Goal: Information Seeking & Learning: Learn about a topic

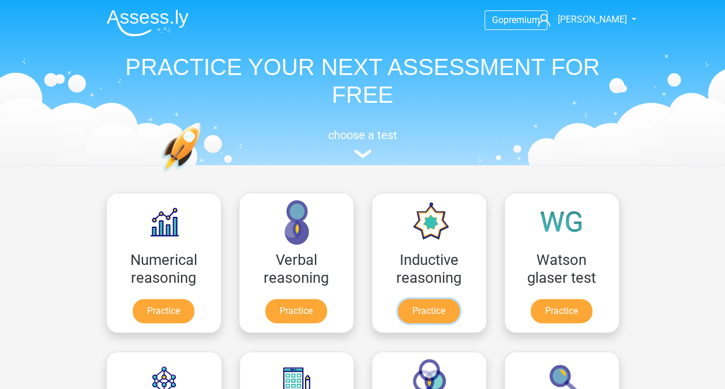
click at [456, 299] on link "Practice" at bounding box center [429, 311] width 62 height 24
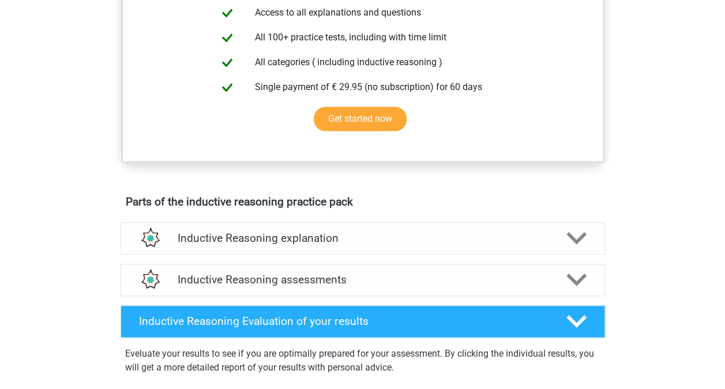
scroll to position [459, 0]
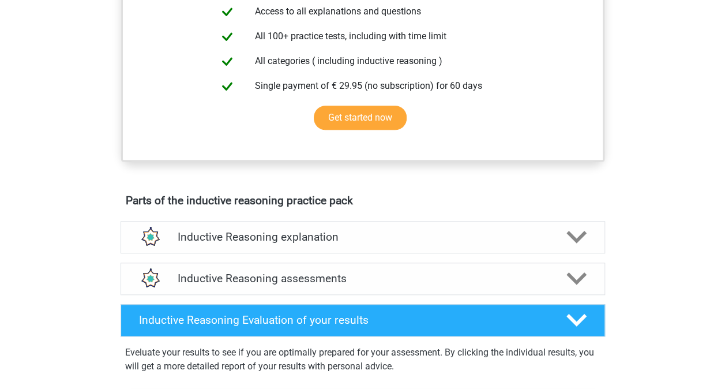
click at [411, 244] on h4 "Inductive Reasoning explanation" at bounding box center [363, 236] width 370 height 13
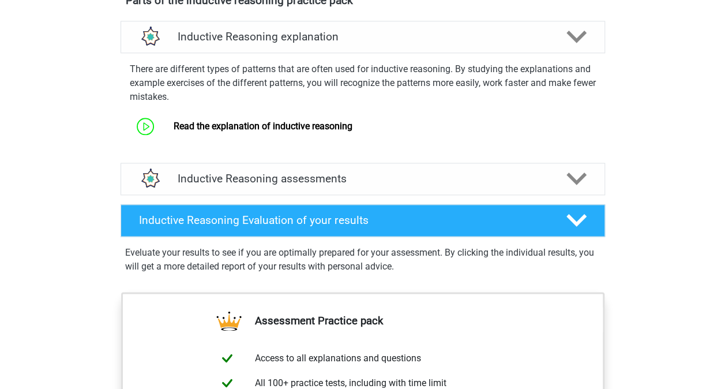
scroll to position [660, 0]
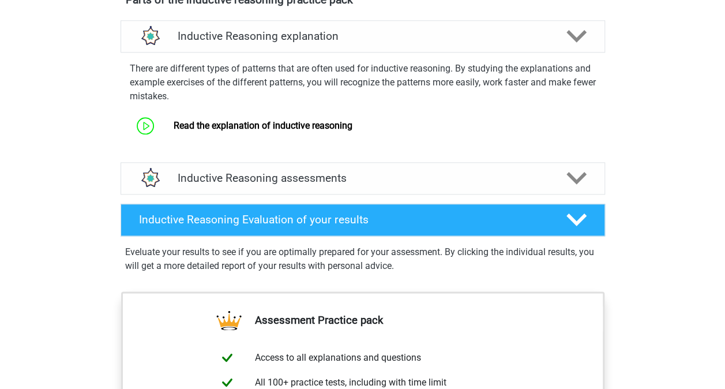
click at [446, 185] on h4 "Inductive Reasoning assessments" at bounding box center [363, 177] width 370 height 13
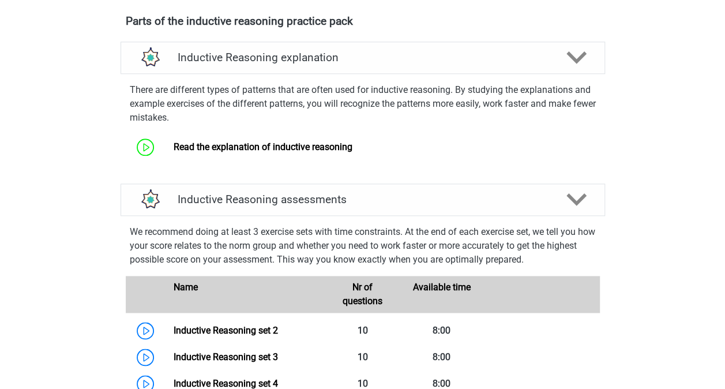
scroll to position [638, 0]
click at [312, 153] on link "Read the explanation of inductive reasoning" at bounding box center [263, 147] width 179 height 11
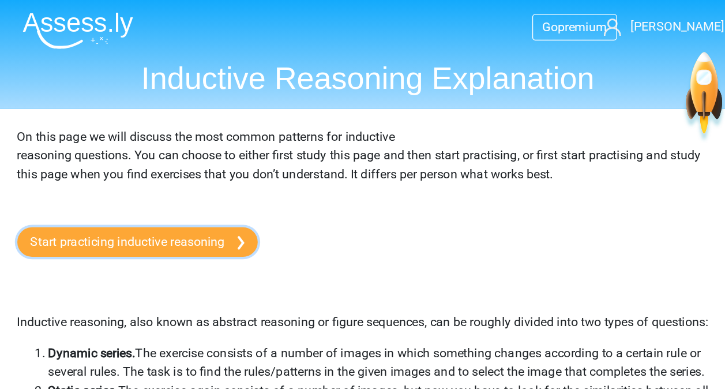
click at [242, 185] on link "Start practicing inductive reasoning" at bounding box center [192, 180] width 178 height 22
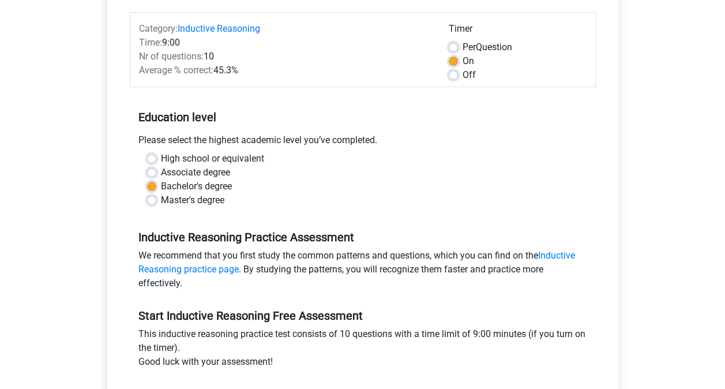
scroll to position [218, 0]
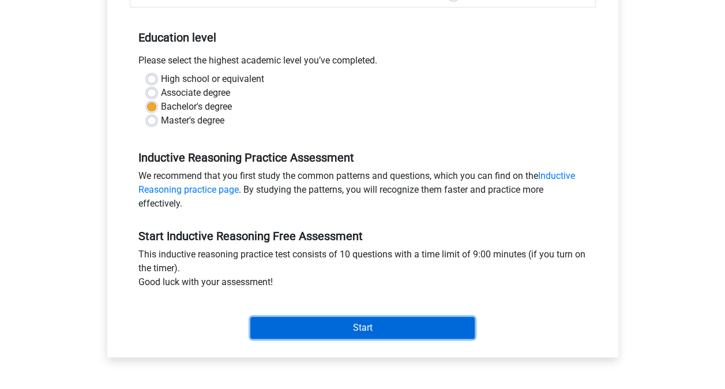
click at [340, 318] on input "Start" at bounding box center [362, 328] width 224 height 22
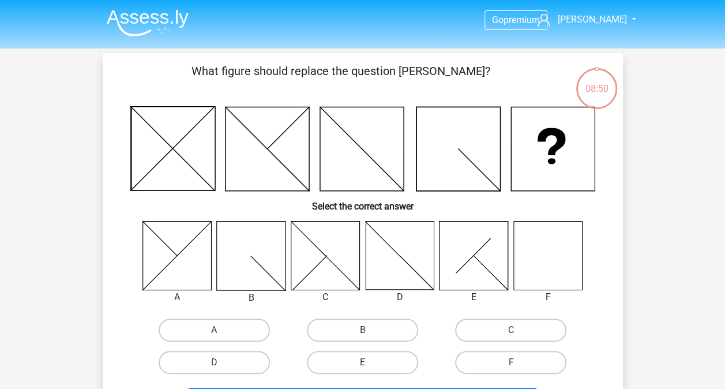
click at [533, 366] on label "F" at bounding box center [510, 362] width 111 height 23
click at [519, 366] on input "F" at bounding box center [515, 366] width 8 height 8
radio input "true"
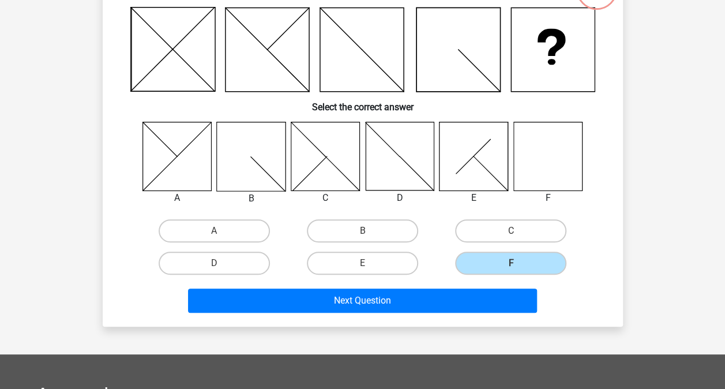
click at [472, 301] on button "Next Question" at bounding box center [362, 301] width 349 height 24
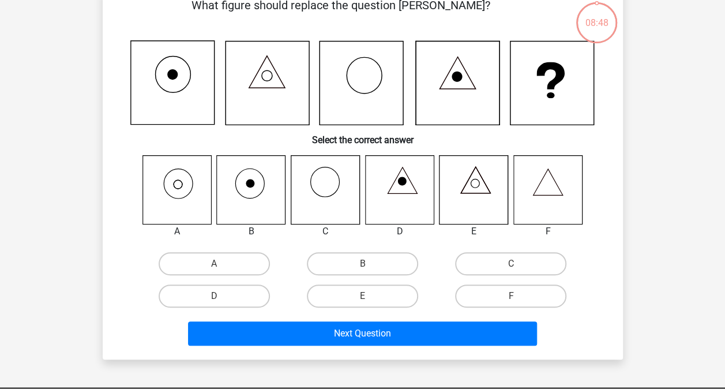
scroll to position [53, 0]
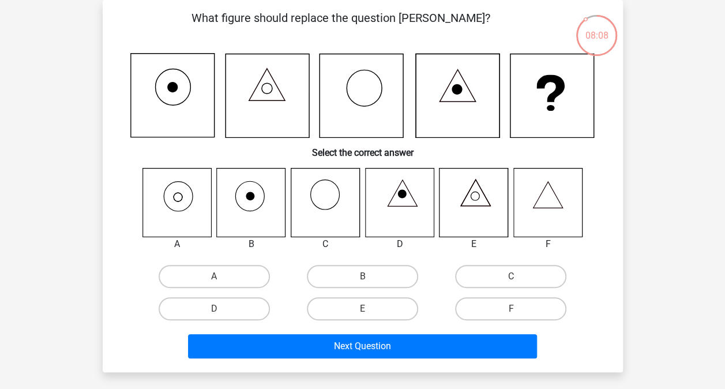
click at [223, 276] on label "A" at bounding box center [214, 276] width 111 height 23
click at [222, 276] on input "A" at bounding box center [218, 280] width 8 height 8
radio input "true"
click at [418, 346] on button "Next Question" at bounding box center [362, 346] width 349 height 24
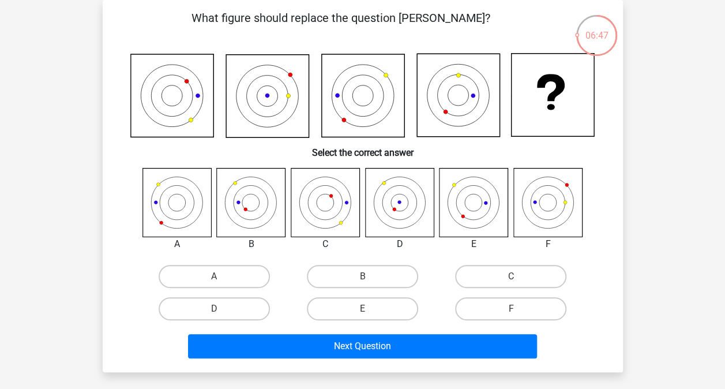
click at [234, 287] on label "A" at bounding box center [214, 276] width 111 height 23
click at [222, 284] on input "A" at bounding box center [218, 280] width 8 height 8
radio input "true"
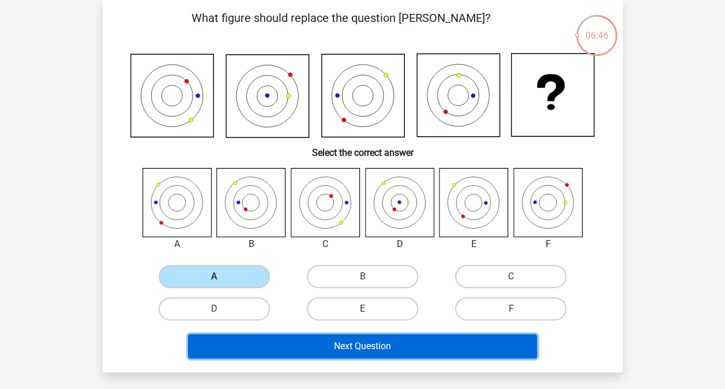
click at [372, 352] on button "Next Question" at bounding box center [362, 346] width 349 height 24
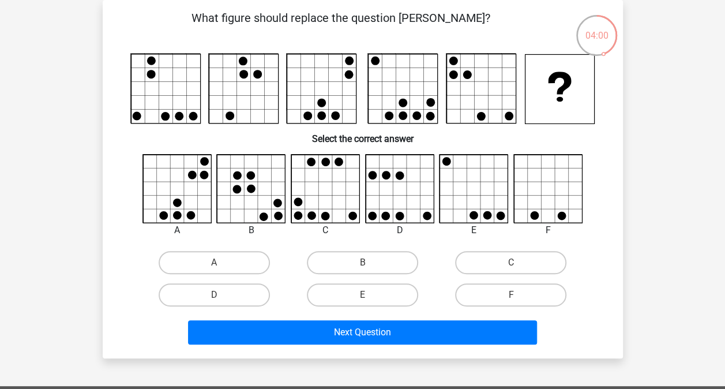
click at [238, 262] on label "A" at bounding box center [214, 262] width 111 height 23
click at [222, 263] on input "A" at bounding box center [218, 267] width 8 height 8
radio input "true"
click at [343, 338] on button "Next Question" at bounding box center [362, 332] width 349 height 24
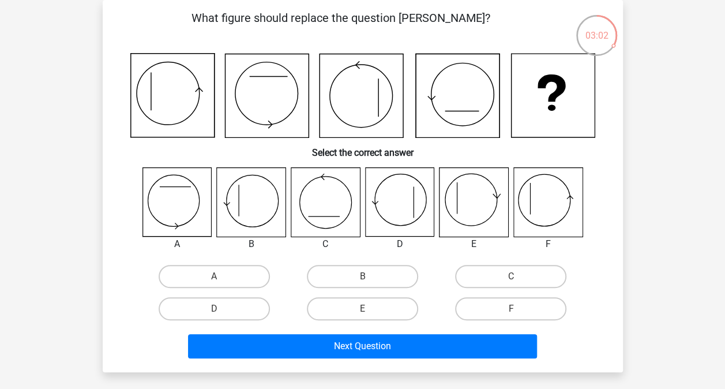
click at [386, 313] on label "E" at bounding box center [362, 308] width 111 height 23
click at [370, 313] on input "E" at bounding box center [366, 313] width 8 height 8
radio input "true"
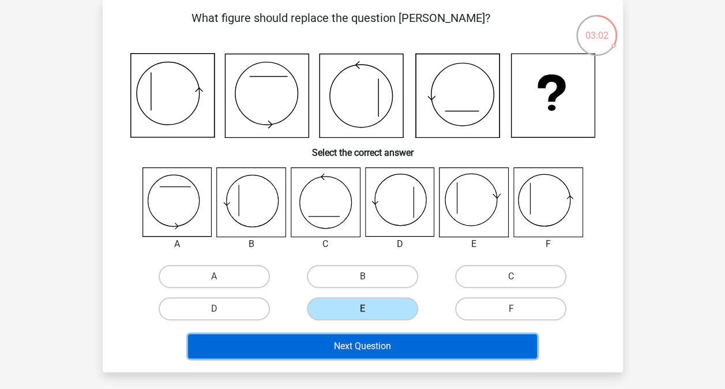
click at [414, 346] on button "Next Question" at bounding box center [362, 346] width 349 height 24
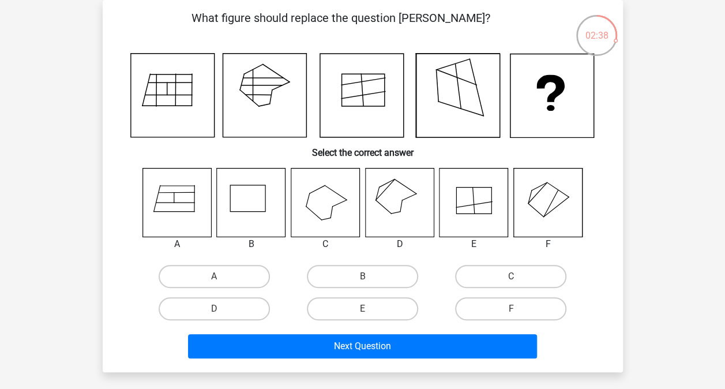
click at [231, 316] on label "D" at bounding box center [214, 308] width 111 height 23
click at [222, 316] on input "D" at bounding box center [218, 313] width 8 height 8
radio input "true"
click at [321, 352] on button "Next Question" at bounding box center [362, 346] width 349 height 24
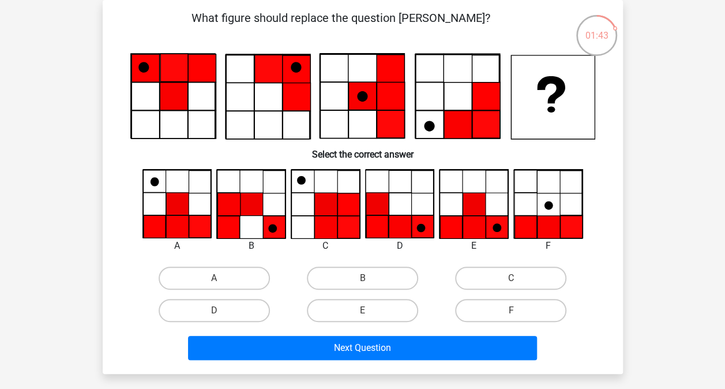
click at [382, 309] on label "E" at bounding box center [362, 310] width 111 height 23
click at [370, 310] on input "E" at bounding box center [366, 314] width 8 height 8
radio input "true"
click at [383, 340] on button "Next Question" at bounding box center [362, 348] width 349 height 24
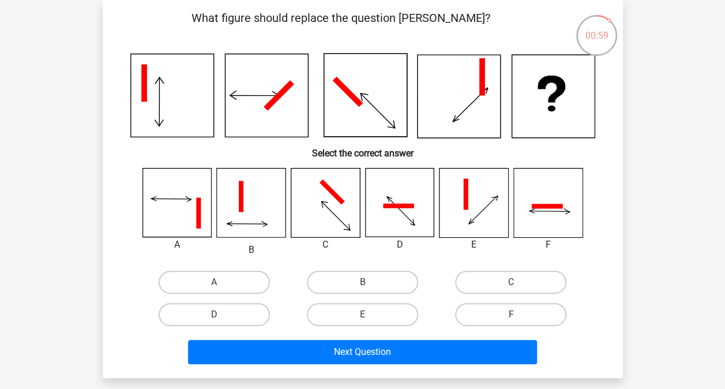
click at [244, 319] on label "D" at bounding box center [214, 314] width 111 height 23
click at [222, 319] on input "D" at bounding box center [218, 319] width 8 height 8
radio input "true"
click at [292, 359] on button "Next Question" at bounding box center [362, 352] width 349 height 24
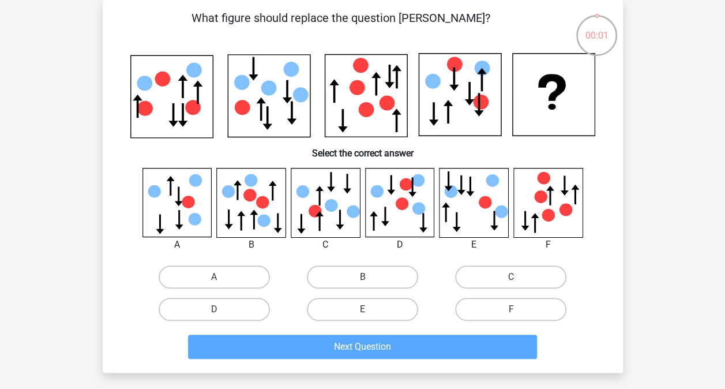
click at [537, 271] on label "C" at bounding box center [510, 276] width 111 height 23
click at [519, 277] on input "C" at bounding box center [515, 281] width 8 height 8
radio input "true"
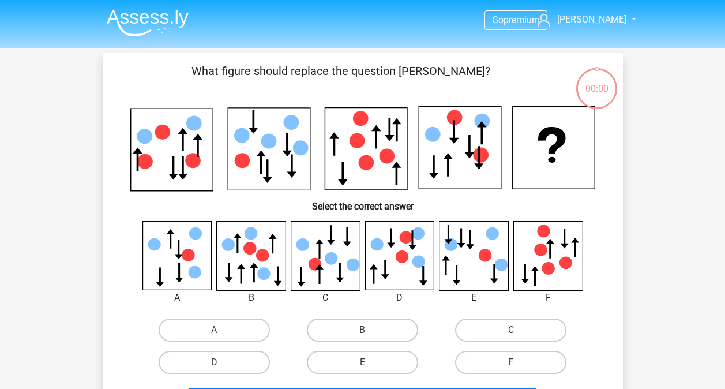
scroll to position [53, 0]
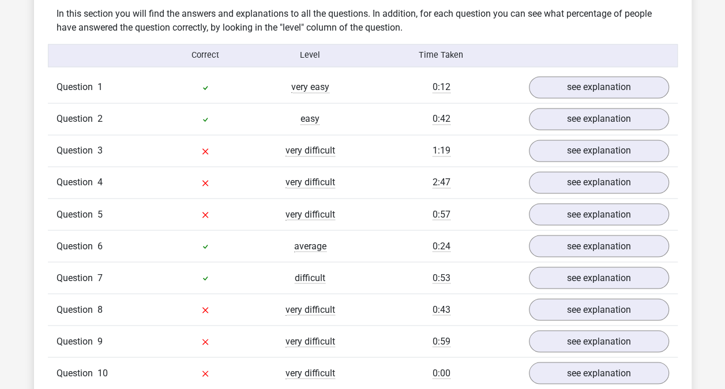
scroll to position [895, 0]
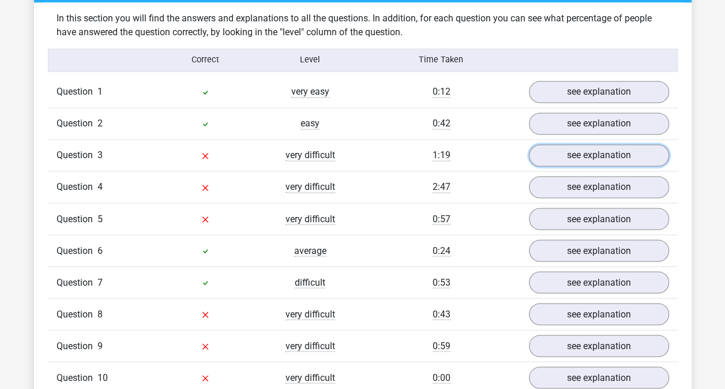
click at [634, 160] on link "see explanation" at bounding box center [599, 155] width 140 height 22
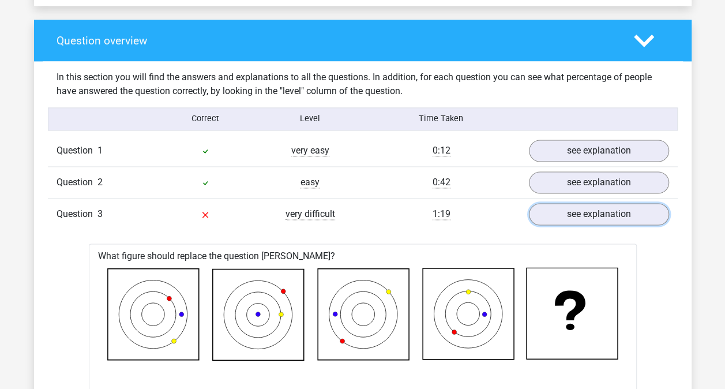
scroll to position [837, 0]
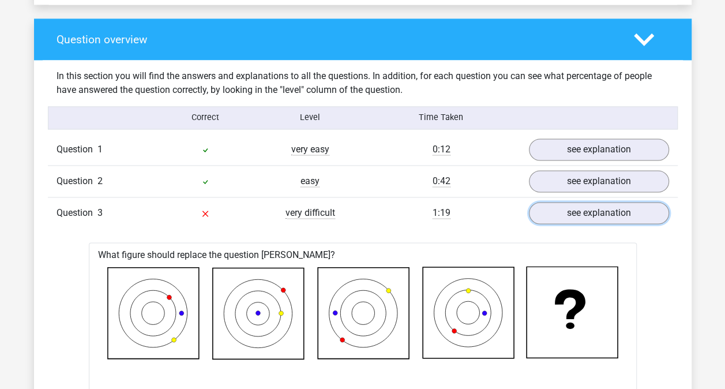
click at [624, 217] on link "see explanation" at bounding box center [599, 213] width 140 height 22
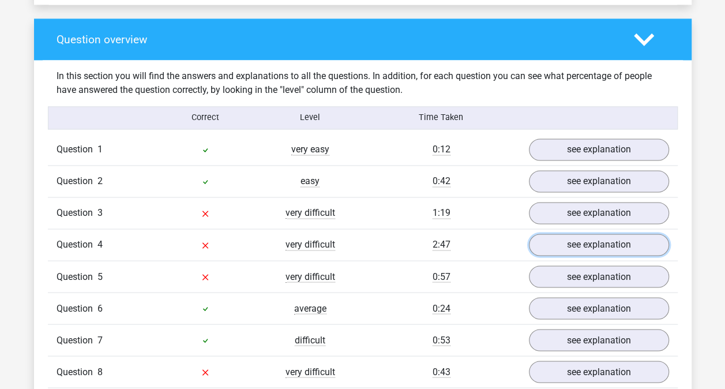
click at [624, 252] on link "see explanation" at bounding box center [599, 245] width 140 height 22
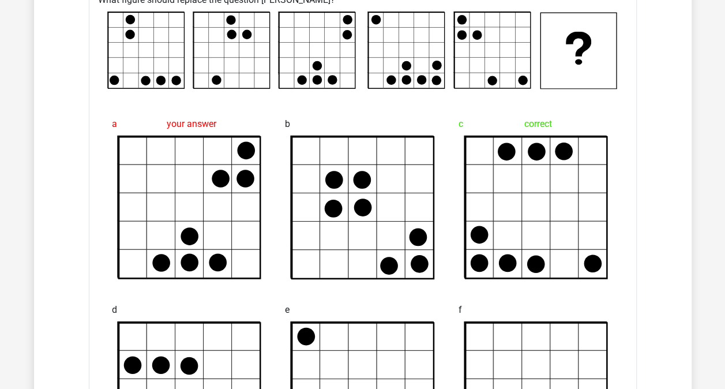
scroll to position [1125, 0]
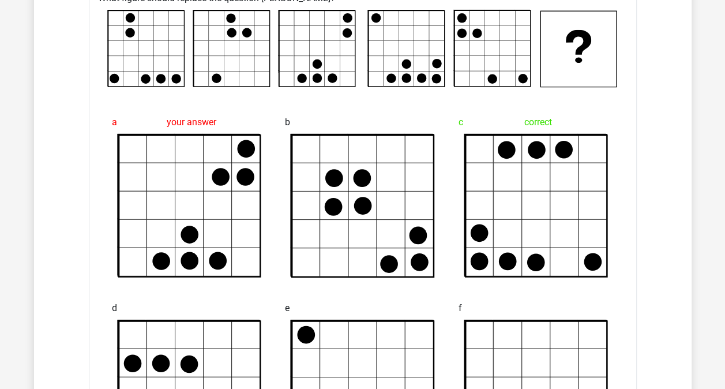
drag, startPoint x: 624, startPoint y: 252, endPoint x: 275, endPoint y: 289, distance: 351.7
click at [275, 289] on div "d" at bounding box center [190, 380] width 174 height 186
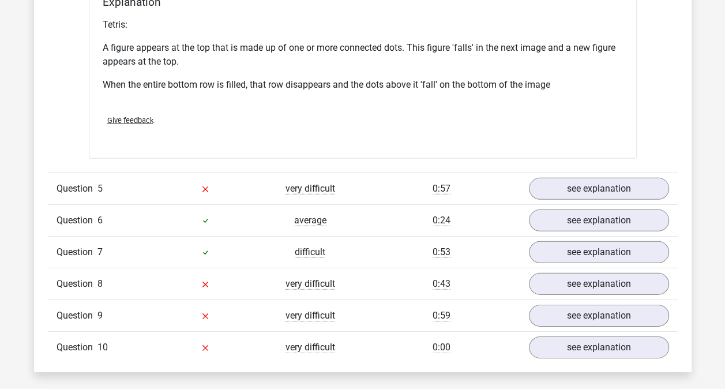
scroll to position [1612, 0]
click at [607, 177] on link "see explanation" at bounding box center [599, 188] width 140 height 22
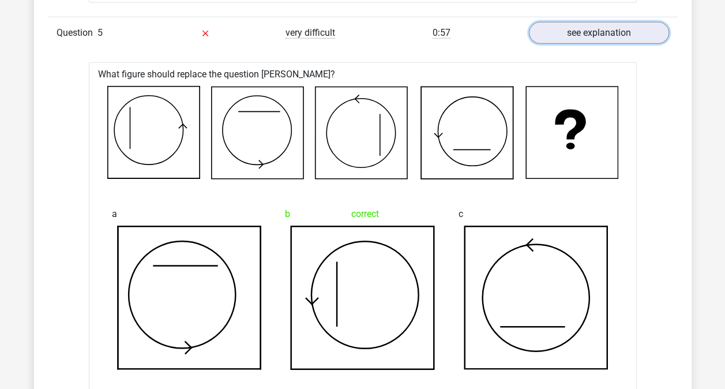
scroll to position [1791, 0]
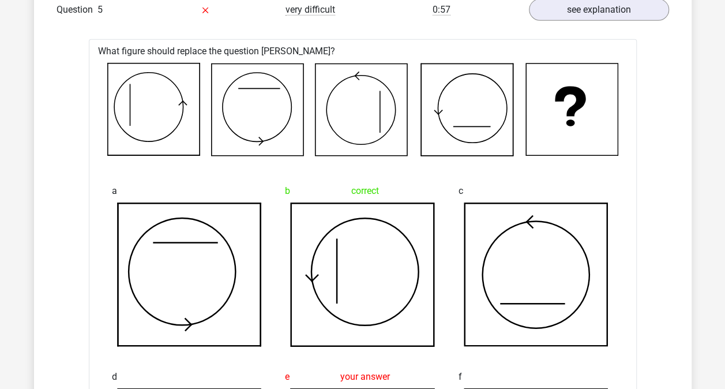
click at [517, 212] on icon at bounding box center [536, 274] width 143 height 143
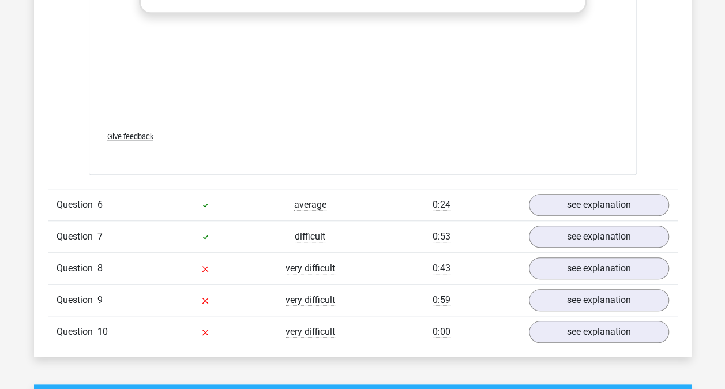
scroll to position [2594, 0]
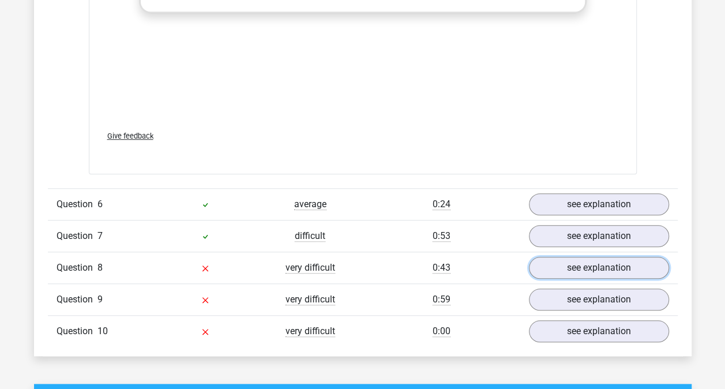
click at [557, 257] on link "see explanation" at bounding box center [599, 268] width 140 height 22
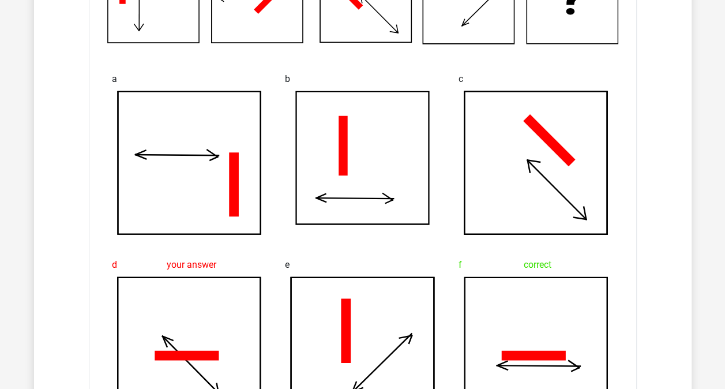
scroll to position [2986, 0]
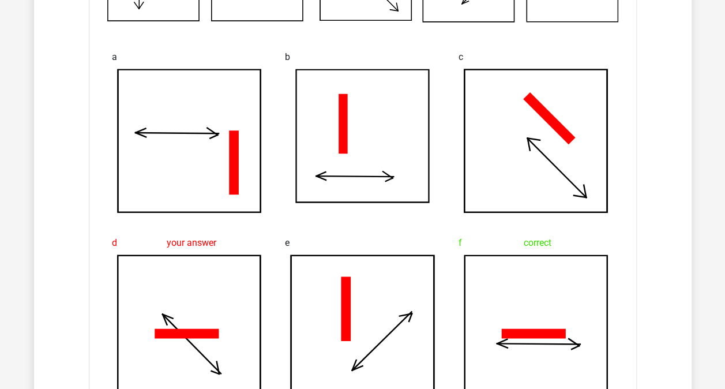
click at [478, 255] on icon at bounding box center [536, 326] width 143 height 143
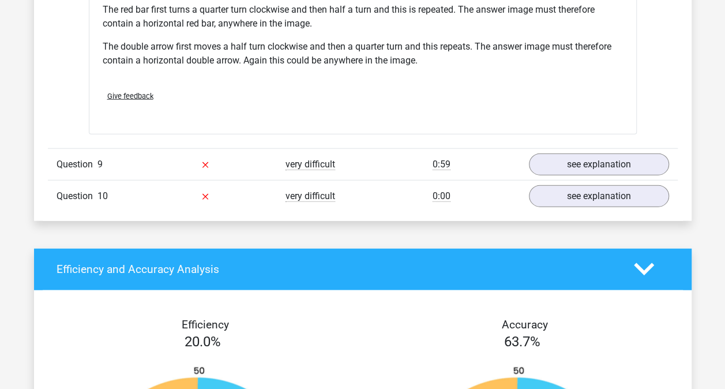
scroll to position [3468, 0]
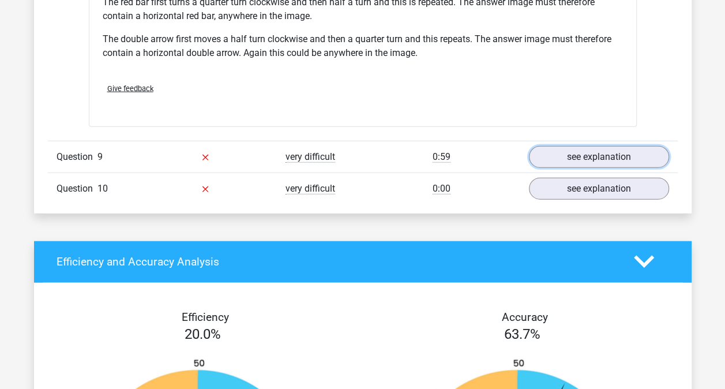
click at [534, 147] on link "see explanation" at bounding box center [599, 157] width 140 height 22
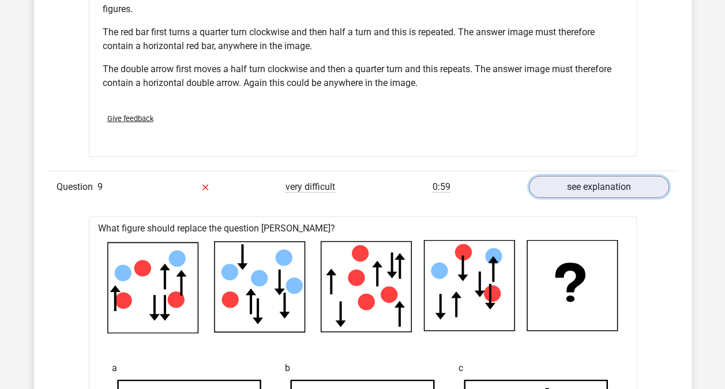
scroll to position [3433, 0]
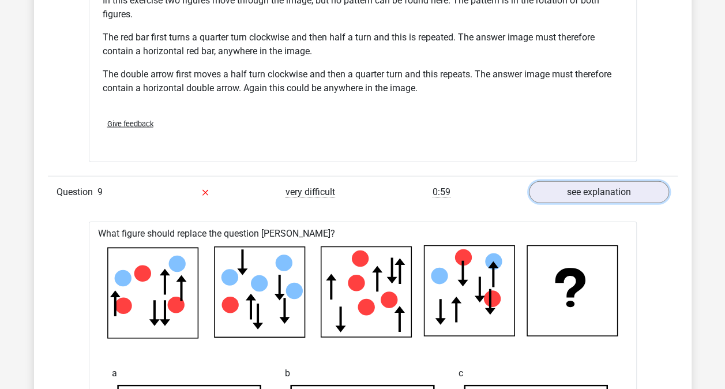
click at [556, 188] on link "see explanation" at bounding box center [599, 192] width 140 height 22
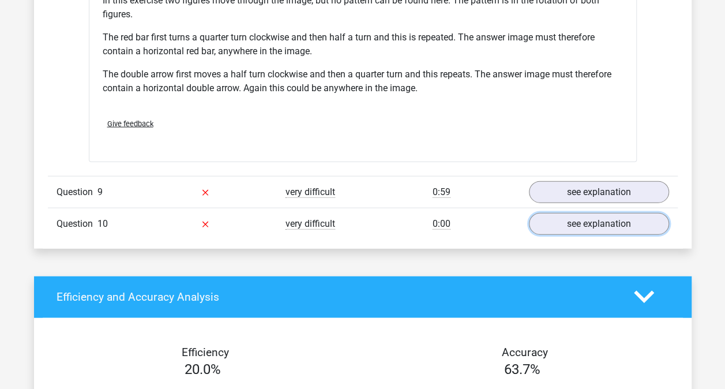
click at [563, 219] on link "see explanation" at bounding box center [599, 224] width 140 height 22
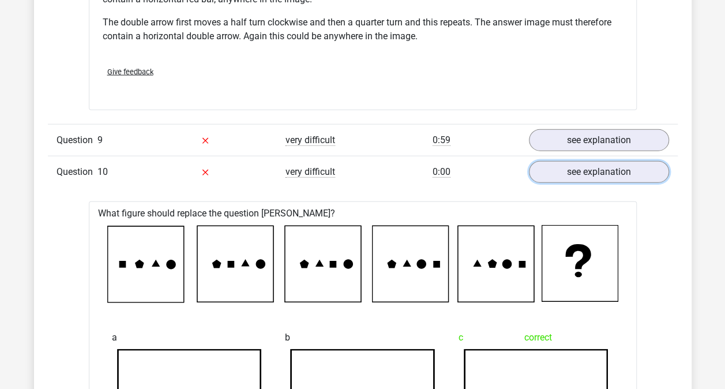
scroll to position [3395, 0]
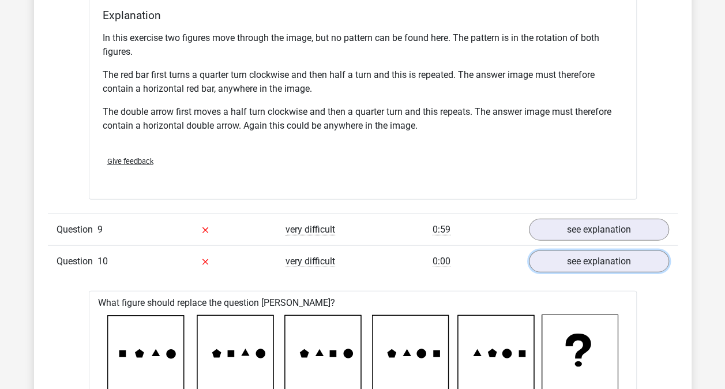
click at [556, 261] on link "see explanation" at bounding box center [599, 261] width 140 height 22
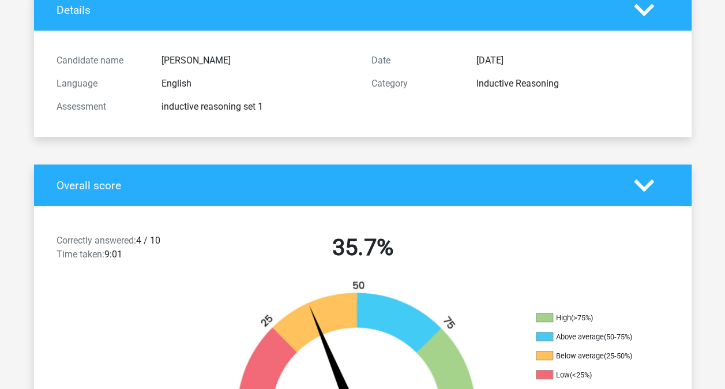
scroll to position [0, 0]
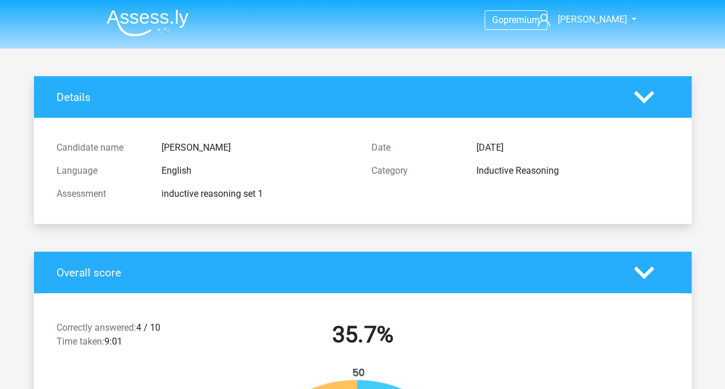
click at [646, 88] on icon at bounding box center [644, 97] width 20 height 20
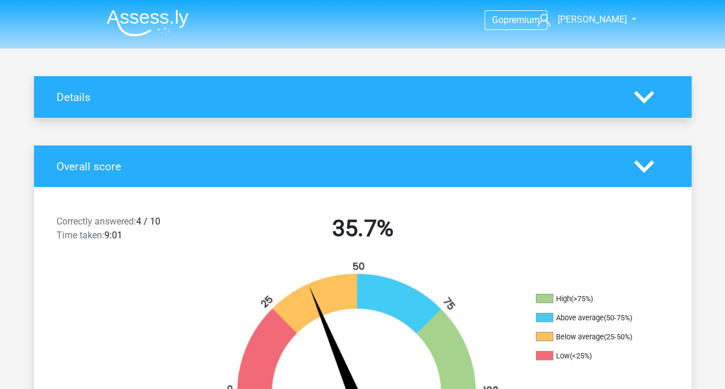
click at [643, 88] on icon at bounding box center [644, 97] width 20 height 20
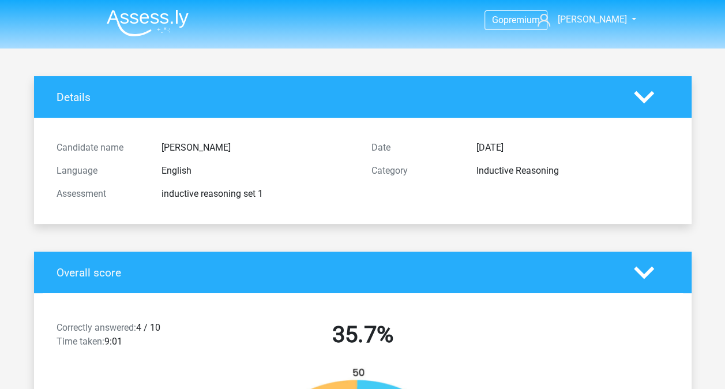
click at [147, 20] on img at bounding box center [148, 22] width 82 height 27
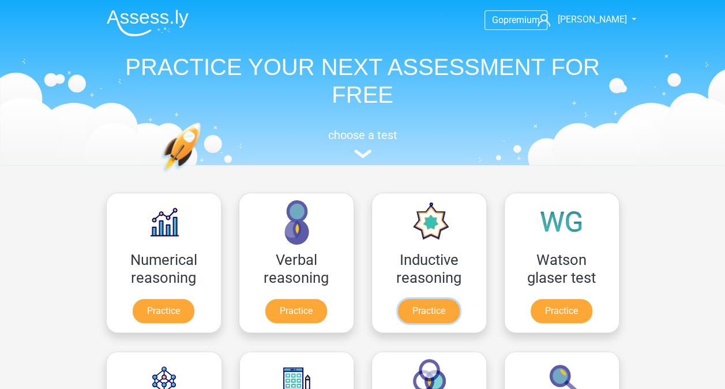
click at [450, 299] on link "Practice" at bounding box center [429, 311] width 62 height 24
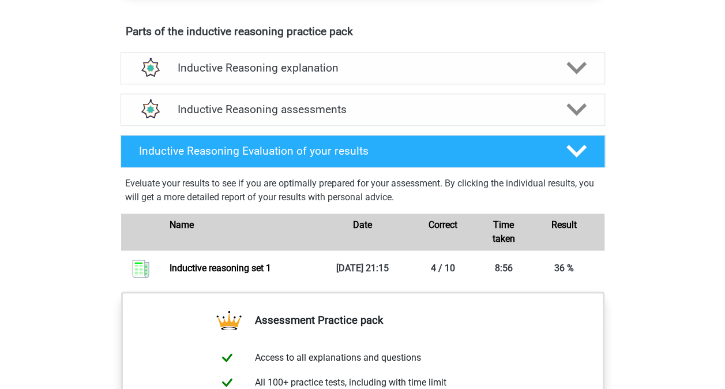
scroll to position [628, 0]
click at [369, 117] on h4 "Inductive Reasoning assessments" at bounding box center [363, 109] width 370 height 13
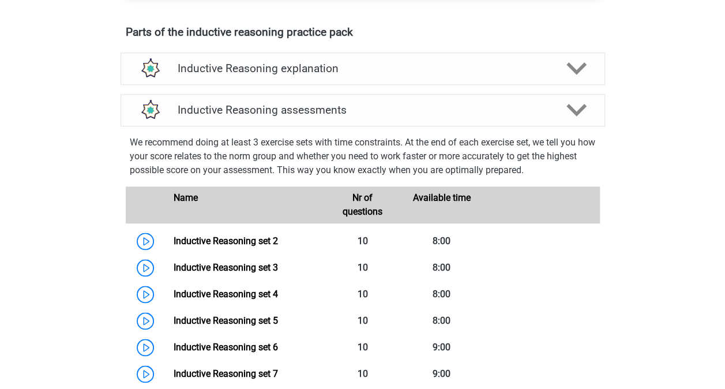
click at [246, 246] on link "Inductive Reasoning set 2" at bounding box center [226, 240] width 104 height 11
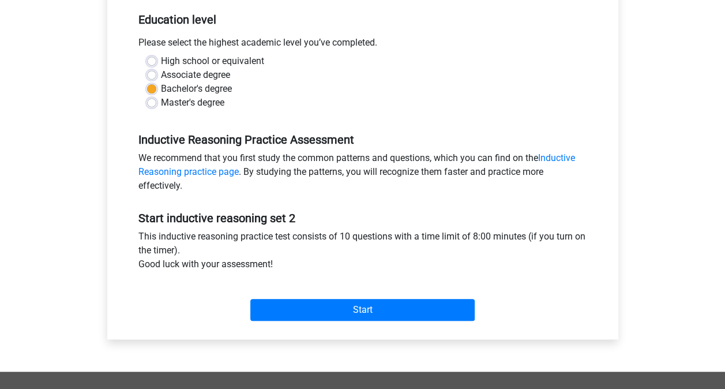
scroll to position [236, 0]
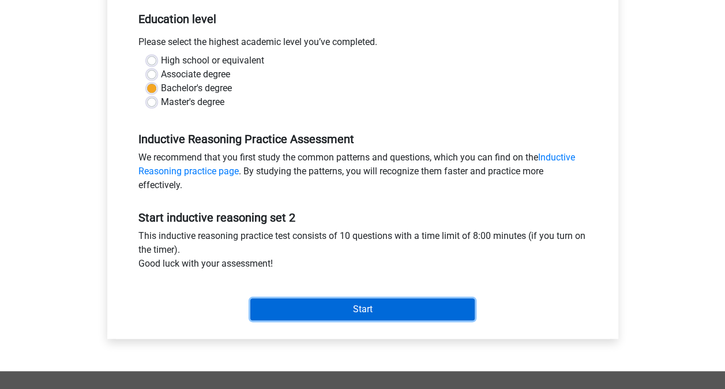
click at [277, 311] on input "Start" at bounding box center [362, 309] width 224 height 22
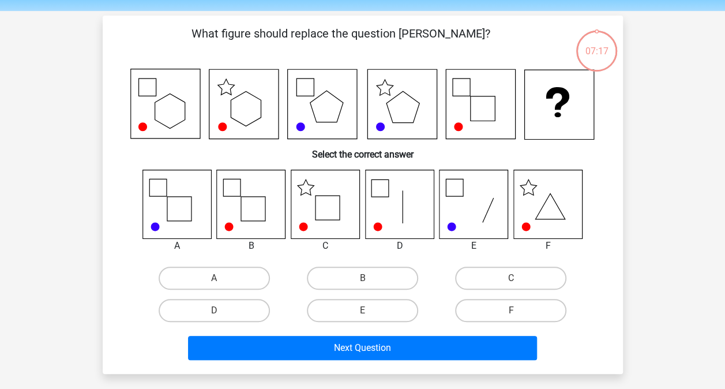
scroll to position [38, 0]
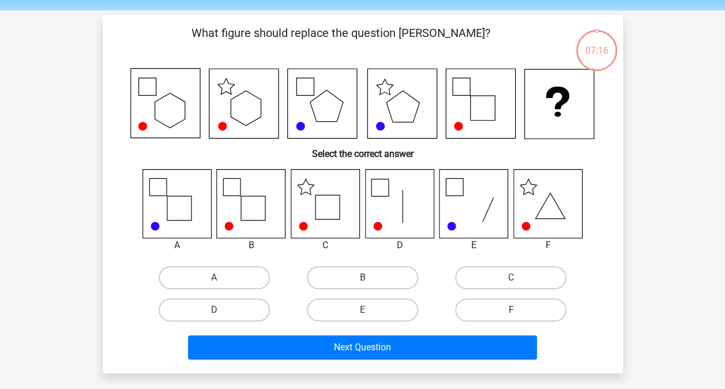
click at [538, 274] on label "C" at bounding box center [510, 277] width 111 height 23
click at [519, 278] on input "C" at bounding box center [515, 282] width 8 height 8
radio input "true"
click at [482, 354] on button "Next Question" at bounding box center [362, 347] width 349 height 24
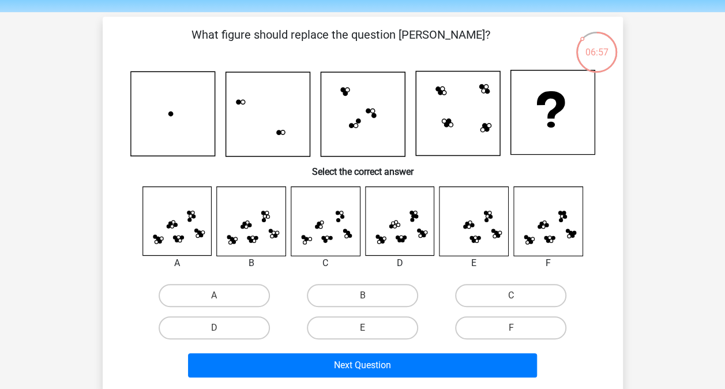
scroll to position [42, 0]
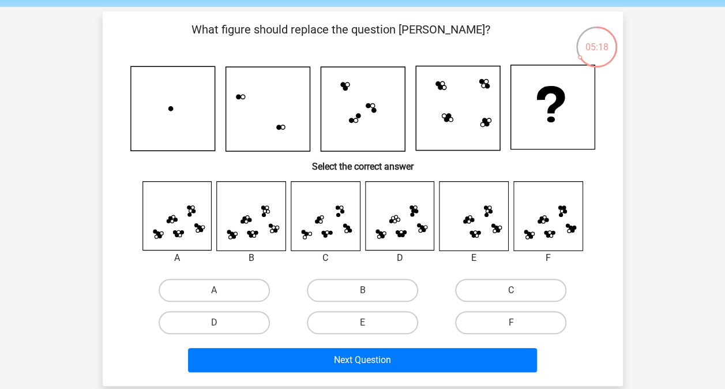
click at [239, 294] on label "A" at bounding box center [214, 290] width 111 height 23
click at [222, 294] on input "A" at bounding box center [218, 294] width 8 height 8
radio input "true"
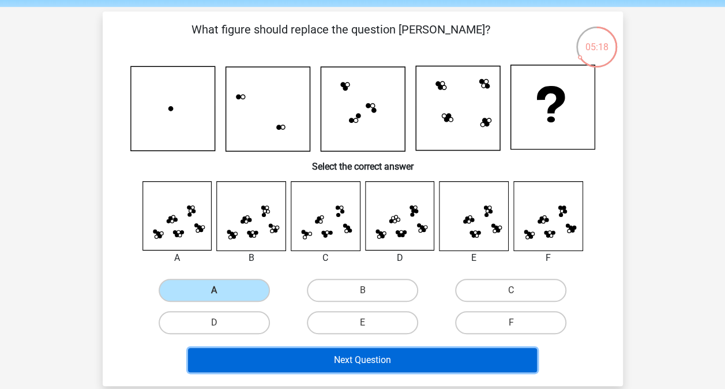
click at [331, 372] on button "Next Question" at bounding box center [362, 360] width 349 height 24
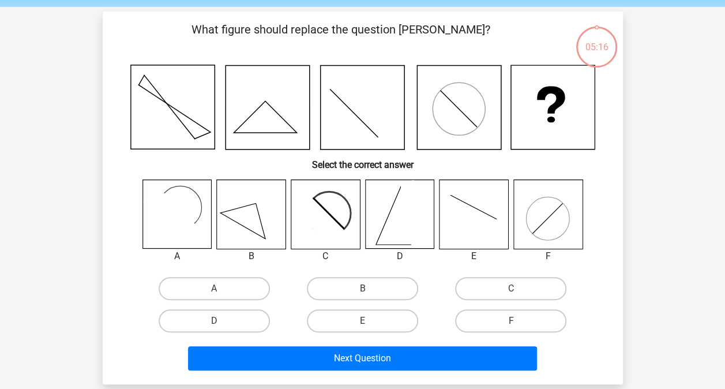
scroll to position [53, 0]
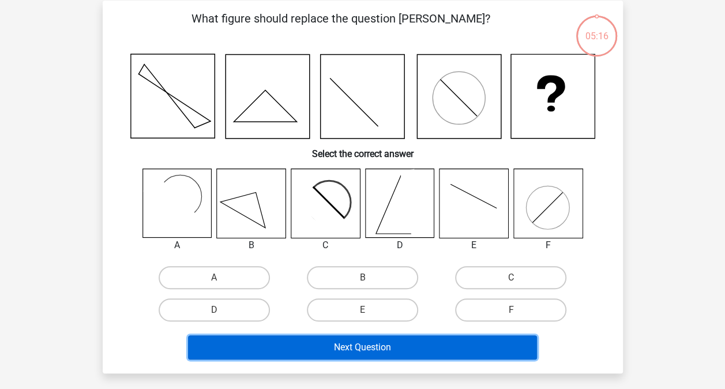
click at [379, 357] on button "Next Question" at bounding box center [362, 347] width 349 height 24
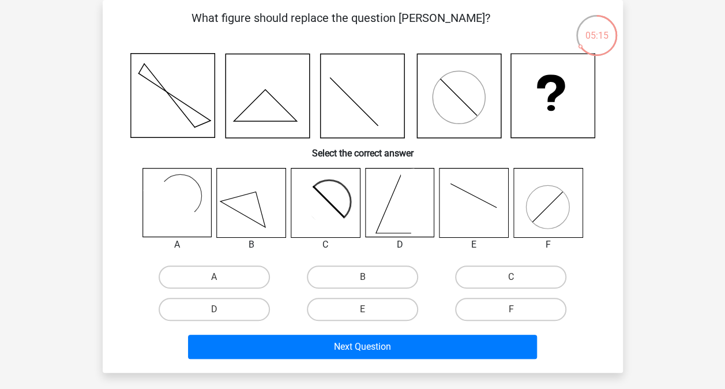
click at [436, 315] on div "E" at bounding box center [363, 309] width 148 height 32
click at [534, 315] on label "F" at bounding box center [510, 309] width 111 height 23
click at [519, 315] on input "F" at bounding box center [515, 313] width 8 height 8
radio input "true"
click at [516, 345] on button "Next Question" at bounding box center [362, 347] width 349 height 24
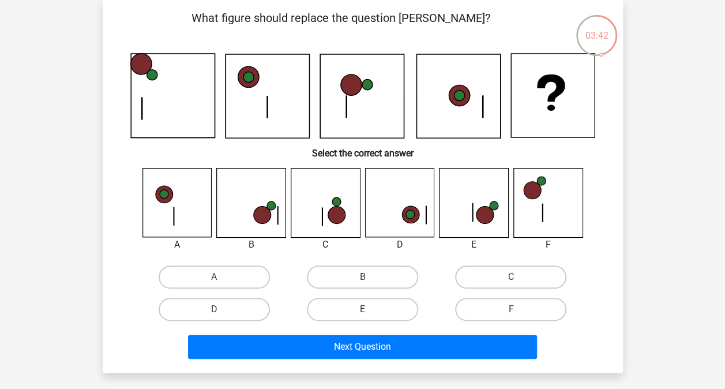
click at [383, 270] on label "B" at bounding box center [362, 276] width 111 height 23
click at [370, 277] on input "B" at bounding box center [366, 281] width 8 height 8
radio input "true"
click at [433, 349] on button "Next Question" at bounding box center [362, 347] width 349 height 24
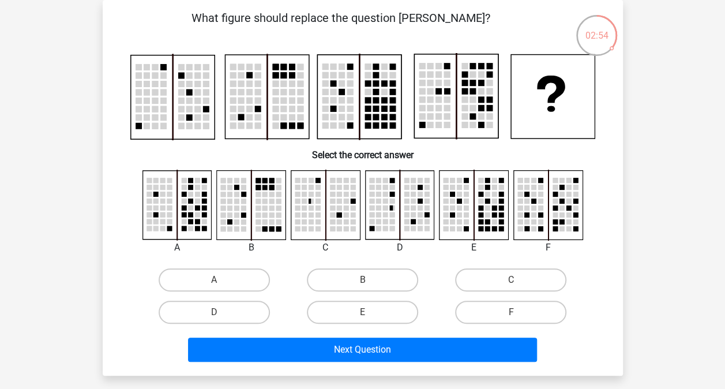
click at [174, 282] on label "A" at bounding box center [214, 279] width 111 height 23
click at [214, 282] on input "A" at bounding box center [218, 284] width 8 height 8
radio input "true"
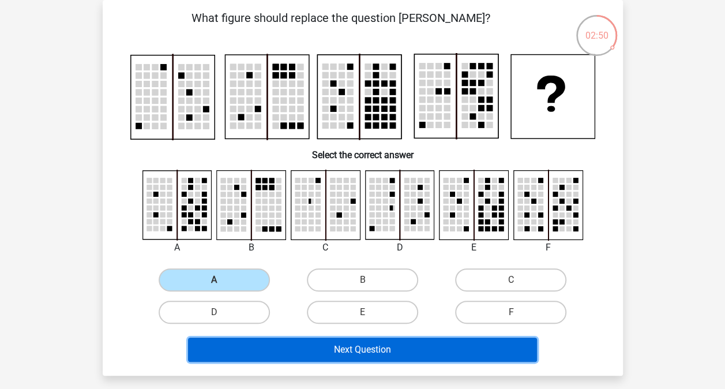
click at [217, 353] on button "Next Question" at bounding box center [362, 350] width 349 height 24
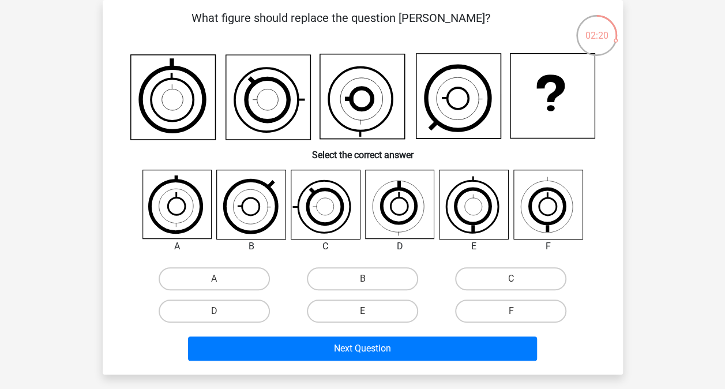
click at [476, 282] on label "C" at bounding box center [510, 278] width 111 height 23
click at [511, 282] on input "C" at bounding box center [515, 283] width 8 height 8
radio input "true"
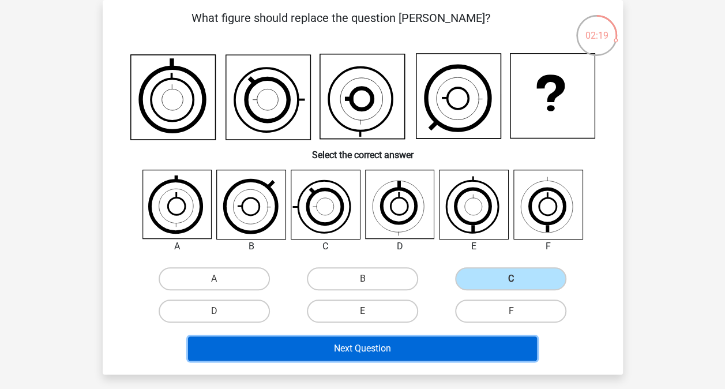
click at [351, 350] on button "Next Question" at bounding box center [362, 348] width 349 height 24
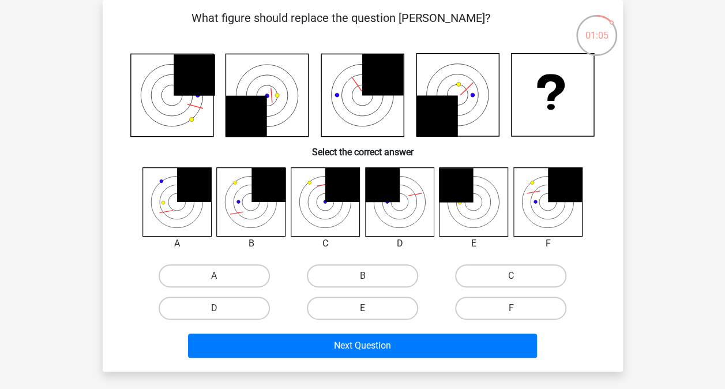
click at [327, 273] on label "B" at bounding box center [362, 275] width 111 height 23
click at [362, 276] on input "B" at bounding box center [366, 280] width 8 height 8
radio input "true"
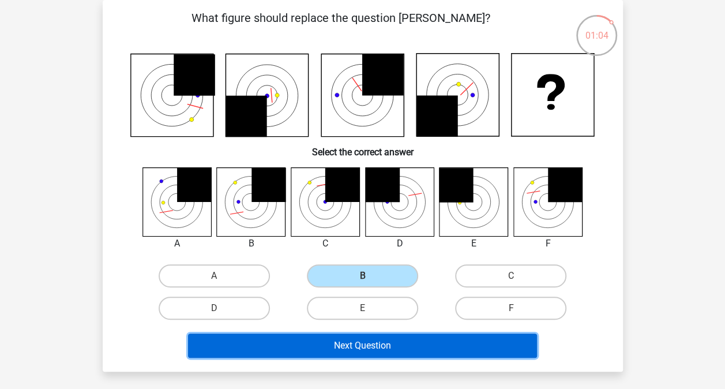
click at [344, 351] on button "Next Question" at bounding box center [362, 346] width 349 height 24
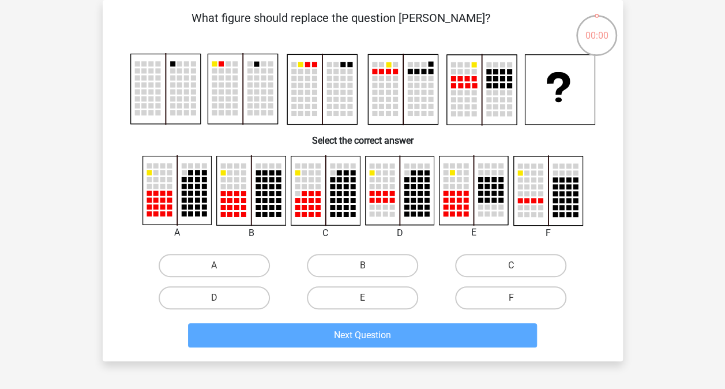
click at [269, 262] on label "A" at bounding box center [214, 265] width 111 height 23
click at [222, 265] on input "A" at bounding box center [218, 269] width 8 height 8
radio input "true"
click at [255, 268] on label "A" at bounding box center [214, 265] width 111 height 23
click at [222, 268] on input "A" at bounding box center [218, 269] width 8 height 8
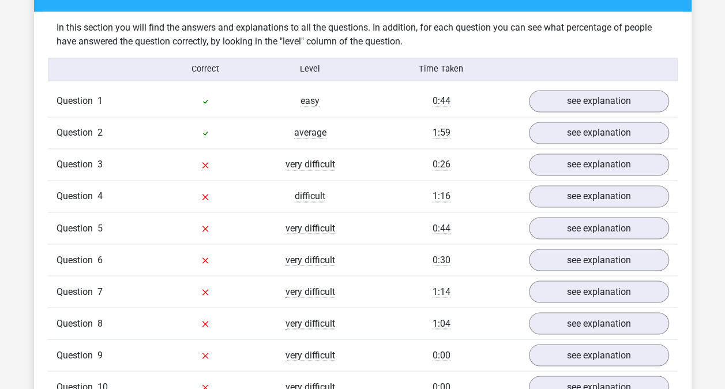
scroll to position [884, 0]
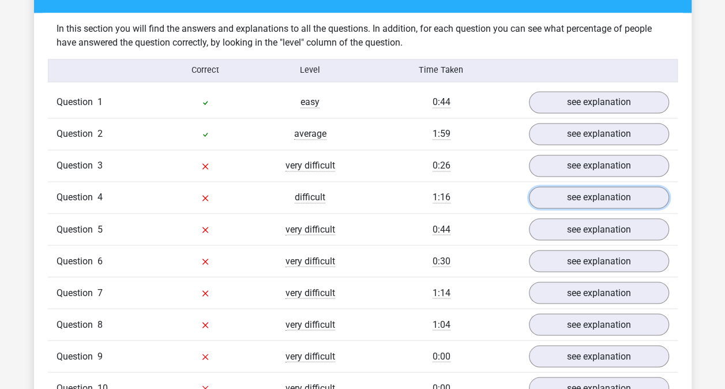
click at [634, 202] on link "see explanation" at bounding box center [599, 197] width 140 height 22
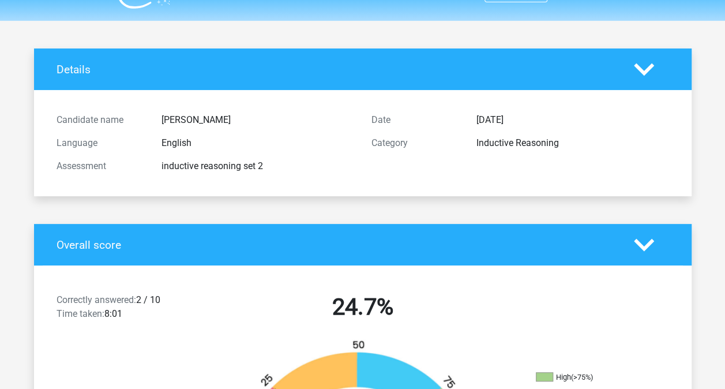
scroll to position [0, 0]
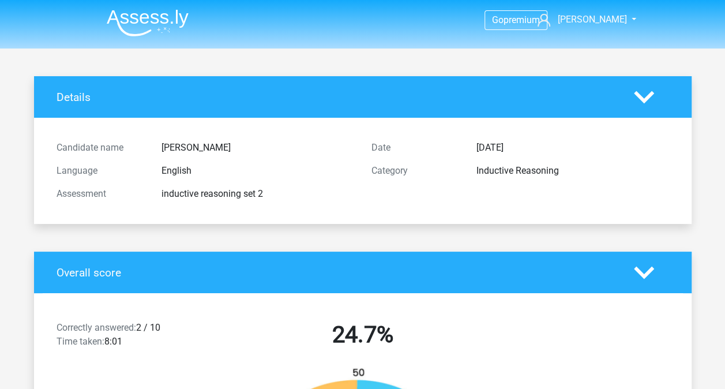
click at [162, 33] on img at bounding box center [148, 22] width 82 height 27
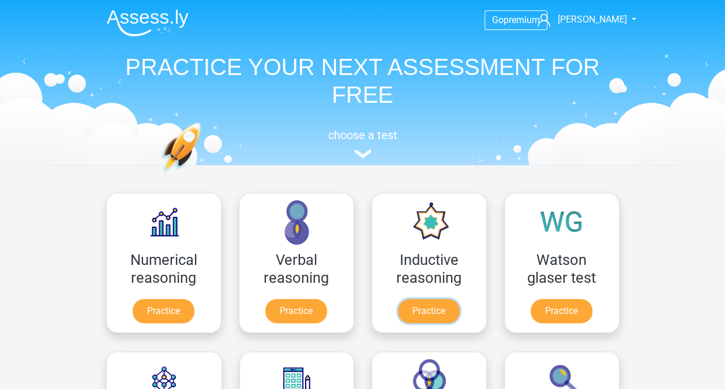
click at [437, 299] on link "Practice" at bounding box center [429, 311] width 62 height 24
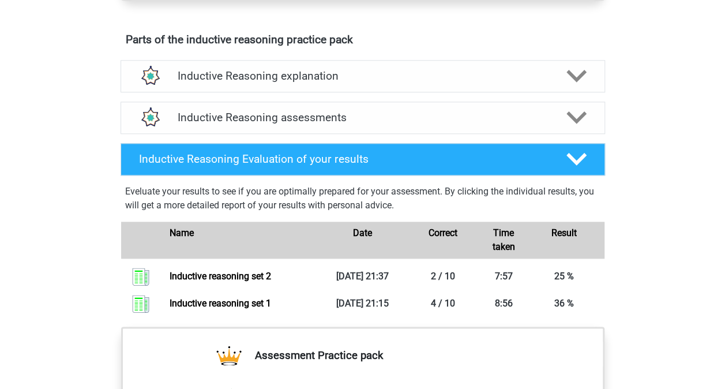
scroll to position [621, 0]
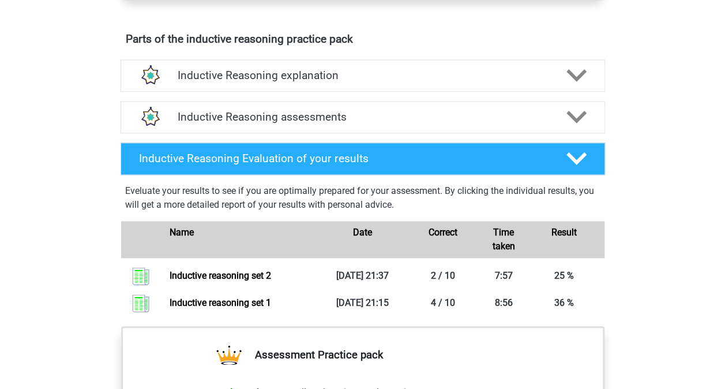
click at [538, 133] on div "Inductive Reasoning assessments" at bounding box center [363, 117] width 485 height 32
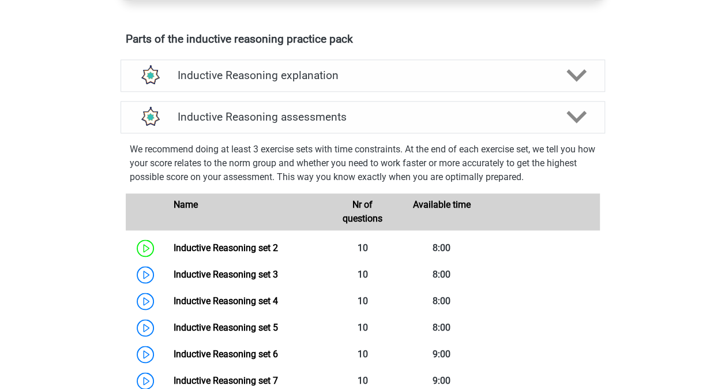
click at [256, 280] on link "Inductive Reasoning set 3" at bounding box center [226, 274] width 104 height 11
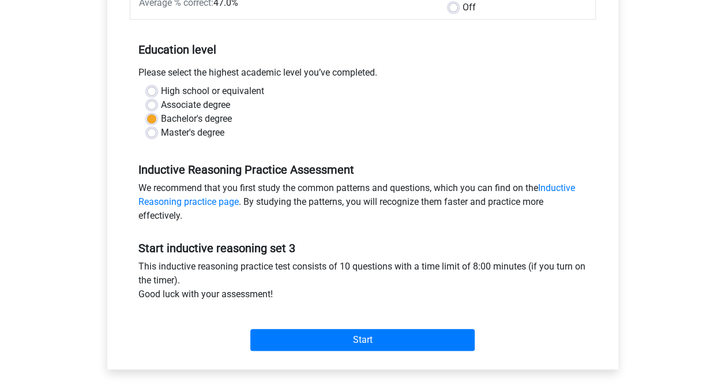
scroll to position [207, 0]
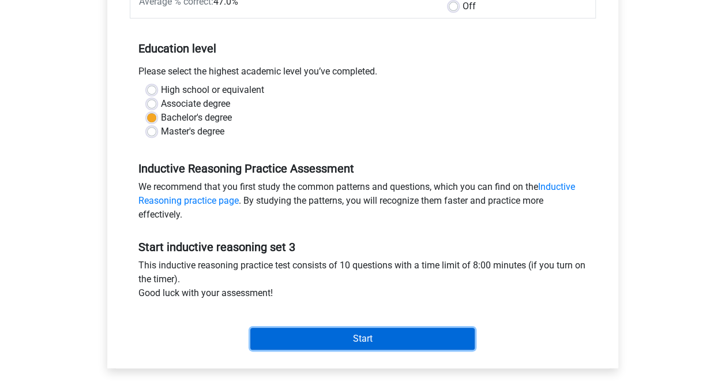
click at [410, 343] on input "Start" at bounding box center [362, 339] width 224 height 22
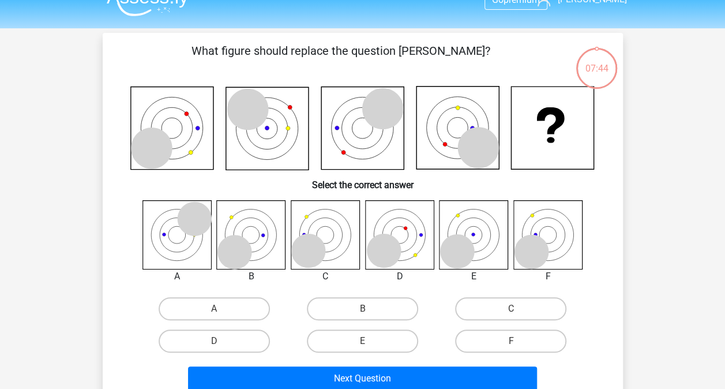
scroll to position [20, 0]
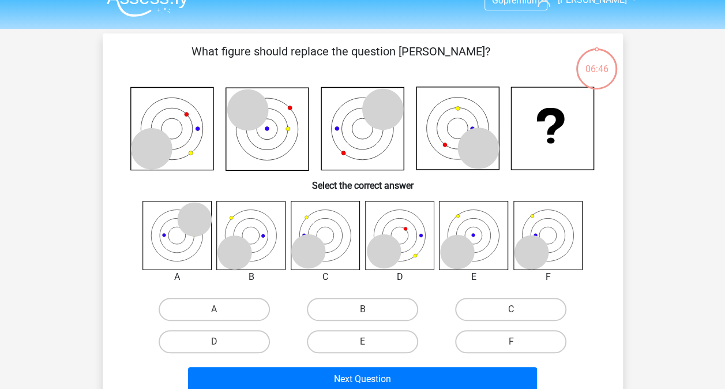
click at [533, 336] on label "F" at bounding box center [510, 341] width 111 height 23
click at [519, 342] on input "F" at bounding box center [515, 346] width 8 height 8
radio input "true"
click at [486, 380] on button "Next Question" at bounding box center [362, 379] width 349 height 24
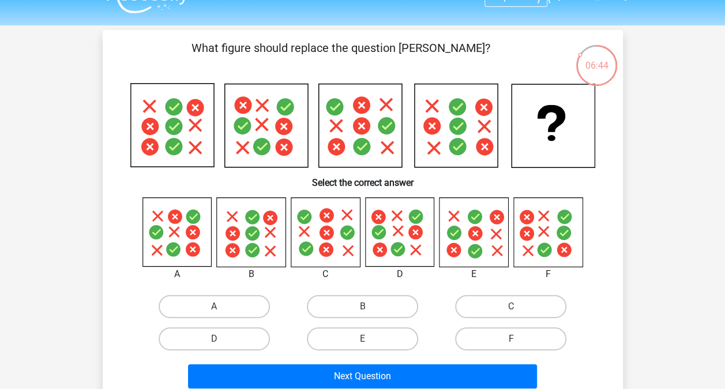
scroll to position [21, 0]
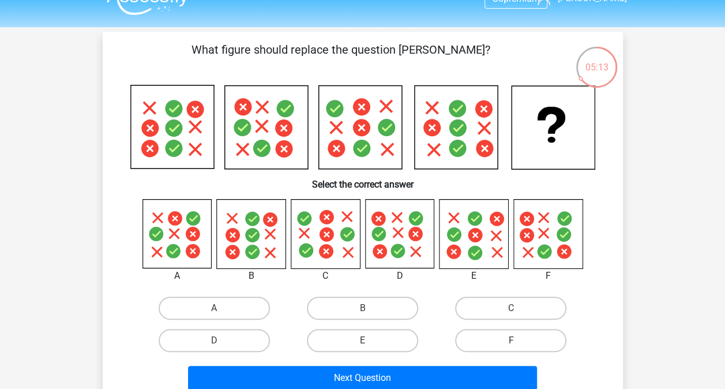
click at [532, 310] on label "C" at bounding box center [510, 308] width 111 height 23
click at [519, 310] on input "C" at bounding box center [515, 312] width 8 height 8
radio input "true"
click at [483, 381] on button "Next Question" at bounding box center [362, 378] width 349 height 24
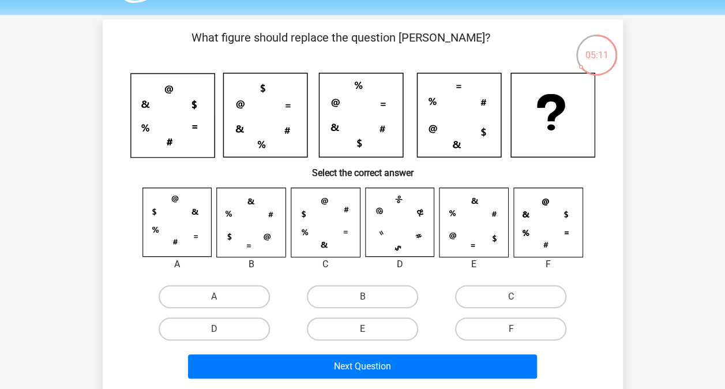
scroll to position [29, 0]
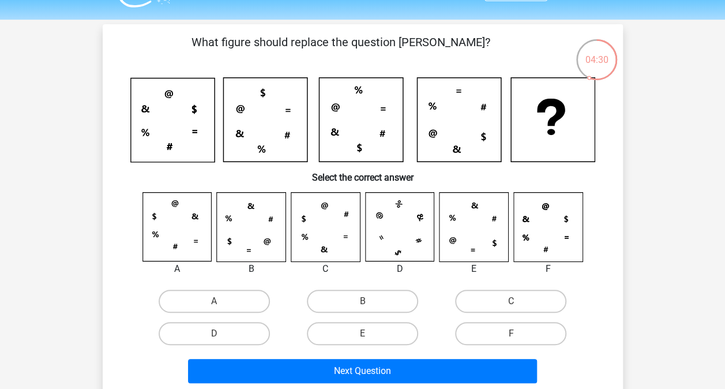
click at [362, 330] on label "E" at bounding box center [362, 333] width 111 height 23
click at [362, 334] on input "E" at bounding box center [366, 338] width 8 height 8
radio input "true"
click at [384, 373] on button "Next Question" at bounding box center [362, 371] width 349 height 24
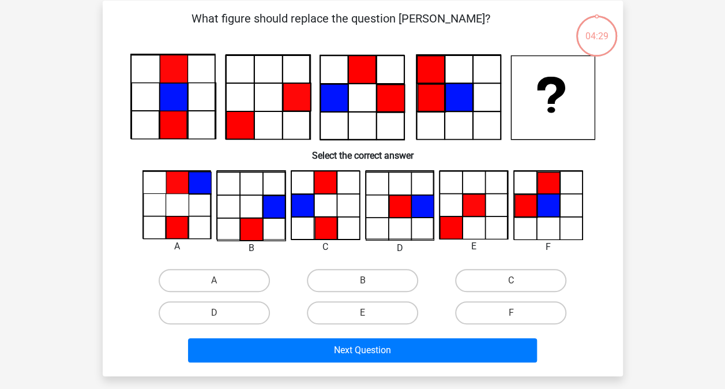
scroll to position [53, 0]
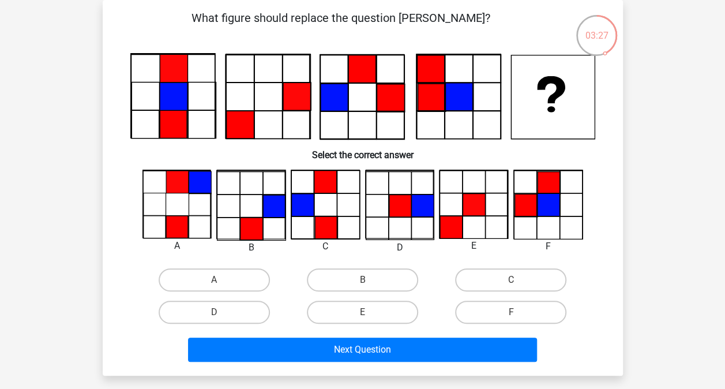
click at [392, 312] on label "E" at bounding box center [362, 312] width 111 height 23
click at [370, 312] on input "E" at bounding box center [366, 316] width 8 height 8
radio input "true"
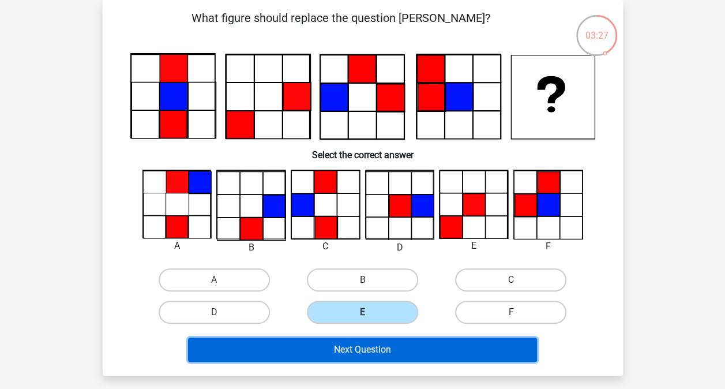
click at [403, 344] on button "Next Question" at bounding box center [362, 350] width 349 height 24
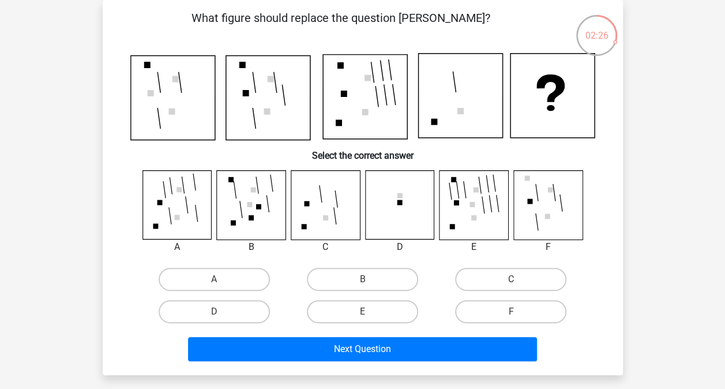
click at [239, 319] on label "D" at bounding box center [214, 311] width 111 height 23
click at [222, 319] on input "D" at bounding box center [218, 316] width 8 height 8
radio input "true"
click at [291, 357] on button "Next Question" at bounding box center [362, 349] width 349 height 24
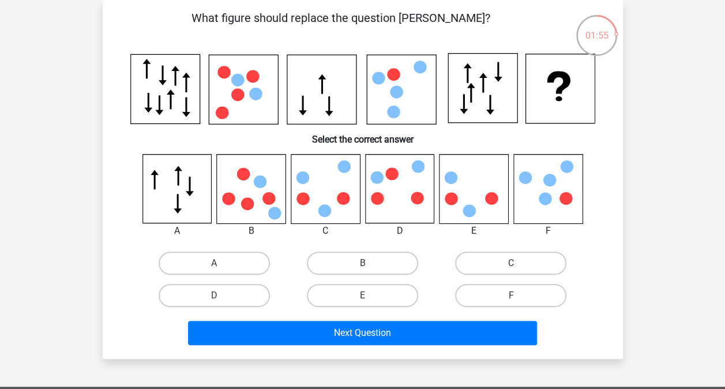
click at [366, 299] on input "E" at bounding box center [366, 299] width 8 height 8
radio input "true"
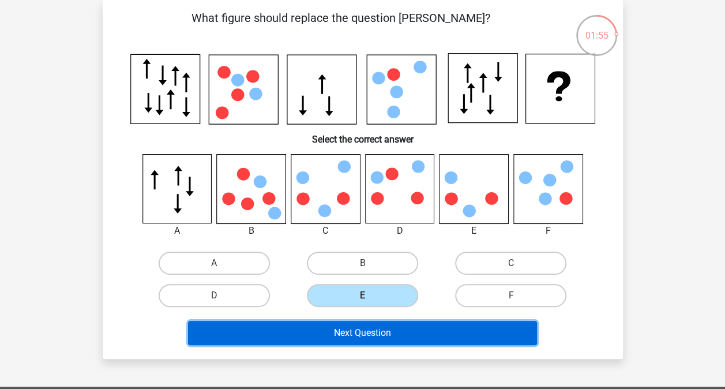
click at [395, 340] on button "Next Question" at bounding box center [362, 333] width 349 height 24
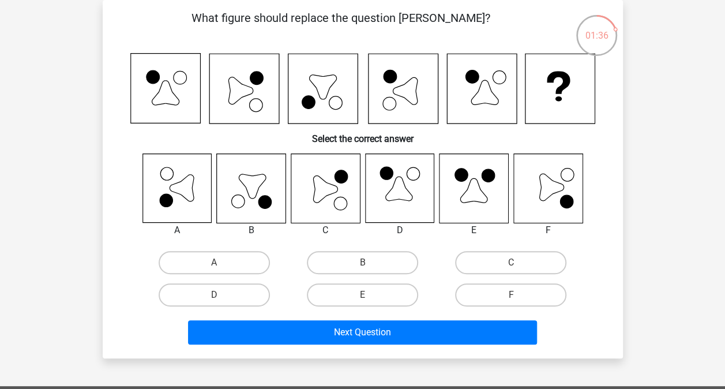
click at [539, 268] on label "C" at bounding box center [510, 262] width 111 height 23
click at [519, 268] on input "C" at bounding box center [515, 267] width 8 height 8
radio input "true"
click at [505, 325] on button "Next Question" at bounding box center [362, 332] width 349 height 24
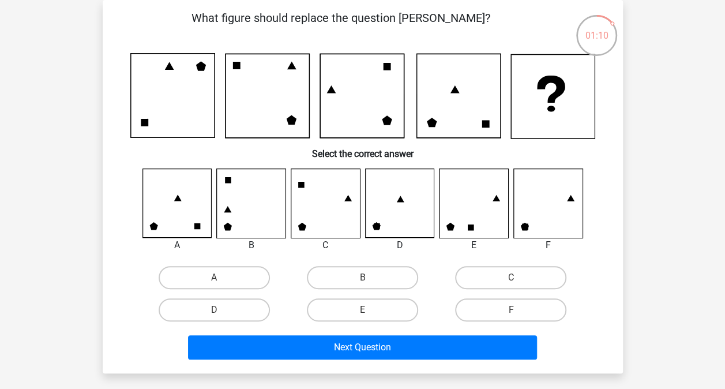
click at [532, 310] on label "F" at bounding box center [510, 309] width 111 height 23
click at [519, 310] on input "F" at bounding box center [515, 314] width 8 height 8
radio input "true"
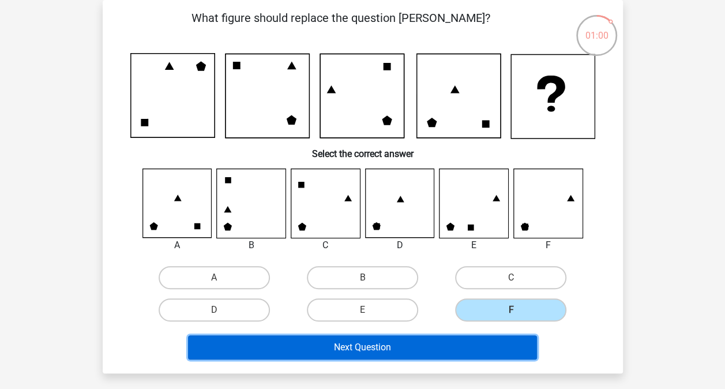
click at [491, 353] on button "Next Question" at bounding box center [362, 347] width 349 height 24
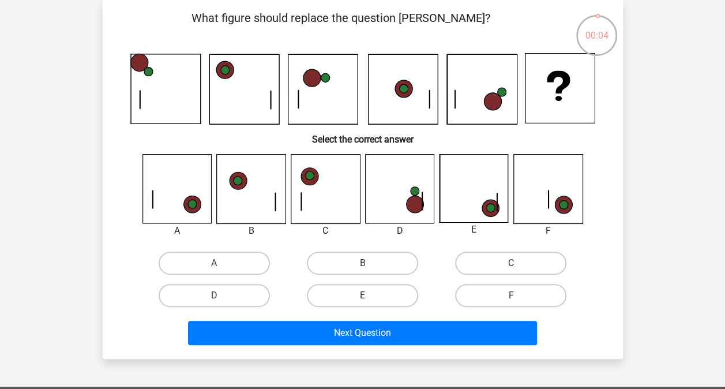
click at [527, 291] on label "F" at bounding box center [510, 295] width 111 height 23
click at [519, 295] on input "F" at bounding box center [515, 299] width 8 height 8
radio input "true"
click at [511, 335] on button "Next Question" at bounding box center [362, 333] width 349 height 24
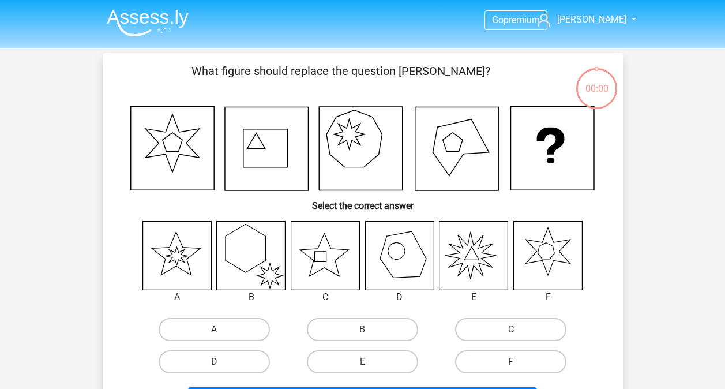
scroll to position [53, 0]
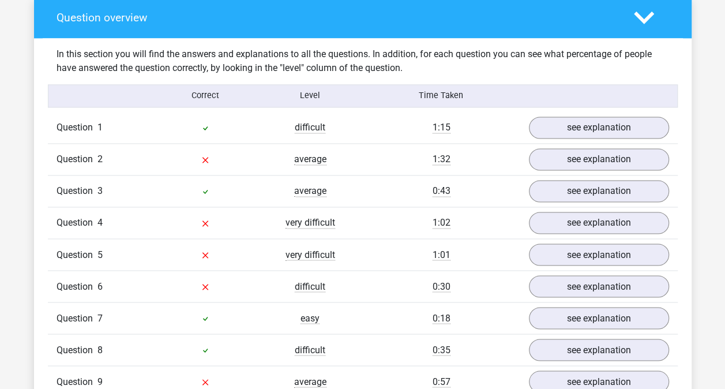
scroll to position [861, 0]
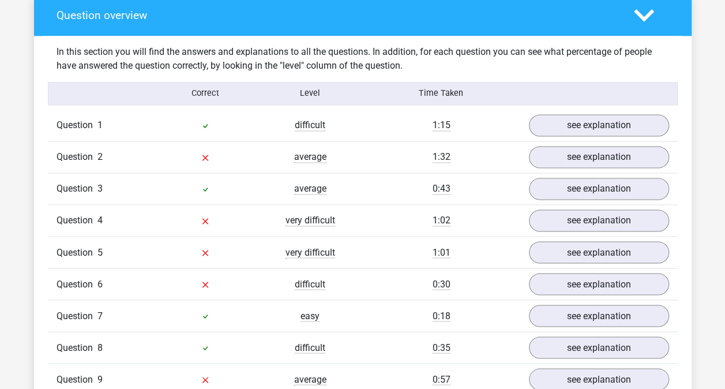
click at [634, 220] on link "see explanation" at bounding box center [599, 220] width 140 height 22
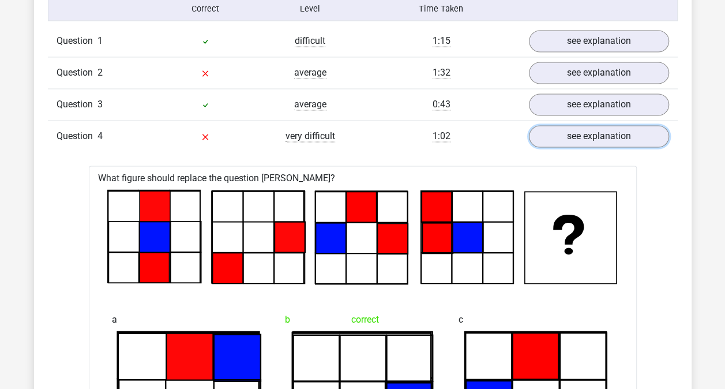
scroll to position [914, 0]
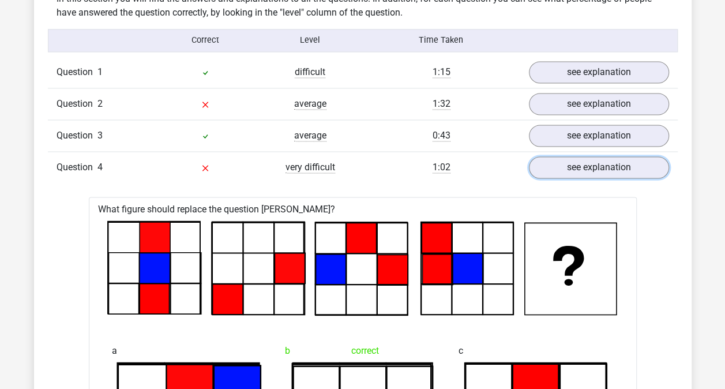
click at [652, 174] on link "see explanation" at bounding box center [599, 167] width 140 height 22
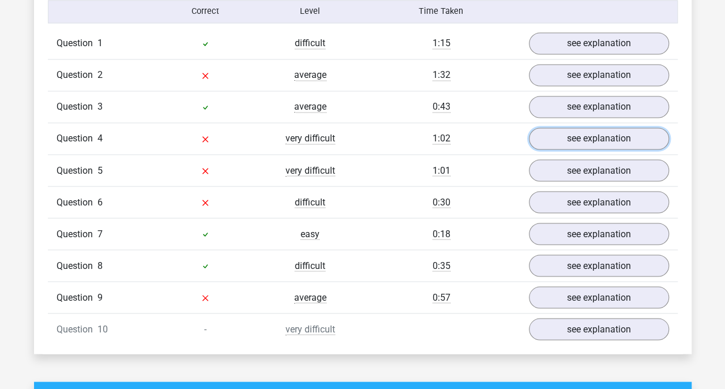
scroll to position [948, 0]
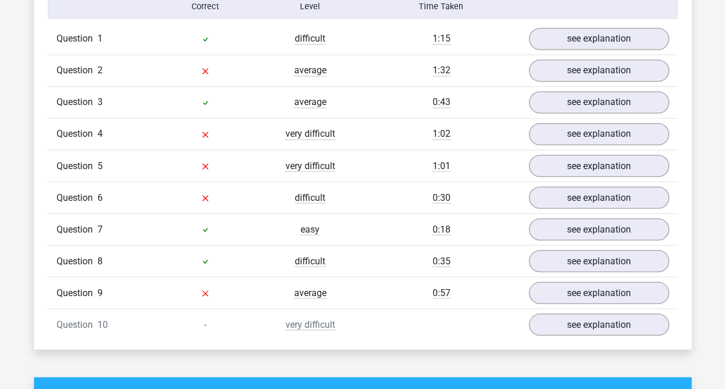
click at [607, 290] on link "see explanation" at bounding box center [599, 293] width 140 height 22
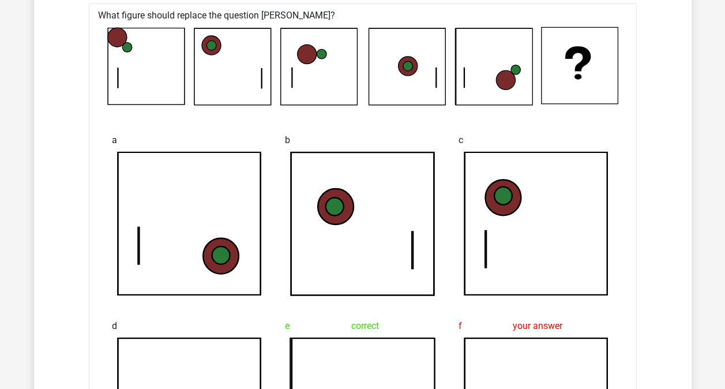
scroll to position [1267, 0]
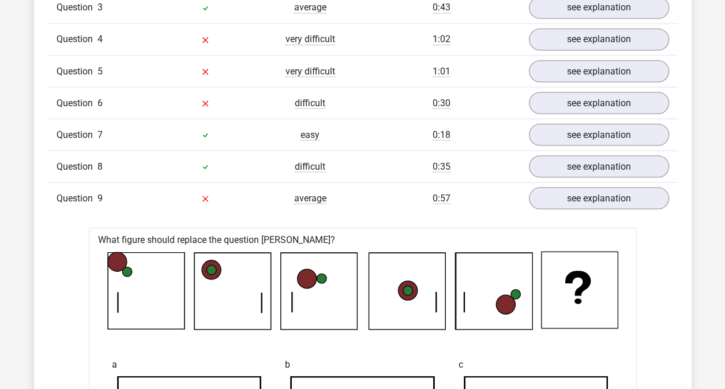
scroll to position [1042, 0]
click at [650, 201] on link "see explanation" at bounding box center [599, 199] width 140 height 22
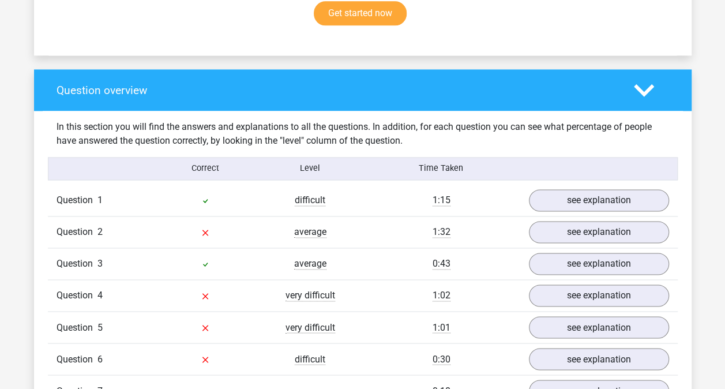
scroll to position [779, 0]
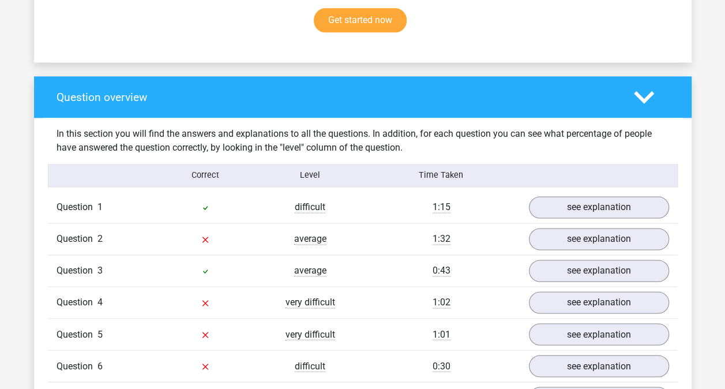
click at [622, 243] on link "see explanation" at bounding box center [599, 239] width 140 height 22
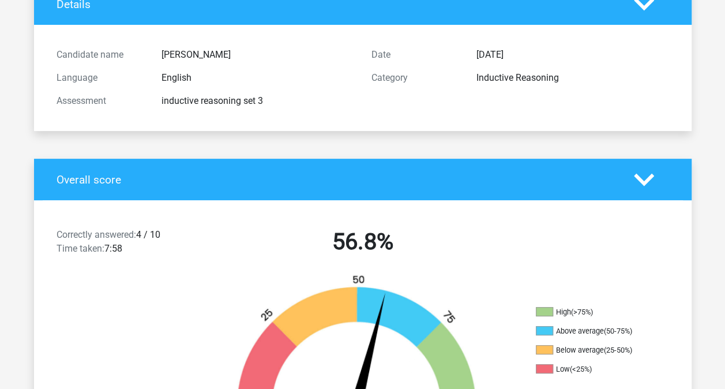
scroll to position [0, 0]
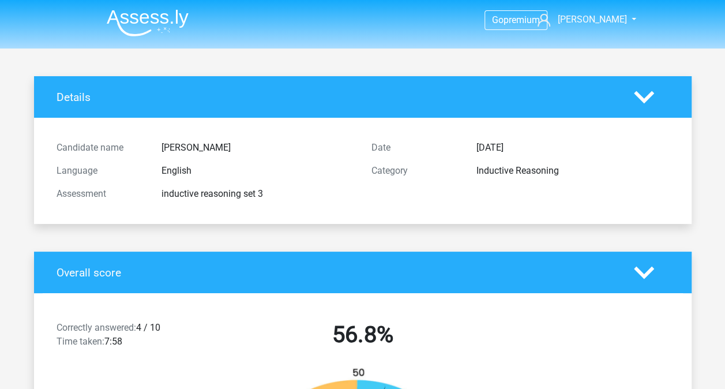
click at [170, 20] on img at bounding box center [148, 22] width 82 height 27
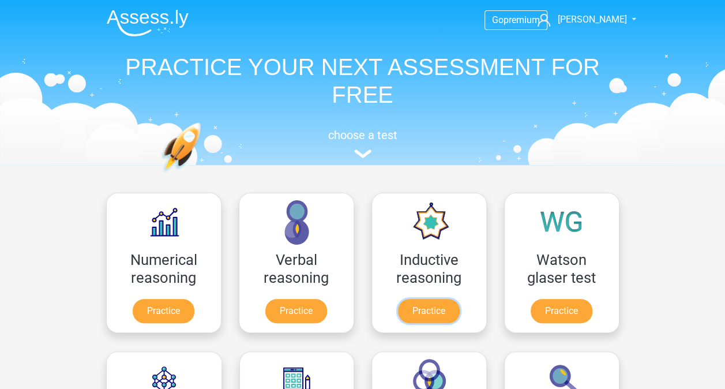
click at [398, 299] on link "Practice" at bounding box center [429, 311] width 62 height 24
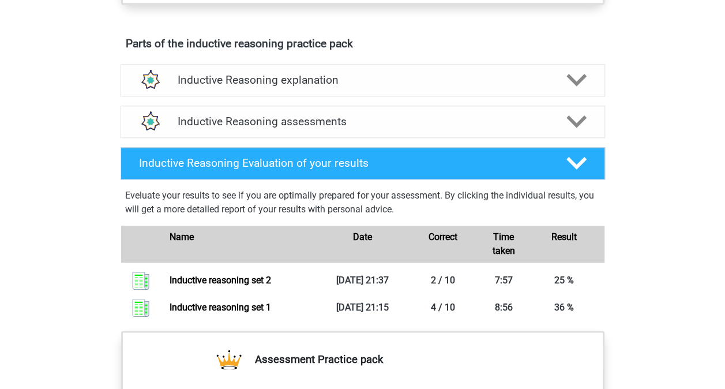
scroll to position [666, 0]
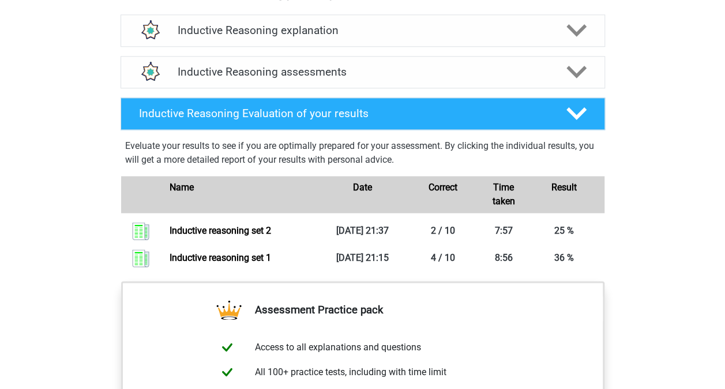
click at [572, 121] on icon at bounding box center [577, 113] width 20 height 20
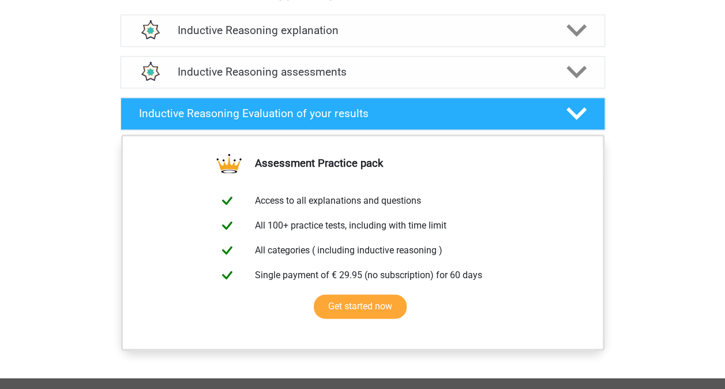
click at [572, 121] on icon at bounding box center [577, 113] width 20 height 20
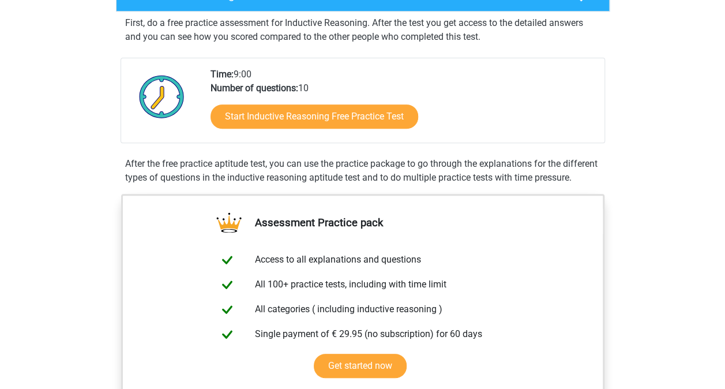
scroll to position [0, 0]
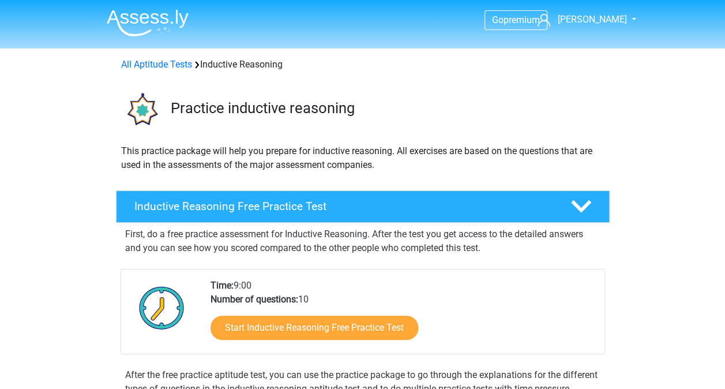
click at [177, 17] on img at bounding box center [148, 22] width 82 height 27
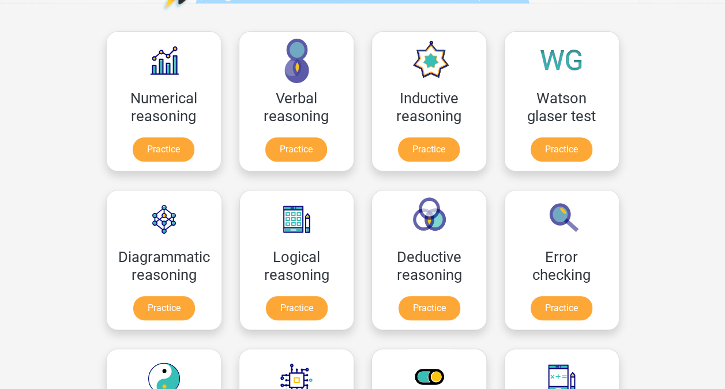
scroll to position [160, 0]
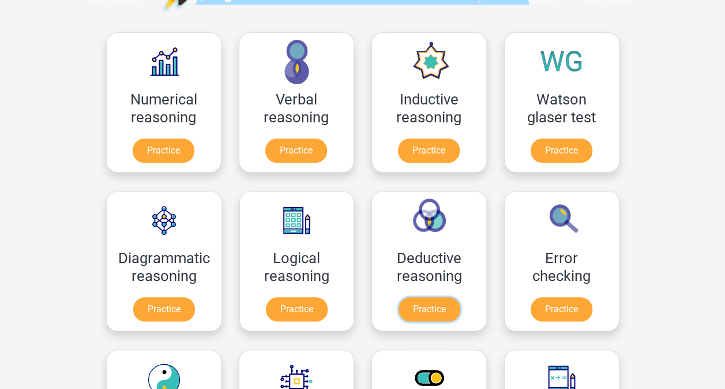
click at [423, 297] on link "Practice" at bounding box center [430, 309] width 62 height 24
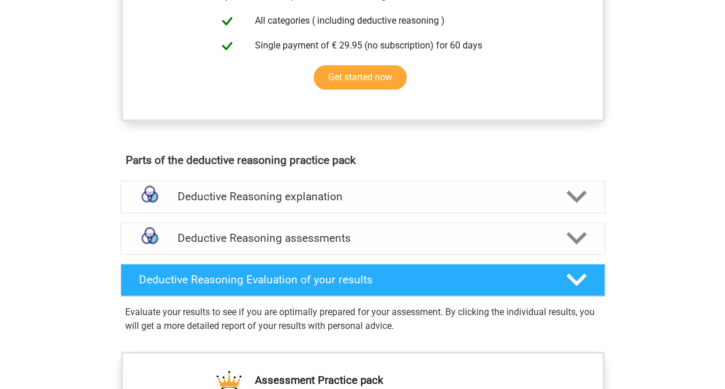
scroll to position [574, 0]
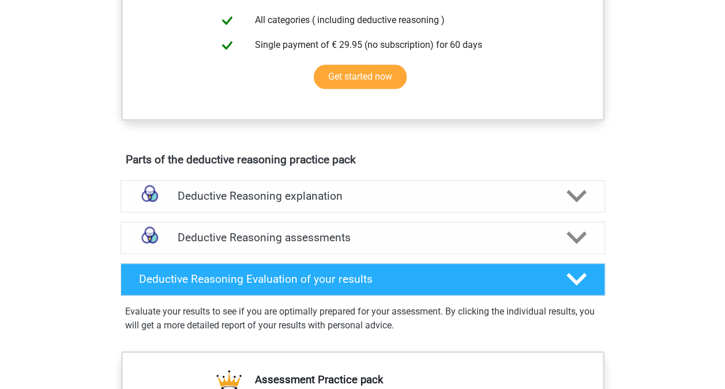
click at [479, 203] on h4 "Deductive Reasoning explanation" at bounding box center [363, 195] width 370 height 13
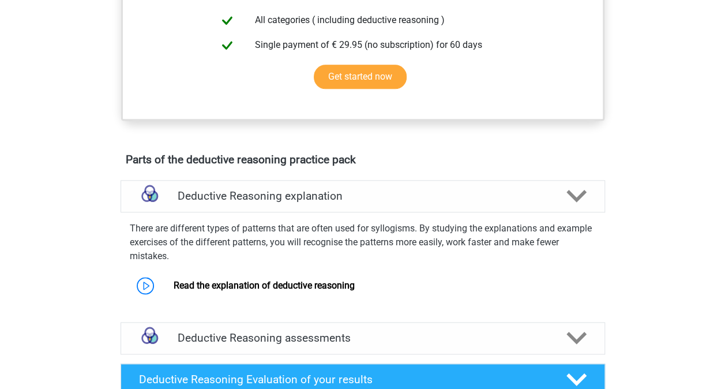
click at [323, 291] on link "Read the explanation of deductive reasoning" at bounding box center [264, 285] width 181 height 11
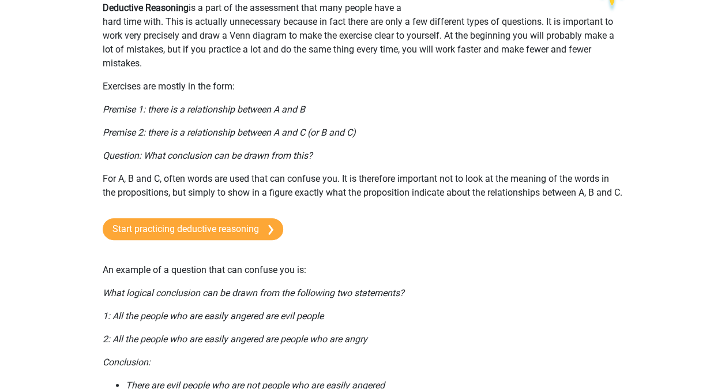
scroll to position [93, 0]
click at [224, 240] on link "Start practicing deductive reasoning" at bounding box center [193, 229] width 181 height 22
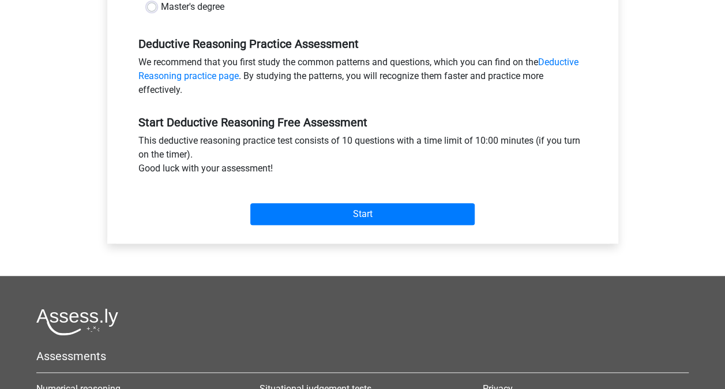
scroll to position [332, 0]
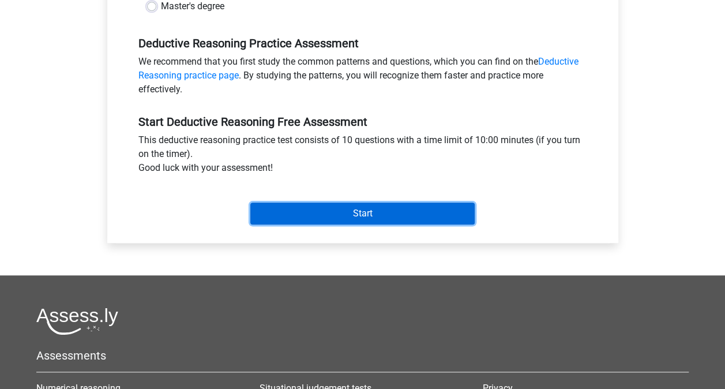
click at [392, 218] on input "Start" at bounding box center [362, 214] width 224 height 22
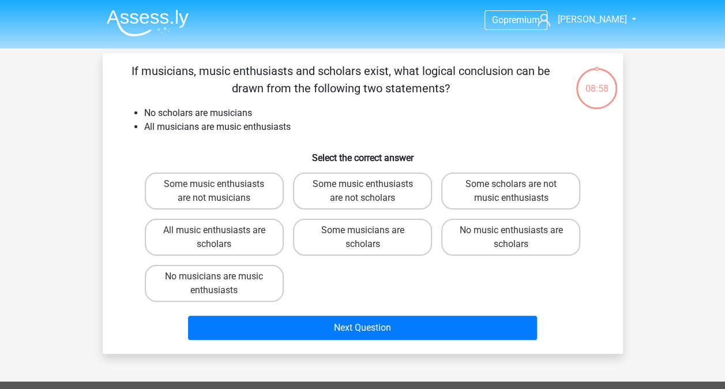
click at [517, 234] on input "No music enthusiasts are scholars" at bounding box center [515, 234] width 8 height 8
radio input "true"
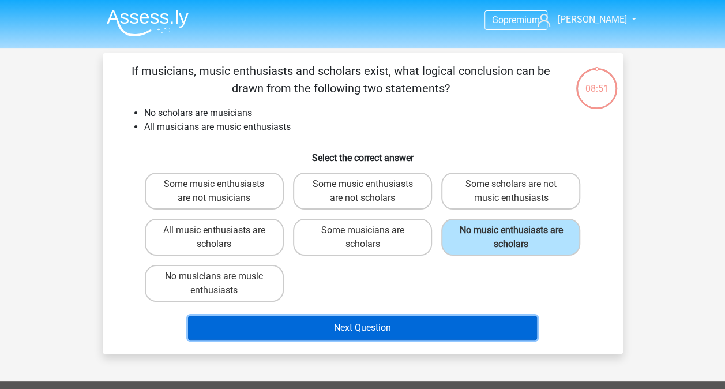
click at [426, 324] on button "Next Question" at bounding box center [362, 328] width 349 height 24
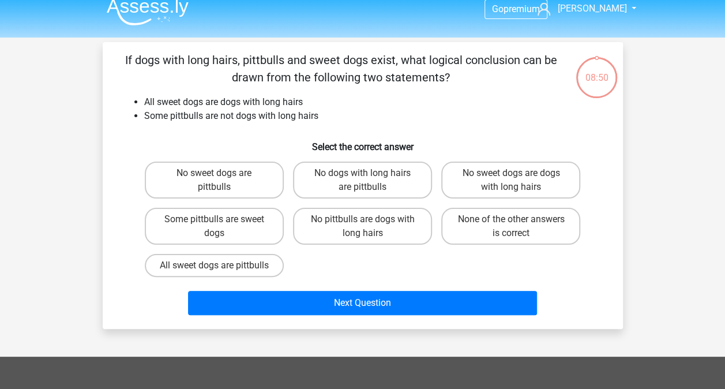
scroll to position [10, 0]
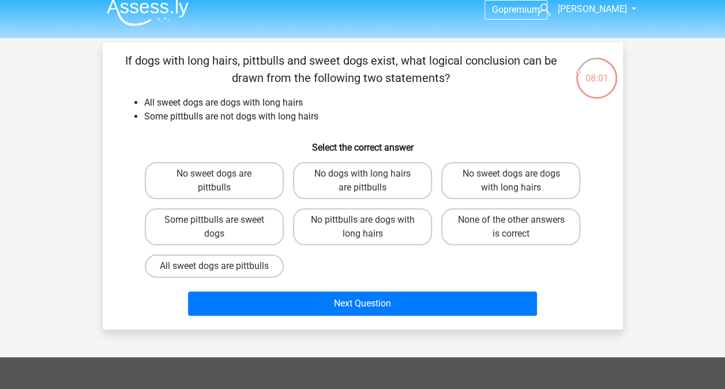
click at [523, 223] on label "None of the other answers is correct" at bounding box center [510, 226] width 139 height 37
click at [519, 223] on input "None of the other answers is correct" at bounding box center [515, 224] width 8 height 8
radio input "true"
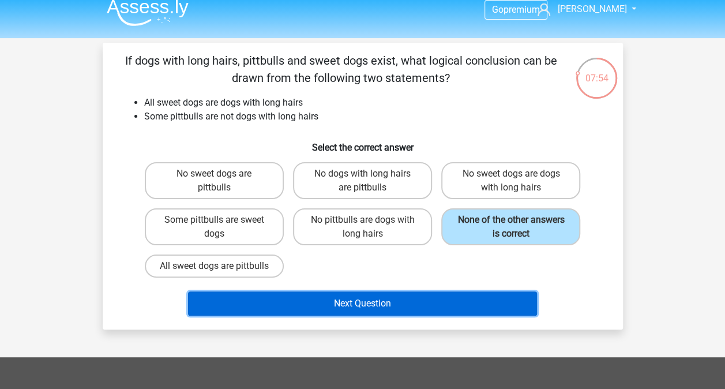
click at [415, 316] on button "Next Question" at bounding box center [362, 303] width 349 height 24
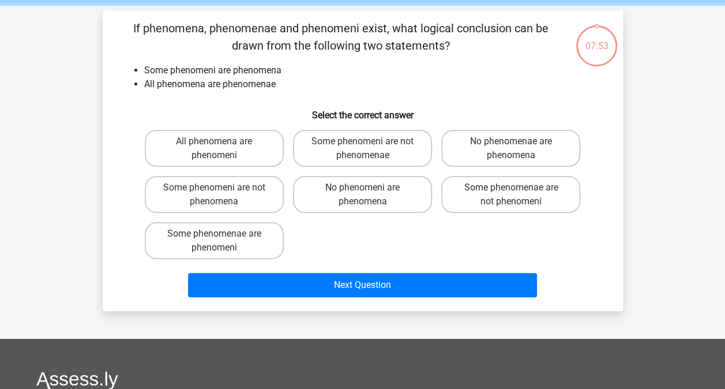
scroll to position [53, 0]
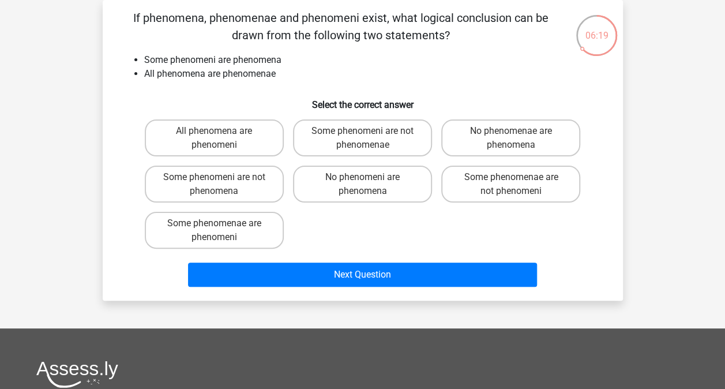
click at [255, 227] on label "Some phenomenae are phenomeni" at bounding box center [214, 230] width 139 height 37
click at [222, 227] on input "Some phenomenae are phenomeni" at bounding box center [218, 227] width 8 height 8
radio input "true"
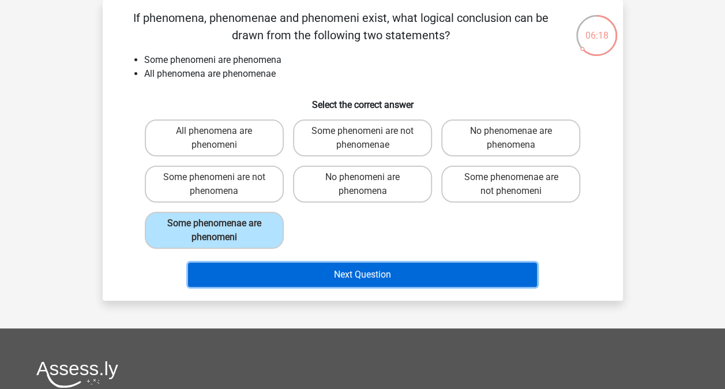
click at [302, 270] on button "Next Question" at bounding box center [362, 275] width 349 height 24
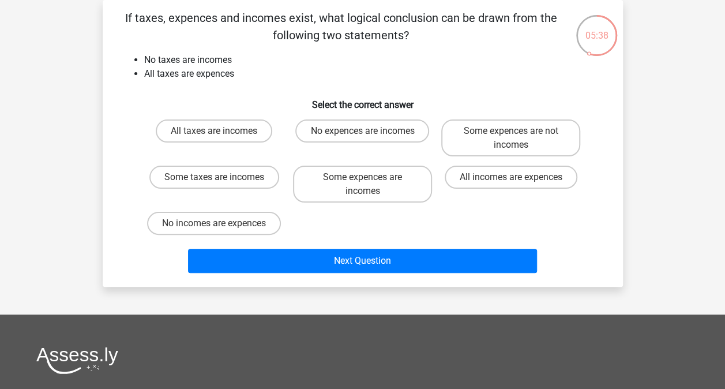
click at [377, 135] on label "No expences are incomes" at bounding box center [362, 130] width 134 height 23
click at [370, 135] on input "No expences are incomes" at bounding box center [366, 135] width 8 height 8
radio input "true"
click at [428, 280] on div "If taxes, expences and incomes exist, what logical conclusion can be drawn from…" at bounding box center [363, 143] width 521 height 287
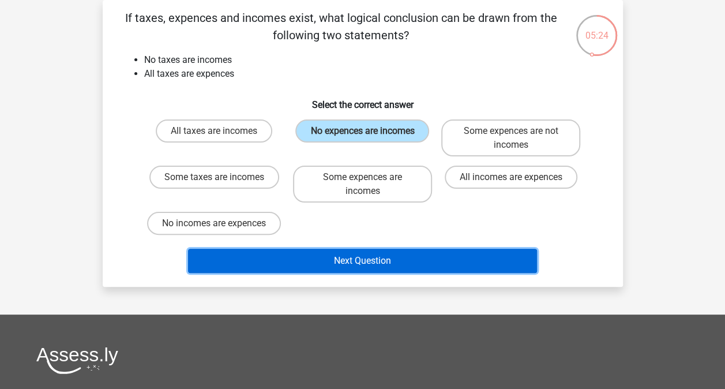
click at [410, 254] on button "Next Question" at bounding box center [362, 261] width 349 height 24
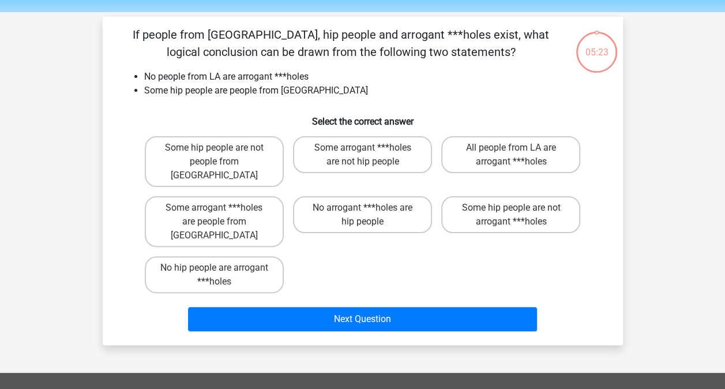
scroll to position [36, 0]
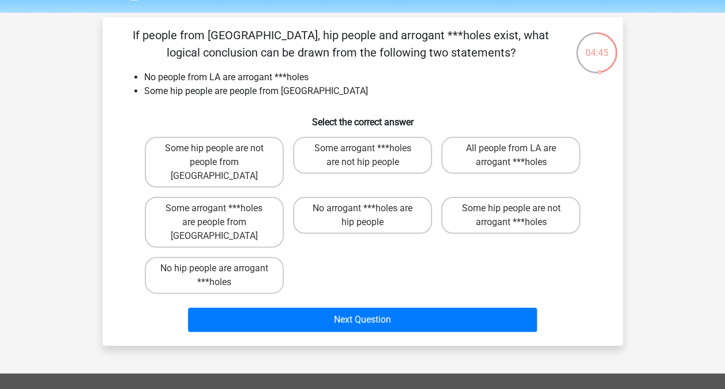
click at [195, 151] on label "Some hip people are not people from LA" at bounding box center [214, 162] width 139 height 51
click at [214, 151] on input "Some hip people are not people from LA" at bounding box center [218, 152] width 8 height 8
radio input "true"
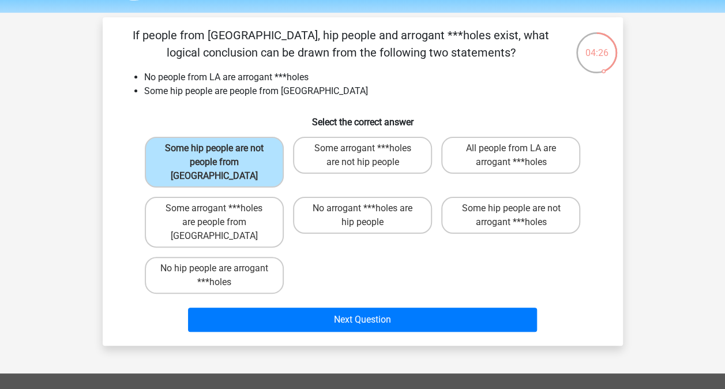
click at [471, 201] on label "Some hip people are not arrogant ***holes" at bounding box center [510, 215] width 139 height 37
click at [511, 208] on input "Some hip people are not arrogant ***holes" at bounding box center [515, 212] width 8 height 8
radio input "true"
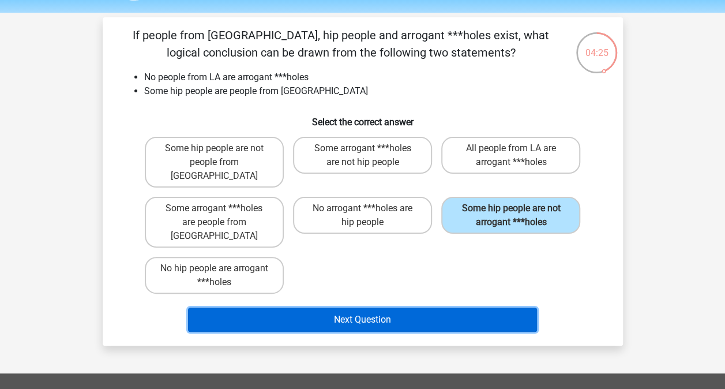
click at [458, 308] on button "Next Question" at bounding box center [362, 320] width 349 height 24
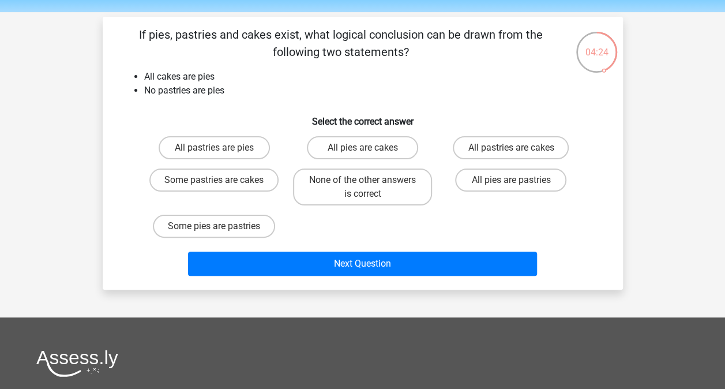
scroll to position [53, 0]
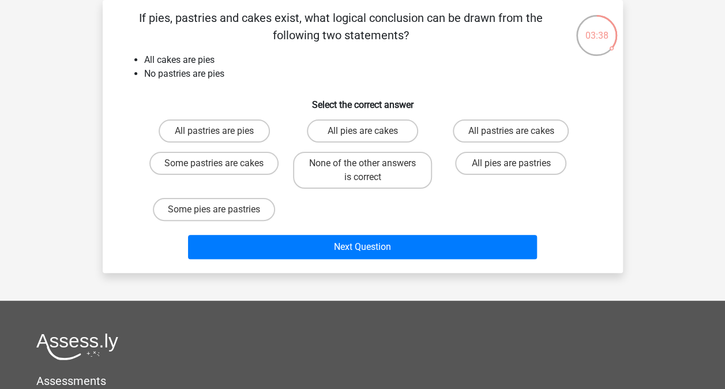
click at [384, 175] on label "None of the other answers is correct" at bounding box center [362, 170] width 139 height 37
click at [370, 171] on input "None of the other answers is correct" at bounding box center [366, 167] width 8 height 8
radio input "true"
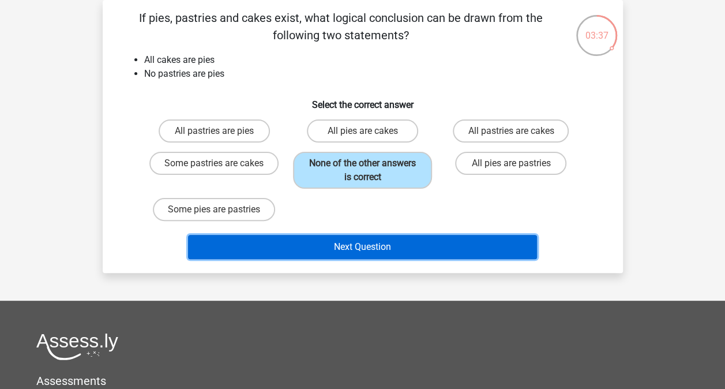
click at [422, 256] on button "Next Question" at bounding box center [362, 247] width 349 height 24
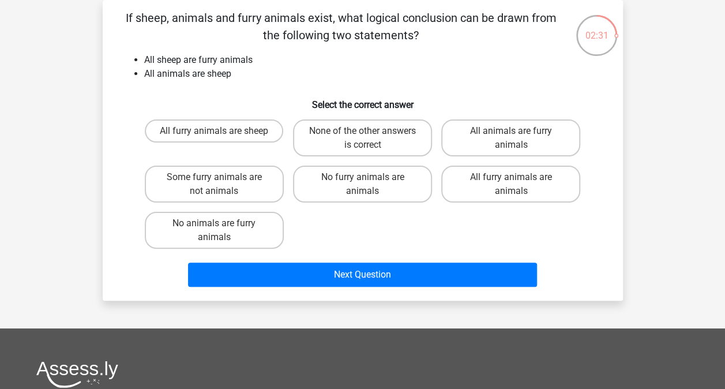
click at [394, 146] on label "None of the other answers is correct" at bounding box center [362, 137] width 139 height 37
click at [370, 139] on input "None of the other answers is correct" at bounding box center [366, 135] width 8 height 8
radio input "true"
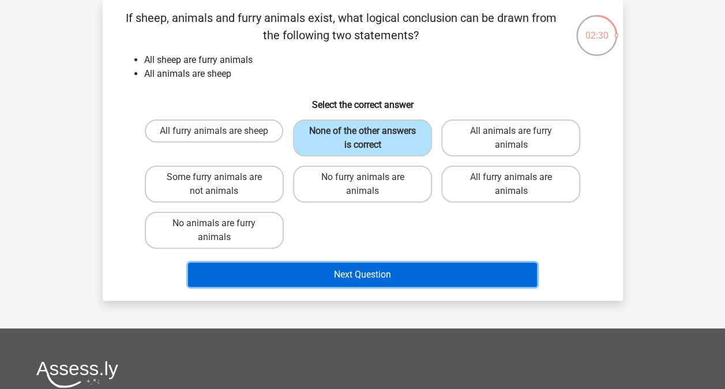
click at [440, 278] on button "Next Question" at bounding box center [362, 275] width 349 height 24
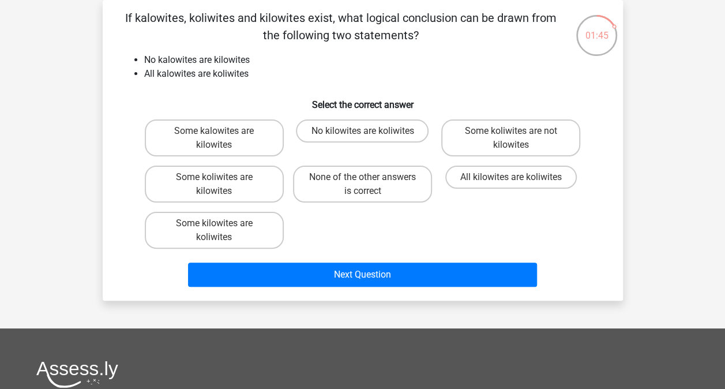
click at [342, 136] on label "No kilowites are koliwites" at bounding box center [362, 130] width 133 height 23
click at [362, 136] on input "No kilowites are koliwites" at bounding box center [366, 135] width 8 height 8
radio input "true"
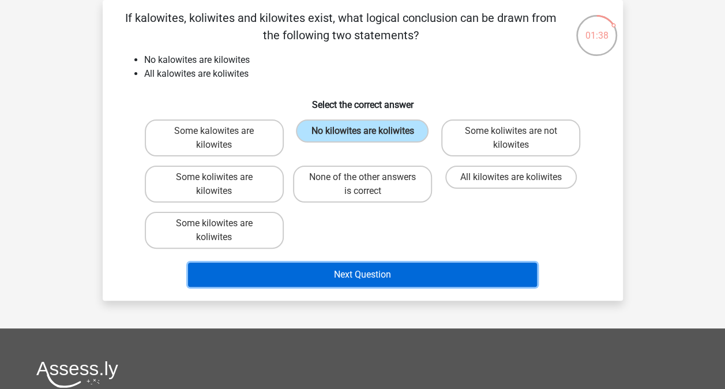
click at [423, 279] on button "Next Question" at bounding box center [362, 275] width 349 height 24
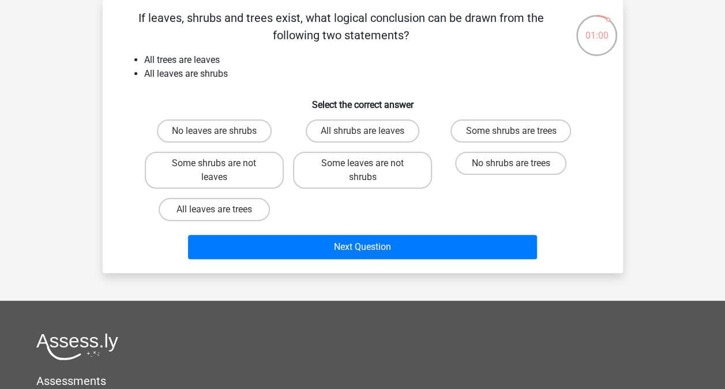
click at [368, 130] on label "All shrubs are leaves" at bounding box center [363, 130] width 114 height 23
click at [368, 131] on input "All shrubs are leaves" at bounding box center [366, 135] width 8 height 8
radio input "true"
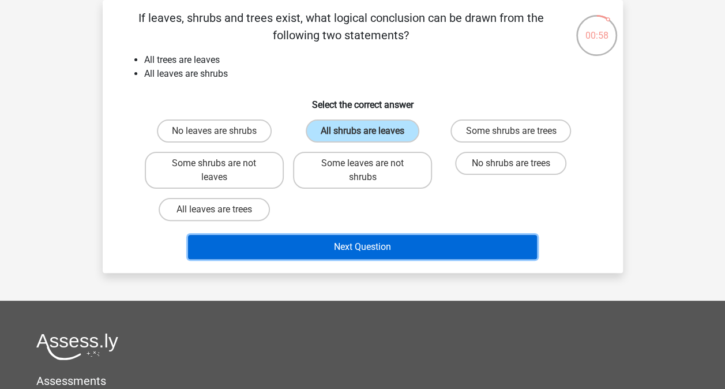
click at [387, 255] on button "Next Question" at bounding box center [362, 247] width 349 height 24
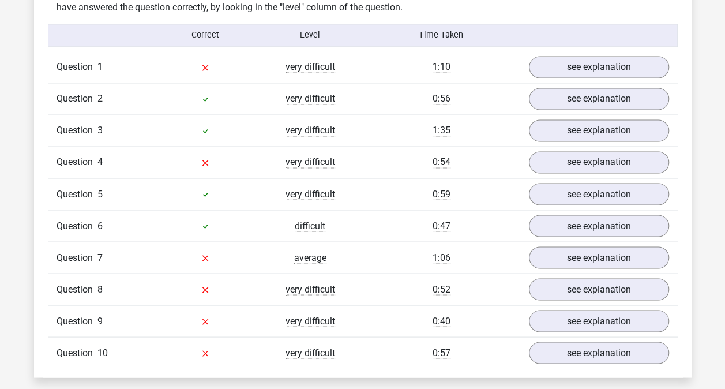
scroll to position [920, 0]
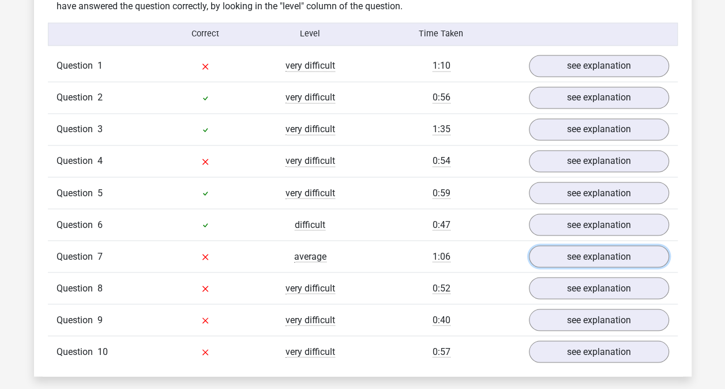
click at [642, 255] on link "see explanation" at bounding box center [599, 256] width 140 height 22
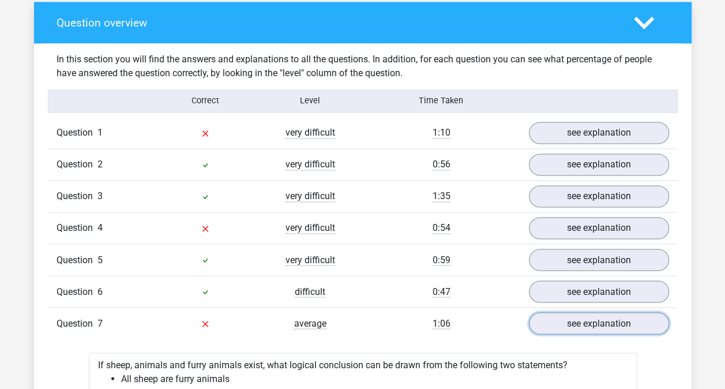
scroll to position [821, 0]
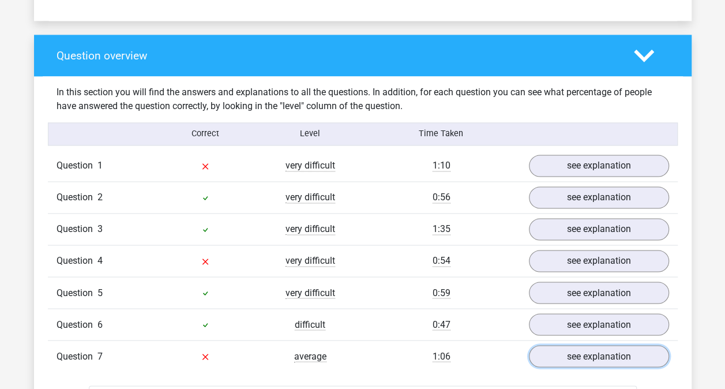
click at [640, 166] on link "see explanation" at bounding box center [599, 166] width 140 height 22
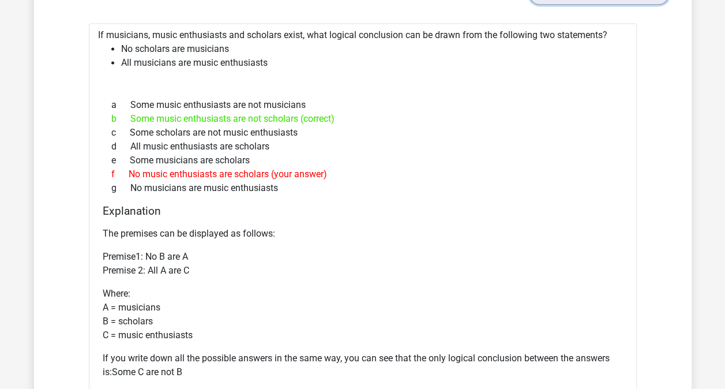
scroll to position [993, 0]
click at [335, 193] on div "a Some music enthusiasts are not musicians b Some music enthusiasts are not sch…" at bounding box center [363, 146] width 521 height 106
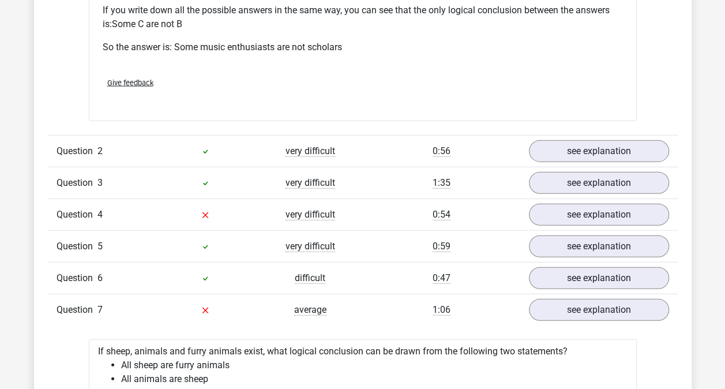
scroll to position [1343, 0]
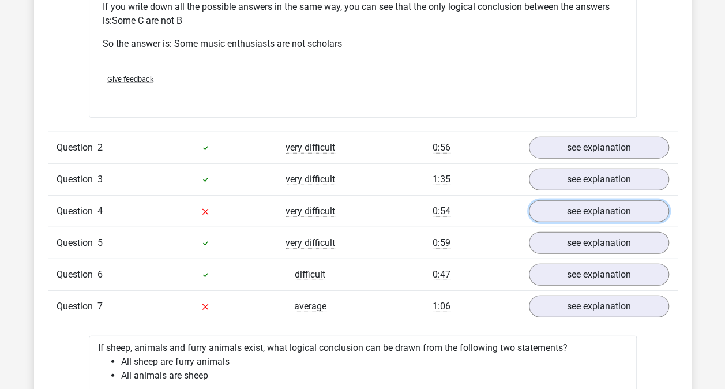
click at [598, 209] on link "see explanation" at bounding box center [599, 211] width 140 height 22
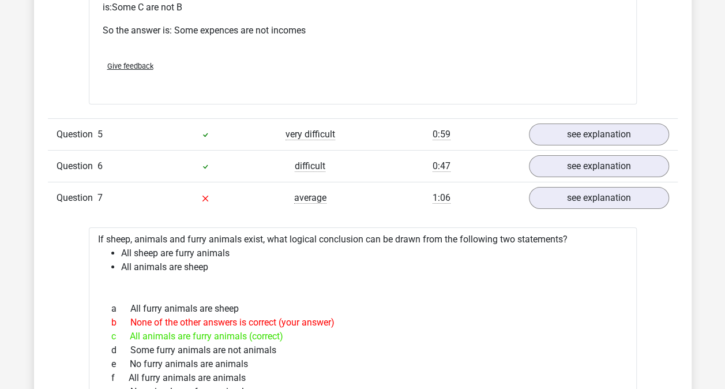
scroll to position [1918, 0]
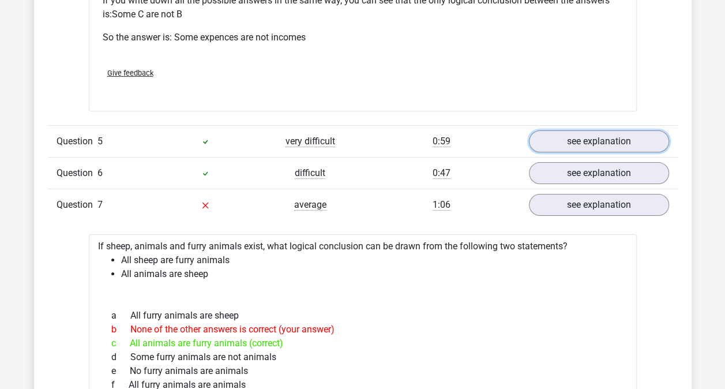
click at [614, 141] on link "see explanation" at bounding box center [599, 141] width 140 height 22
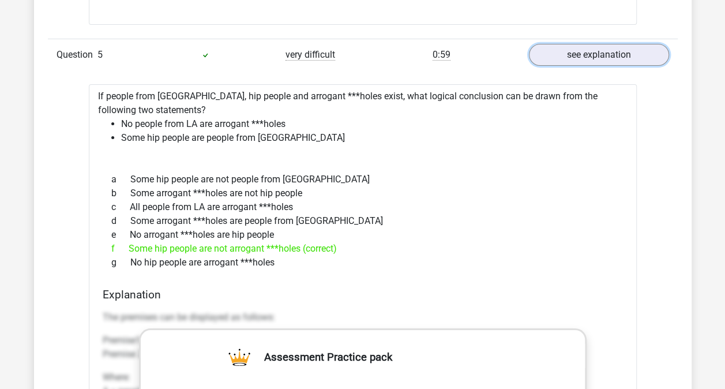
scroll to position [1970, 0]
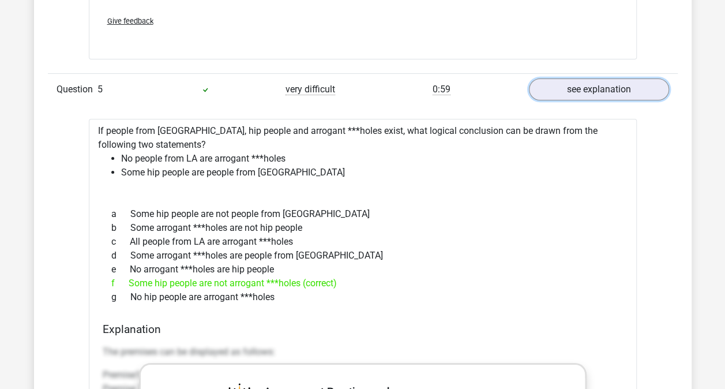
click at [584, 92] on link "see explanation" at bounding box center [599, 89] width 140 height 22
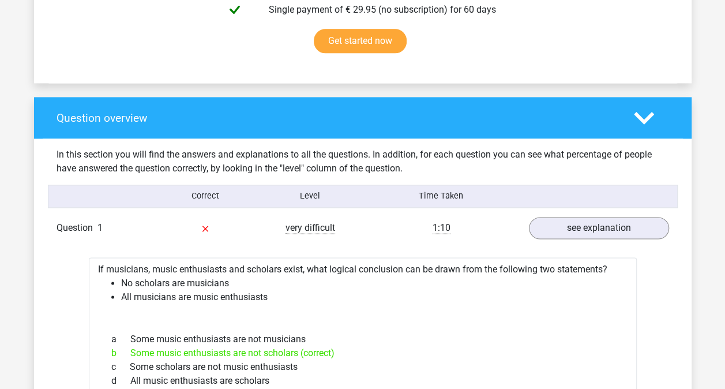
scroll to position [765, 0]
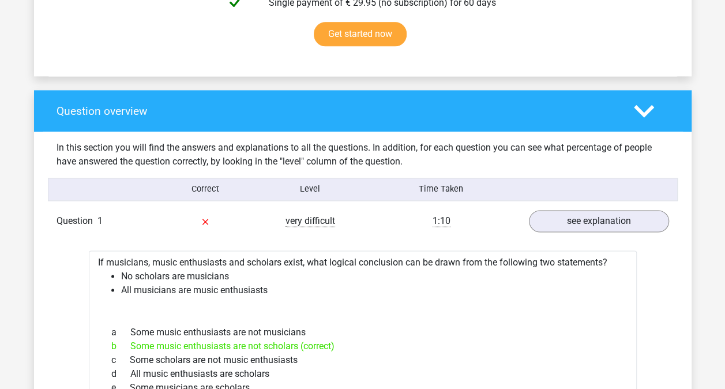
click at [396, 228] on div "Question 1 very difficult 1:10 see explanation" at bounding box center [363, 220] width 630 height 31
click at [558, 224] on link "see explanation" at bounding box center [599, 221] width 140 height 22
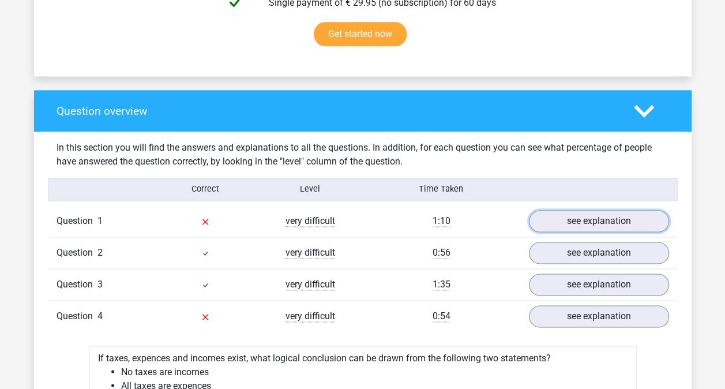
click at [559, 222] on link "see explanation" at bounding box center [599, 221] width 140 height 22
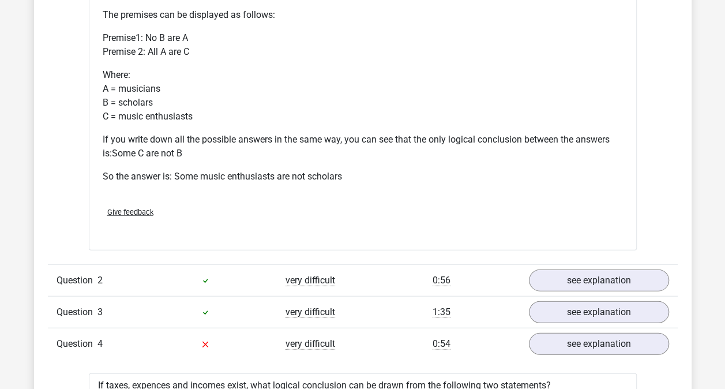
scroll to position [1211, 0]
click at [579, 276] on link "see explanation" at bounding box center [599, 281] width 140 height 22
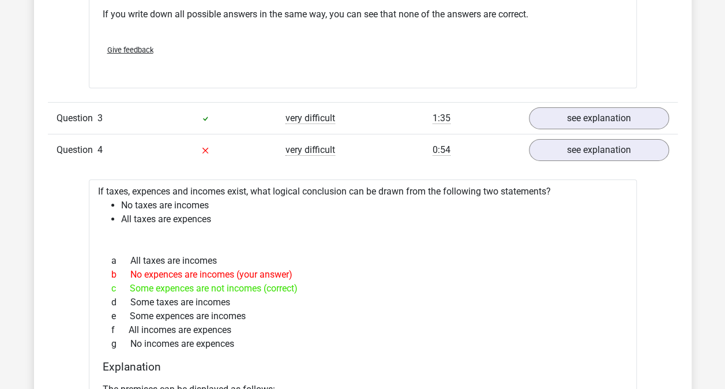
scroll to position [1842, 0]
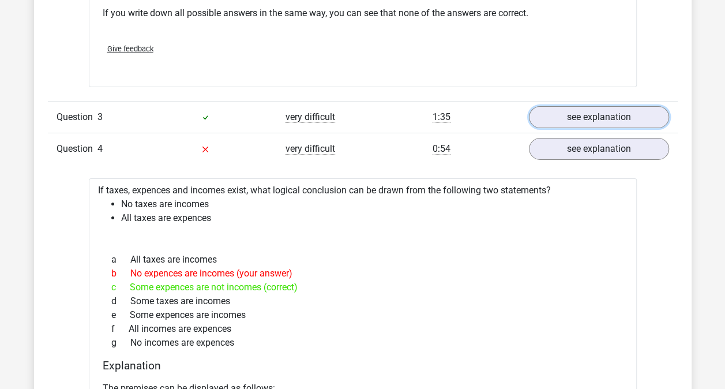
click at [566, 114] on link "see explanation" at bounding box center [599, 117] width 140 height 22
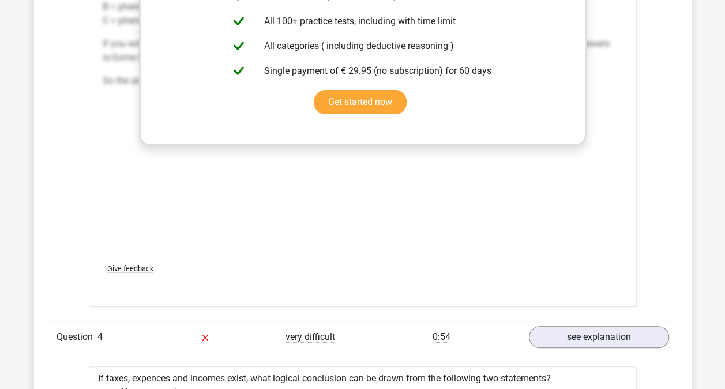
scroll to position [2363, 0]
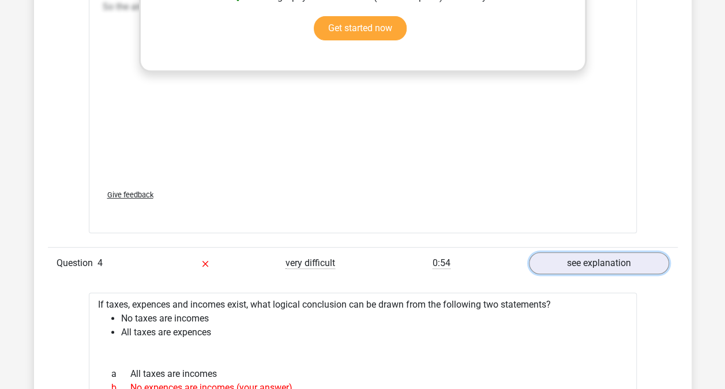
click at [575, 263] on link "see explanation" at bounding box center [599, 263] width 140 height 22
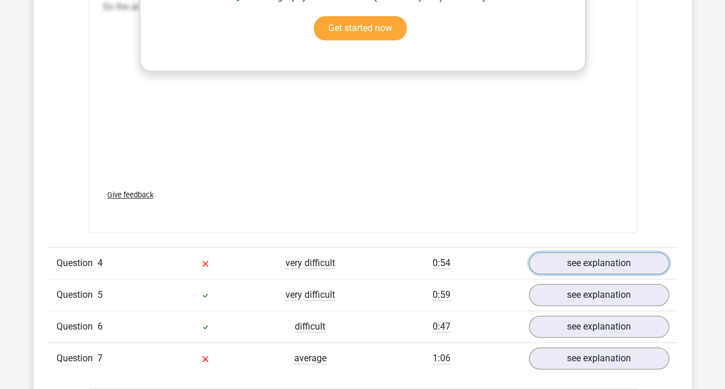
click at [575, 260] on link "see explanation" at bounding box center [599, 263] width 140 height 22
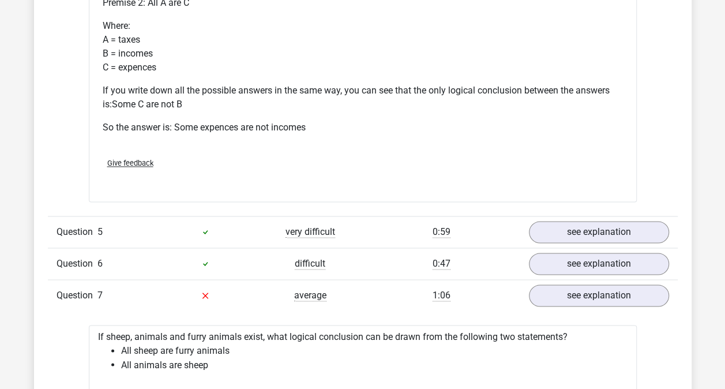
scroll to position [2920, 0]
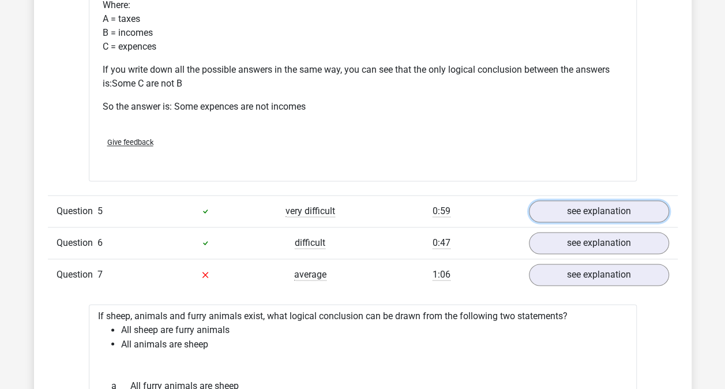
click at [547, 209] on link "see explanation" at bounding box center [599, 211] width 140 height 22
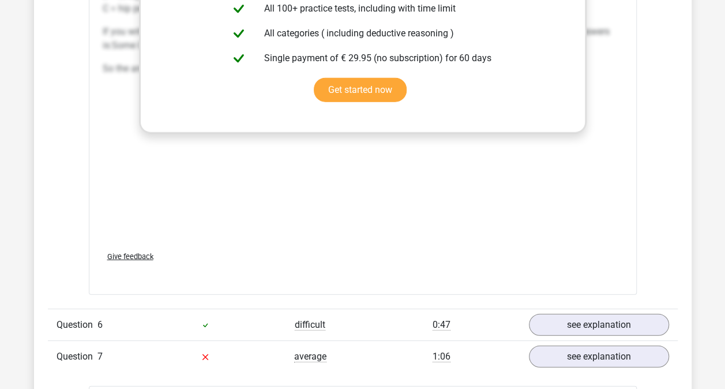
scroll to position [3487, 0]
click at [591, 315] on link "see explanation" at bounding box center [599, 325] width 140 height 22
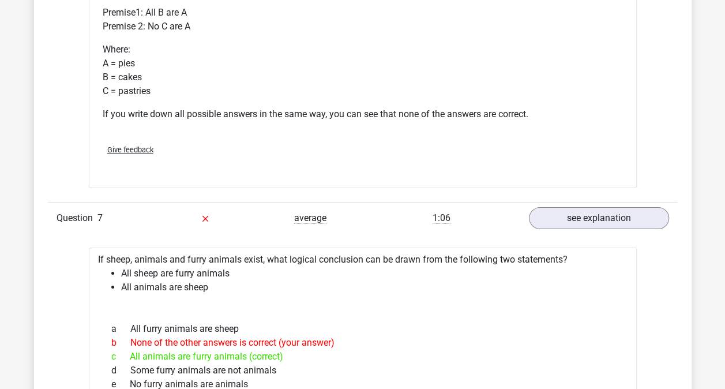
scroll to position [4084, 0]
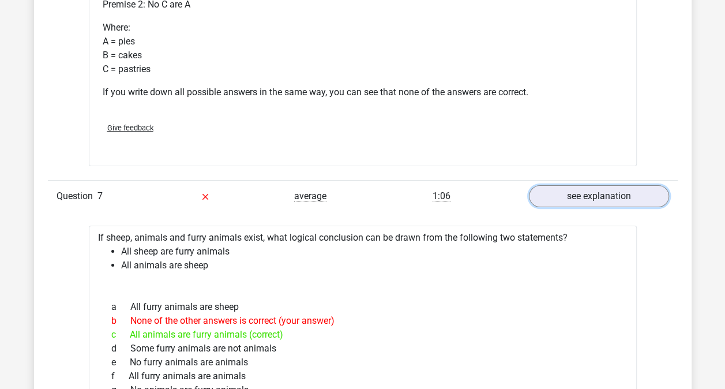
click at [599, 185] on link "see explanation" at bounding box center [599, 196] width 140 height 22
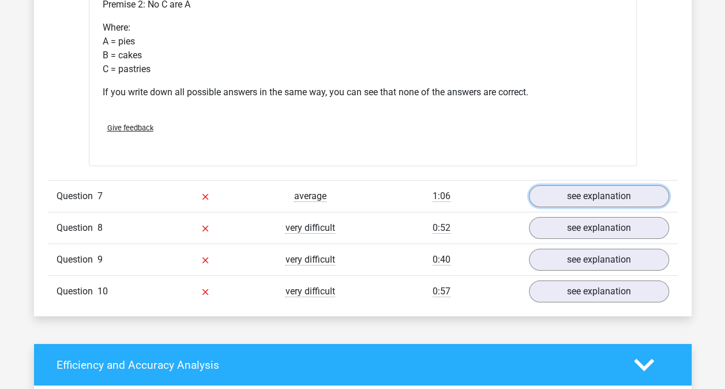
click at [569, 191] on link "see explanation" at bounding box center [599, 196] width 140 height 22
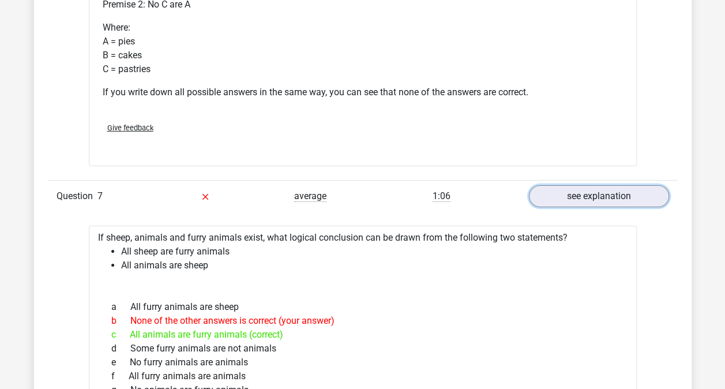
scroll to position [4239, 0]
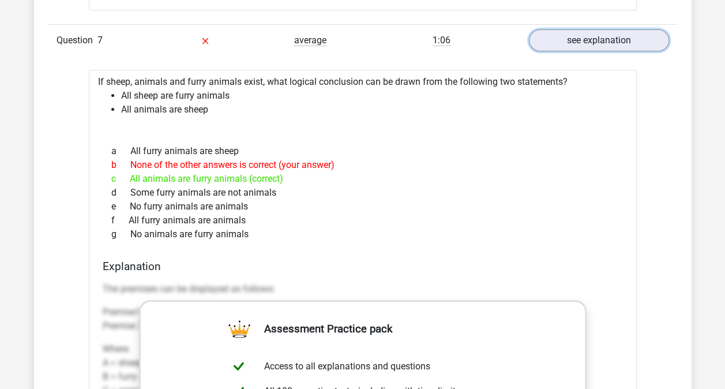
click at [593, 29] on link "see explanation" at bounding box center [599, 40] width 140 height 22
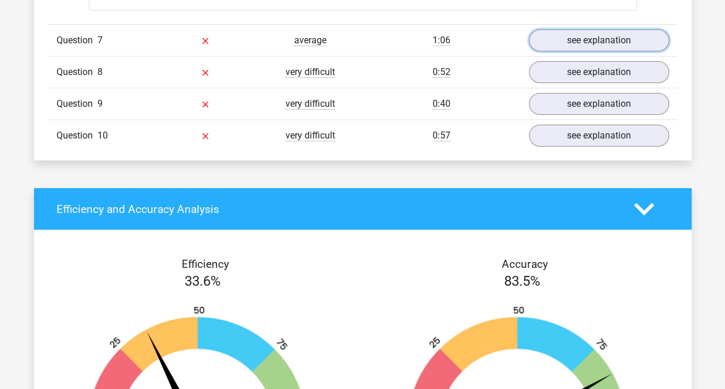
click at [593, 29] on link "see explanation" at bounding box center [599, 40] width 140 height 22
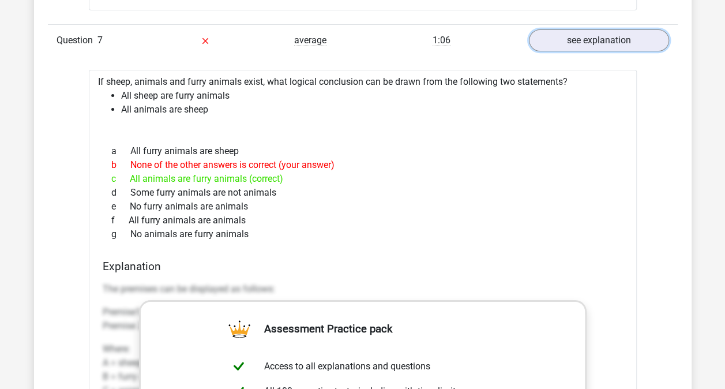
click at [581, 30] on link "see explanation" at bounding box center [599, 40] width 140 height 22
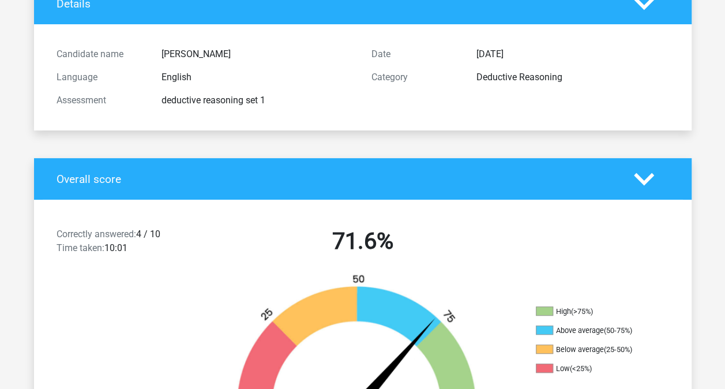
scroll to position [0, 0]
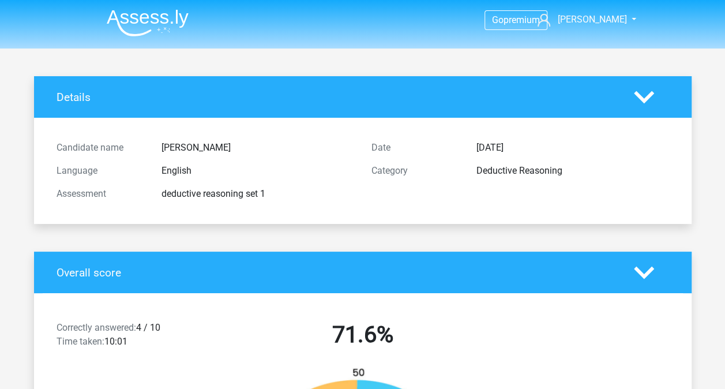
click at [150, 25] on img at bounding box center [148, 22] width 82 height 27
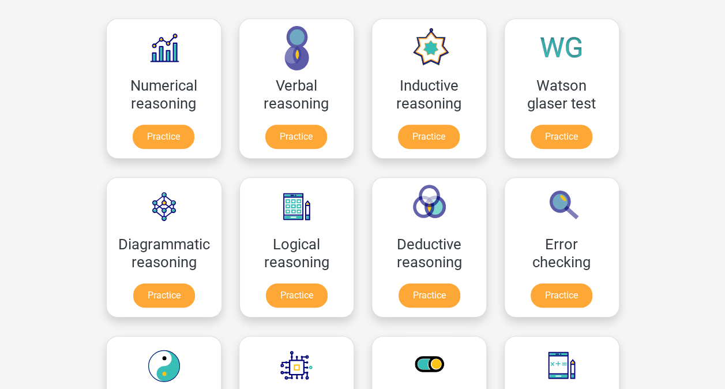
scroll to position [175, 0]
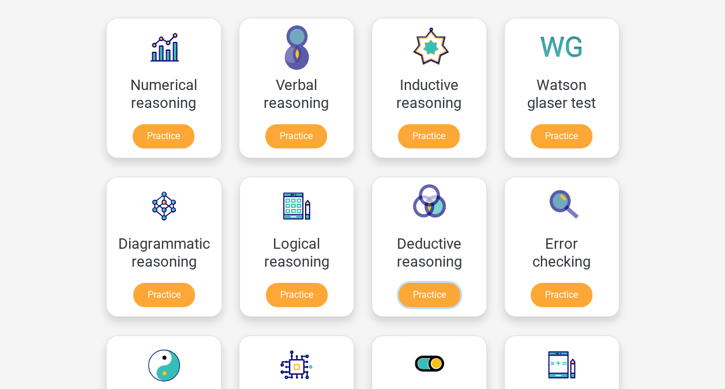
click at [416, 283] on link "Practice" at bounding box center [430, 295] width 62 height 24
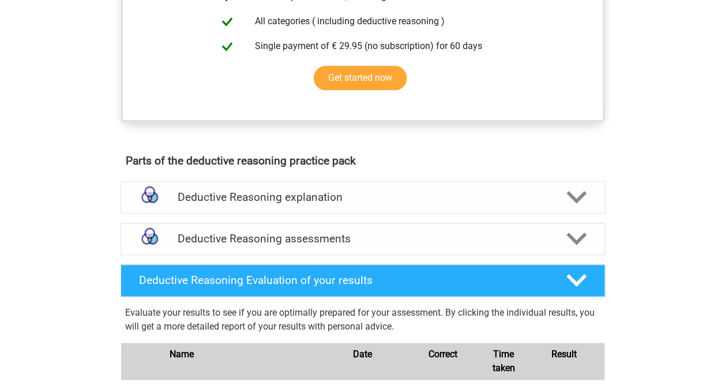
scroll to position [685, 0]
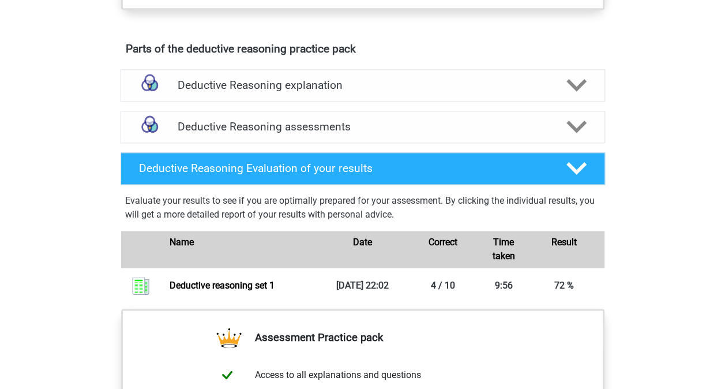
click at [339, 130] on div "Deductive Reasoning assessments" at bounding box center [363, 127] width 485 height 32
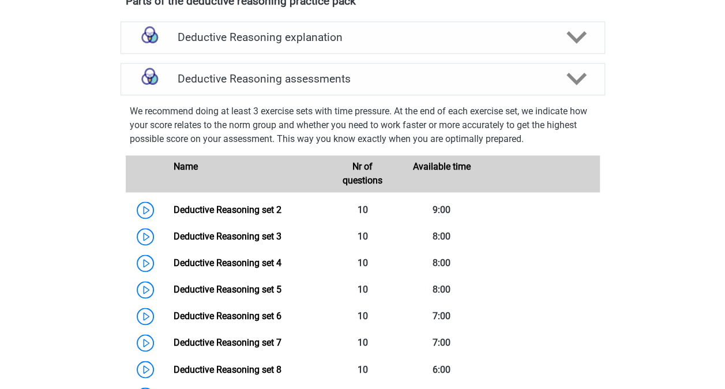
scroll to position [736, 0]
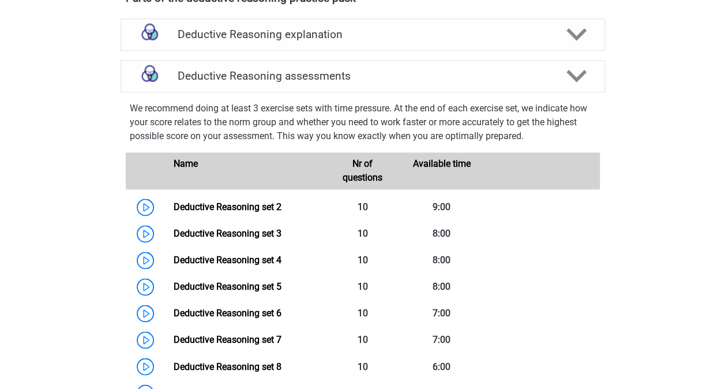
click at [282, 212] on link "Deductive Reasoning set 2" at bounding box center [228, 206] width 108 height 11
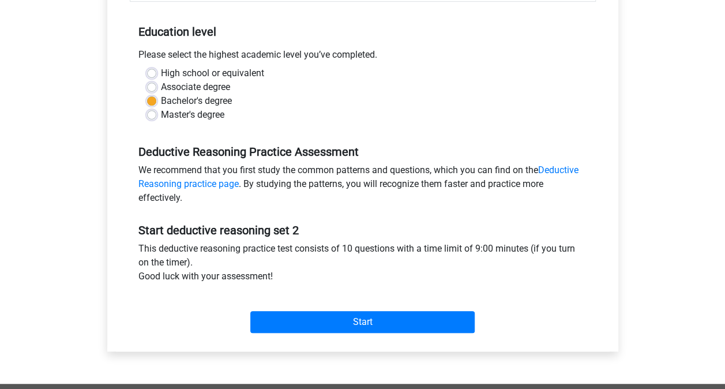
scroll to position [224, 0]
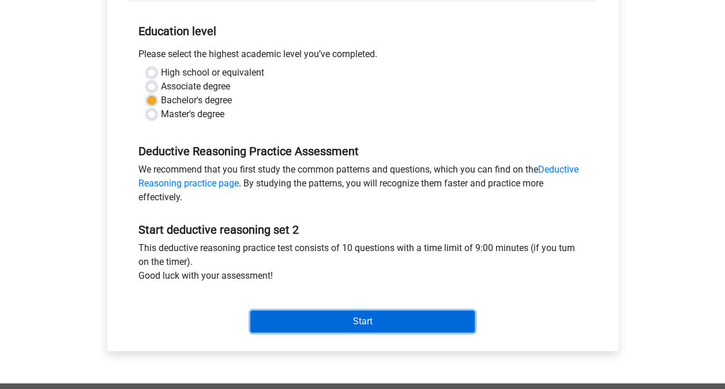
click at [446, 323] on input "Start" at bounding box center [362, 321] width 224 height 22
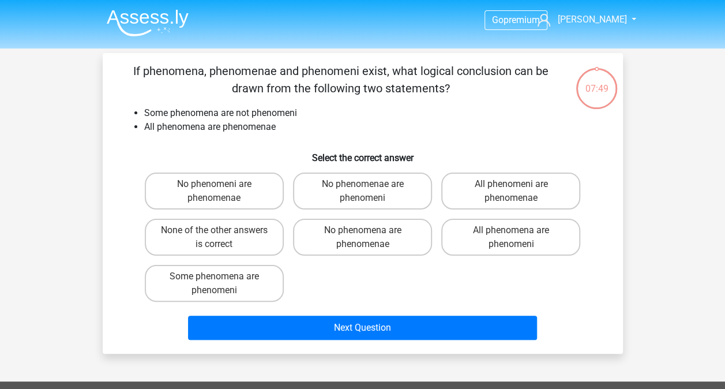
click at [197, 247] on label "None of the other answers is correct" at bounding box center [214, 237] width 139 height 37
click at [214, 238] on input "None of the other answers is correct" at bounding box center [218, 234] width 8 height 8
radio input "true"
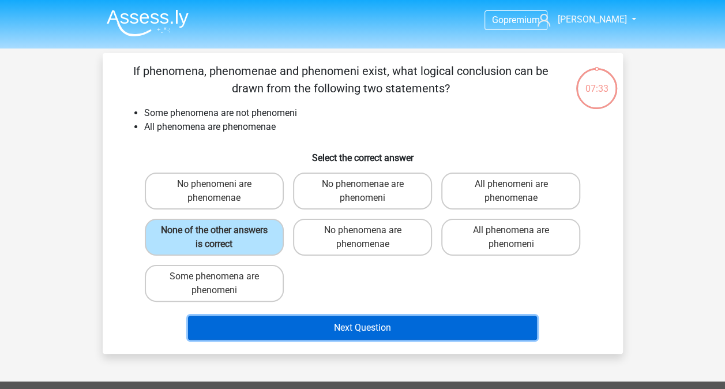
click at [216, 334] on button "Next Question" at bounding box center [362, 328] width 349 height 24
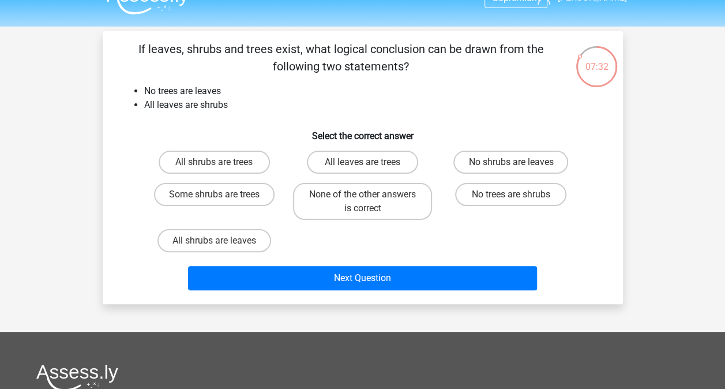
scroll to position [21, 0]
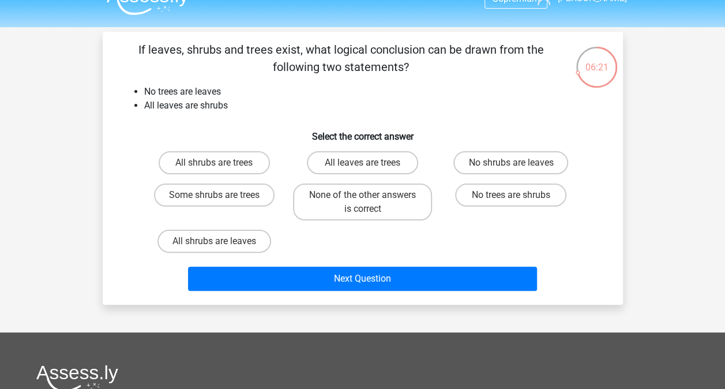
click at [491, 200] on label "No trees are shrubs" at bounding box center [510, 195] width 111 height 23
click at [511, 200] on input "No trees are shrubs" at bounding box center [515, 199] width 8 height 8
radio input "true"
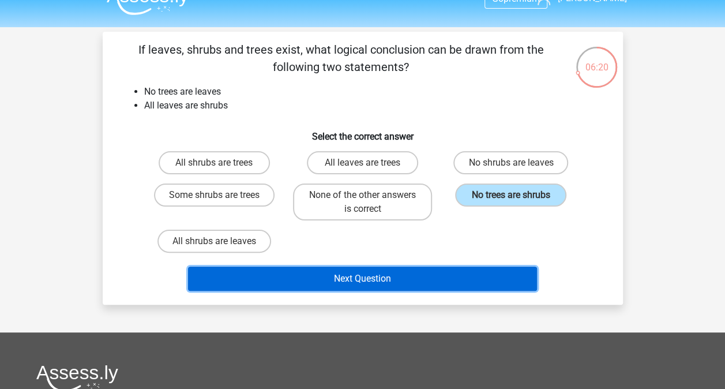
click at [404, 290] on button "Next Question" at bounding box center [362, 279] width 349 height 24
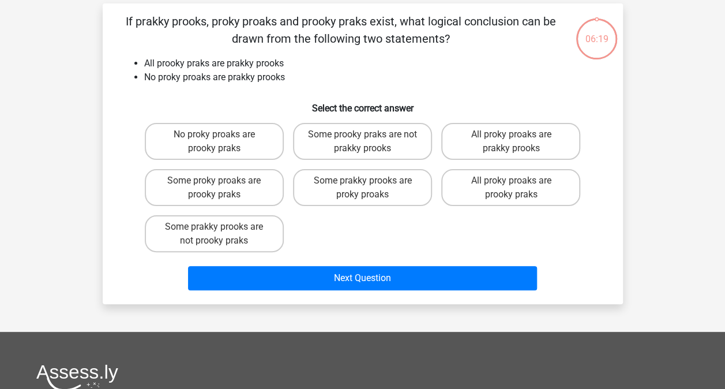
scroll to position [53, 0]
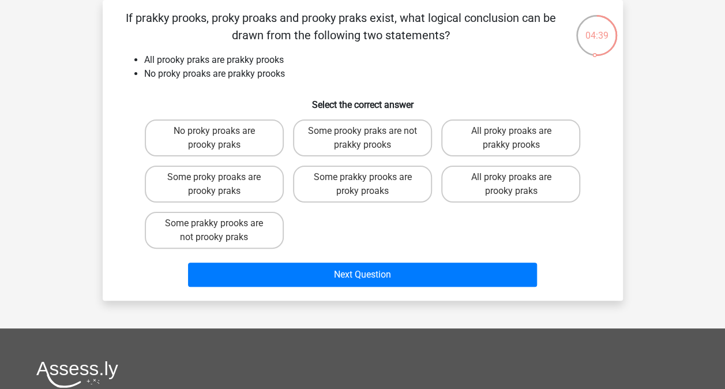
click at [194, 246] on label "Some prakky prooks are not prooky praks" at bounding box center [214, 230] width 139 height 37
click at [214, 231] on input "Some prakky prooks are not prooky praks" at bounding box center [218, 227] width 8 height 8
radio input "true"
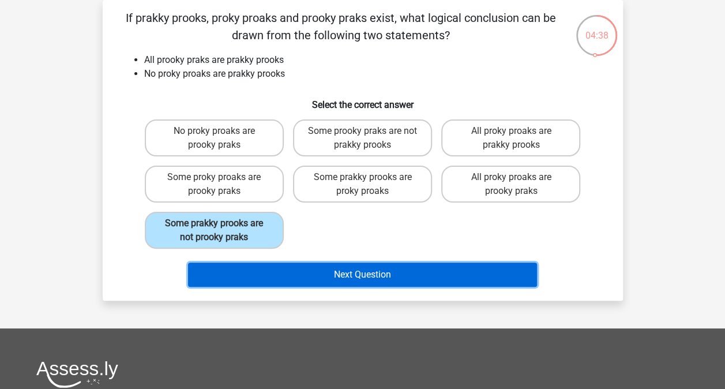
click at [218, 278] on button "Next Question" at bounding box center [362, 275] width 349 height 24
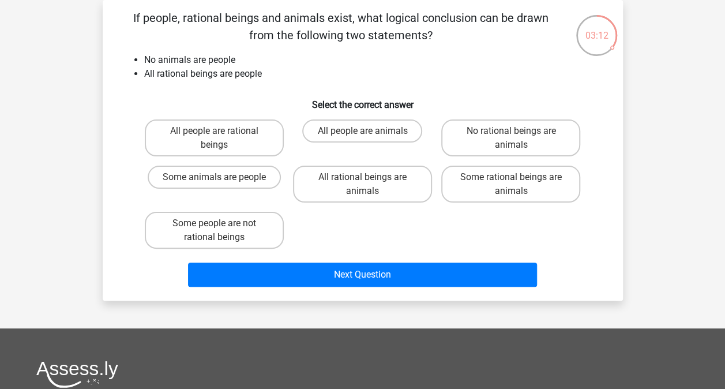
click at [250, 231] on label "Some people are not rational beings" at bounding box center [214, 230] width 139 height 37
click at [222, 231] on input "Some people are not rational beings" at bounding box center [218, 227] width 8 height 8
radio input "true"
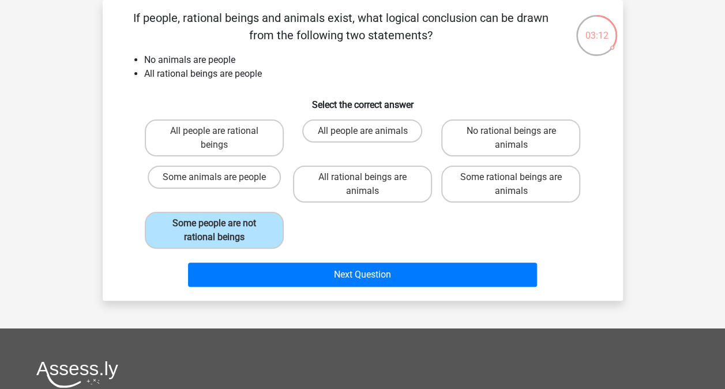
click at [279, 279] on button "Next Question" at bounding box center [362, 275] width 349 height 24
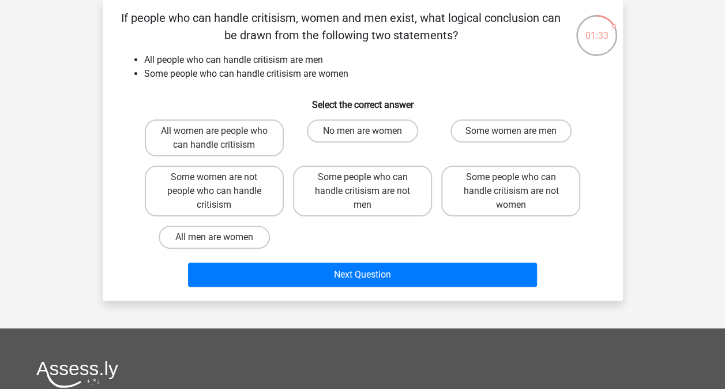
click at [536, 122] on label "Some women are men" at bounding box center [511, 130] width 121 height 23
click at [519, 131] on input "Some women are men" at bounding box center [515, 135] width 8 height 8
radio input "true"
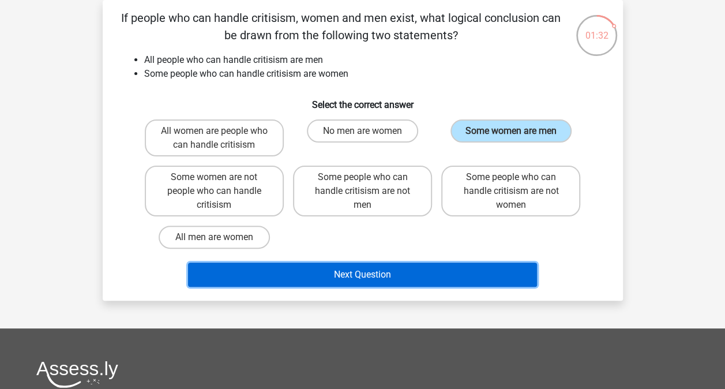
click at [465, 285] on button "Next Question" at bounding box center [362, 275] width 349 height 24
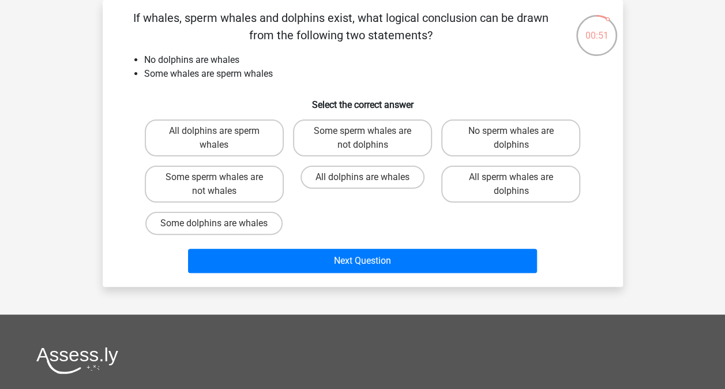
click at [518, 148] on label "No sperm whales are dolphins" at bounding box center [510, 137] width 139 height 37
click at [518, 139] on input "No sperm whales are dolphins" at bounding box center [515, 135] width 8 height 8
radio input "true"
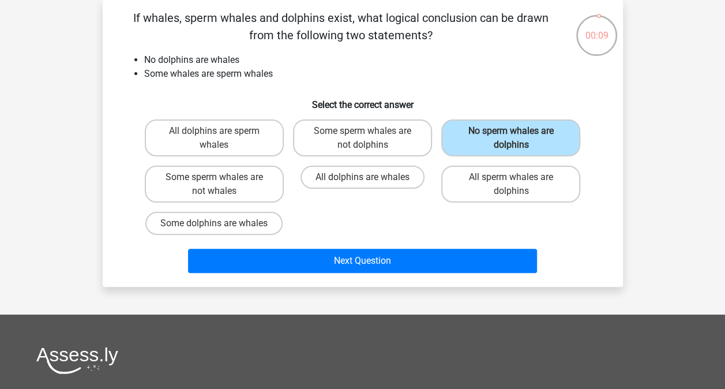
click at [166, 189] on label "Some sperm whales are not whales" at bounding box center [214, 184] width 139 height 37
click at [214, 185] on input "Some sperm whales are not whales" at bounding box center [218, 181] width 8 height 8
radio input "true"
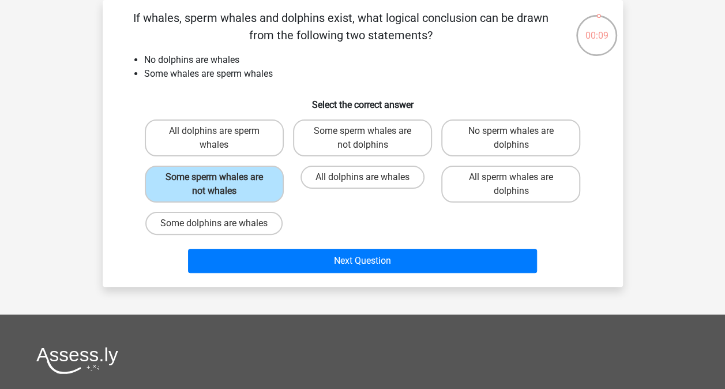
click at [216, 267] on button "Next Question" at bounding box center [362, 261] width 349 height 24
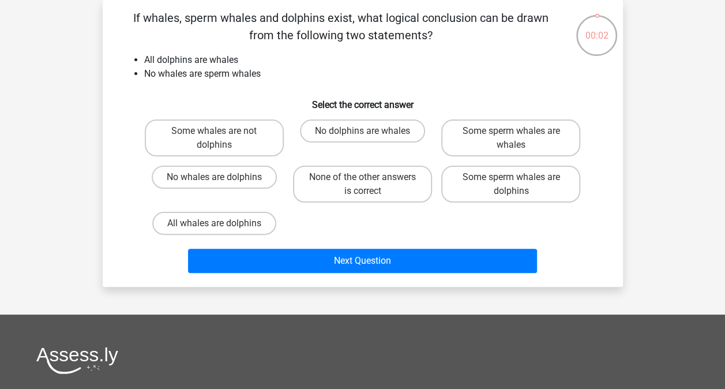
click at [179, 188] on label "No whales are dolphins" at bounding box center [214, 177] width 125 height 23
click at [214, 185] on input "No whales are dolphins" at bounding box center [218, 181] width 8 height 8
radio input "true"
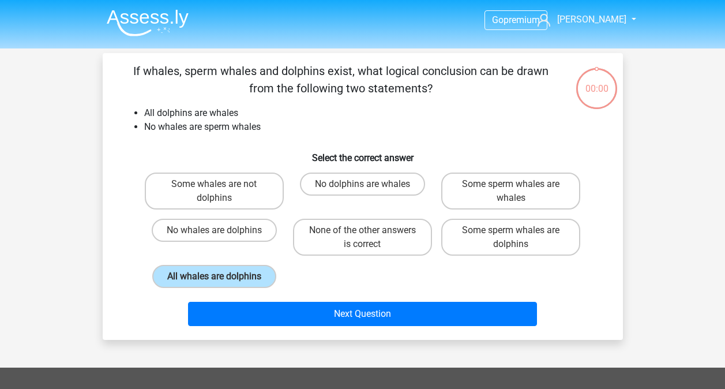
scroll to position [53, 0]
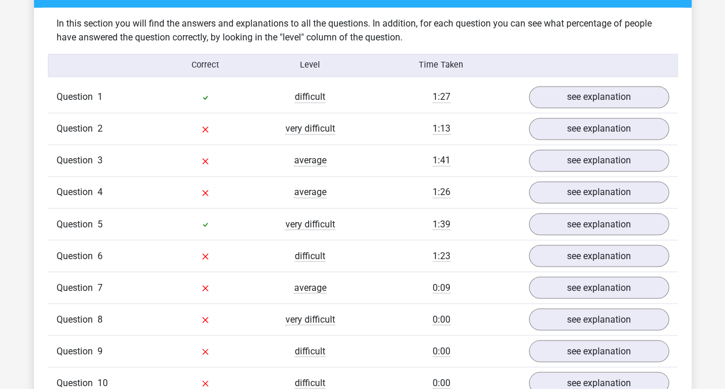
scroll to position [888, 0]
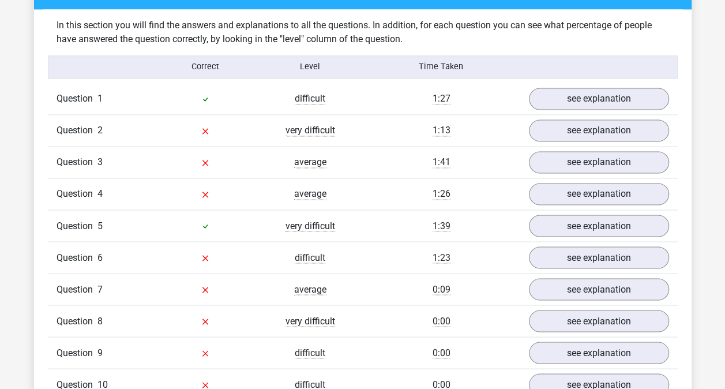
click at [85, 107] on div "Question 1 difficult 1:27 see explanation" at bounding box center [363, 98] width 630 height 31
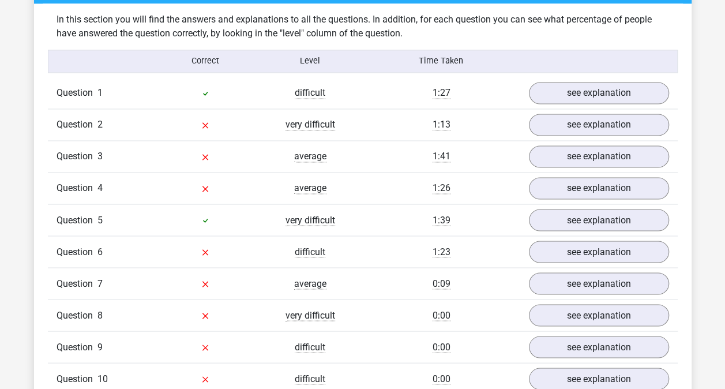
scroll to position [883, 0]
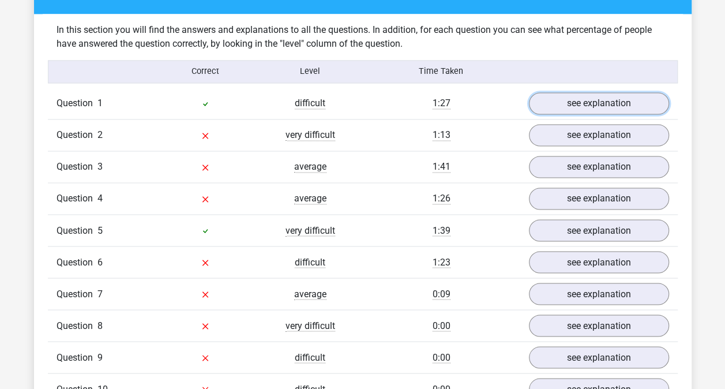
click at [641, 106] on link "see explanation" at bounding box center [599, 103] width 140 height 22
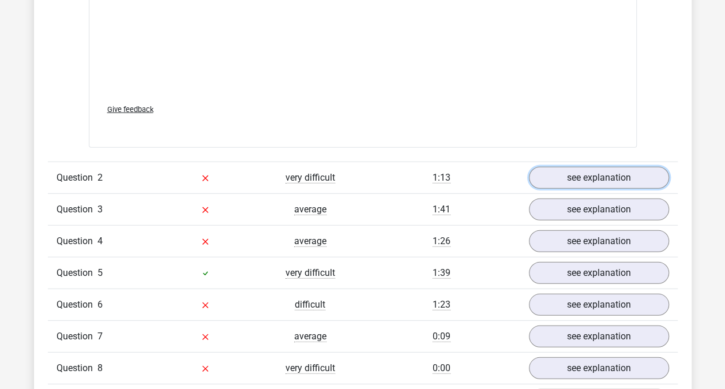
click at [636, 177] on link "see explanation" at bounding box center [599, 178] width 140 height 22
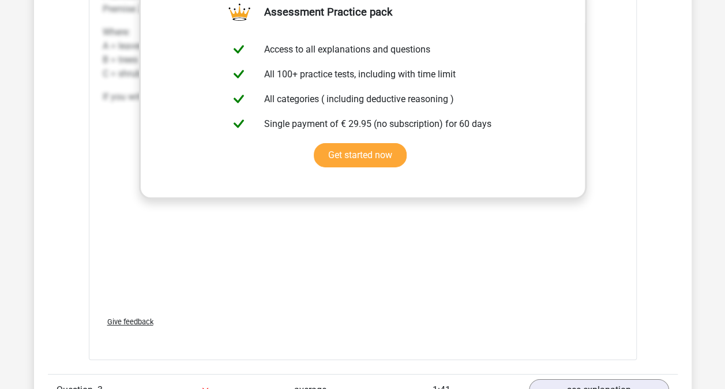
scroll to position [2156, 0]
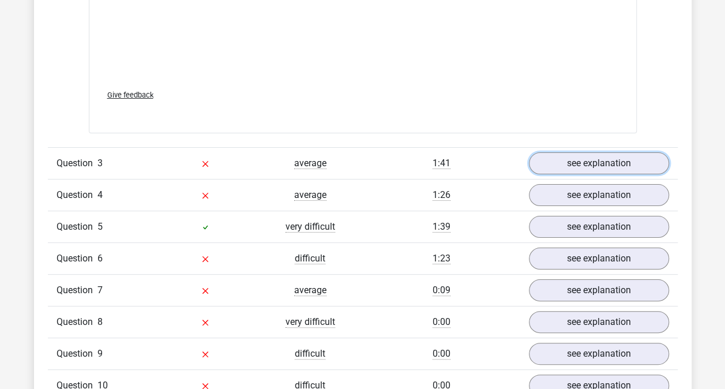
click at [558, 156] on link "see explanation" at bounding box center [599, 163] width 140 height 22
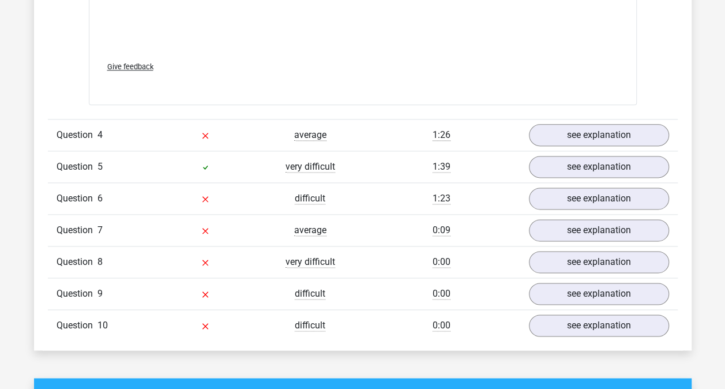
scroll to position [2851, 0]
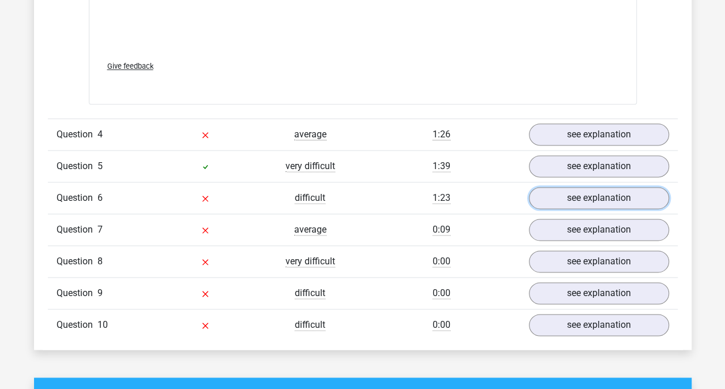
click at [547, 195] on link "see explanation" at bounding box center [599, 198] width 140 height 22
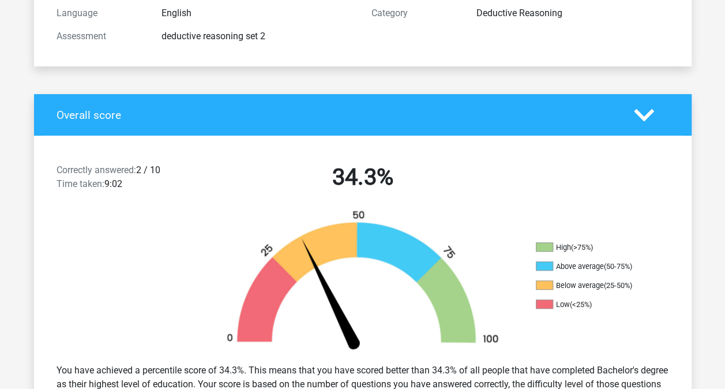
scroll to position [0, 0]
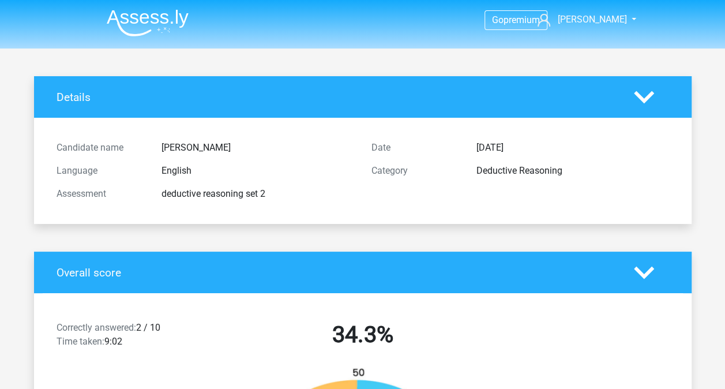
click at [155, 17] on img at bounding box center [148, 22] width 82 height 27
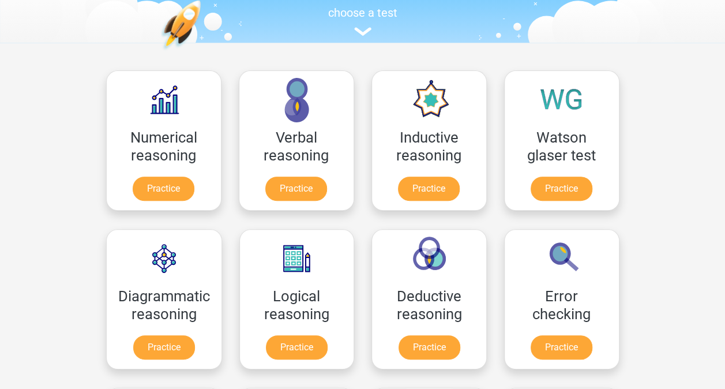
scroll to position [140, 0]
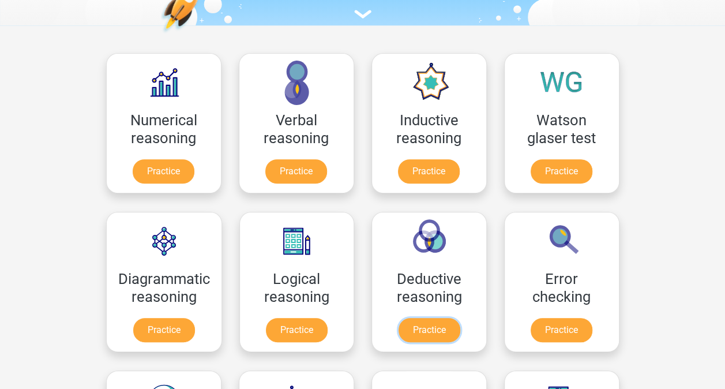
click at [404, 318] on link "Practice" at bounding box center [430, 330] width 62 height 24
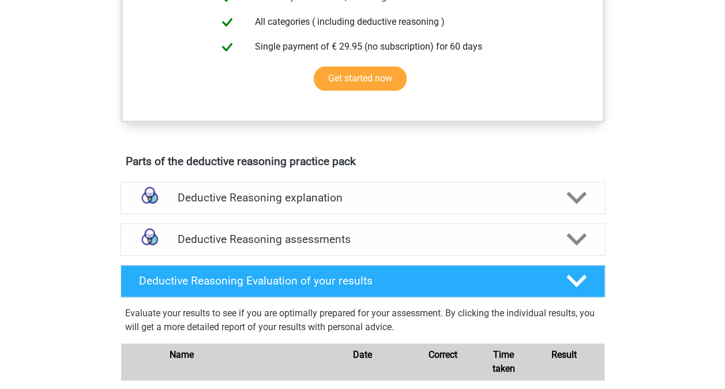
scroll to position [641, 0]
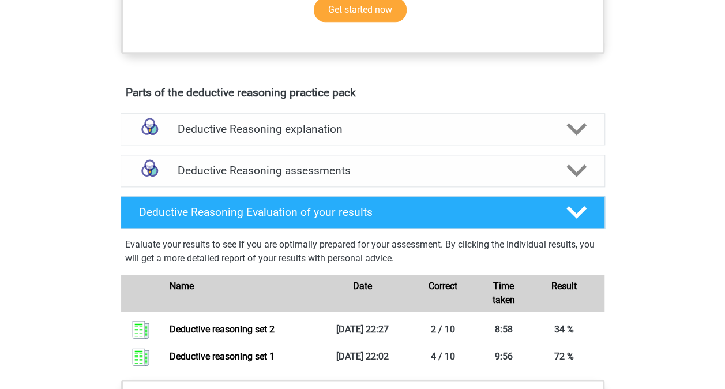
click at [402, 173] on div "Deductive Reasoning assessments" at bounding box center [363, 171] width 485 height 32
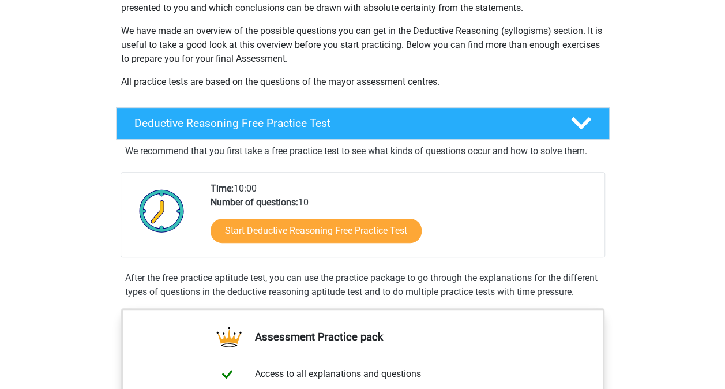
scroll to position [0, 0]
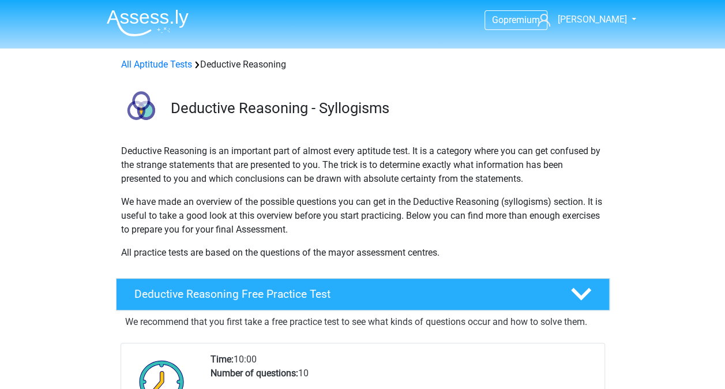
click at [151, 68] on link "All Aptitude Tests" at bounding box center [156, 64] width 71 height 11
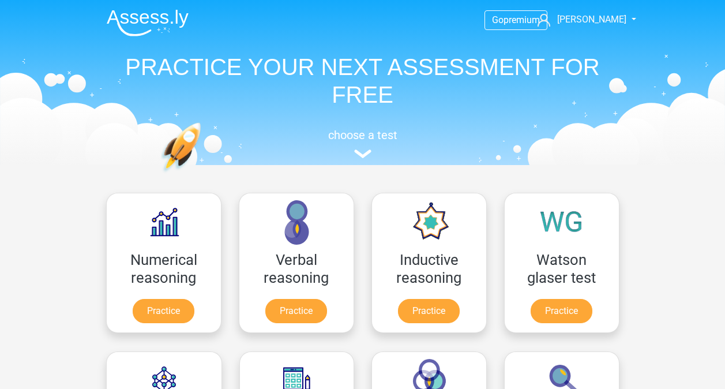
scroll to position [184, 0]
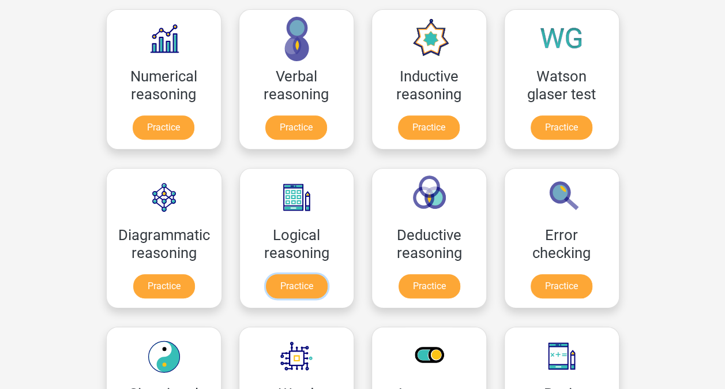
click at [287, 274] on link "Practice" at bounding box center [297, 286] width 62 height 24
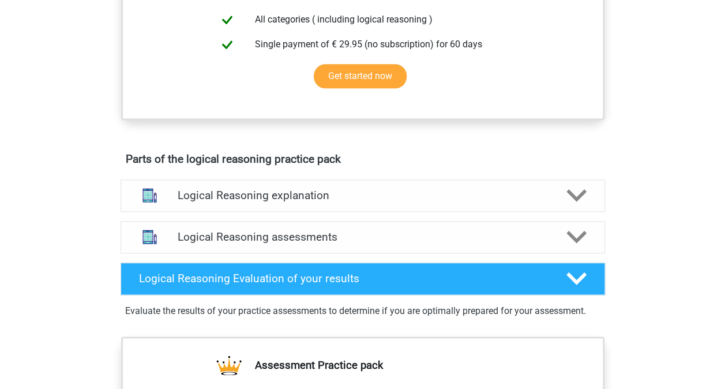
scroll to position [506, 0]
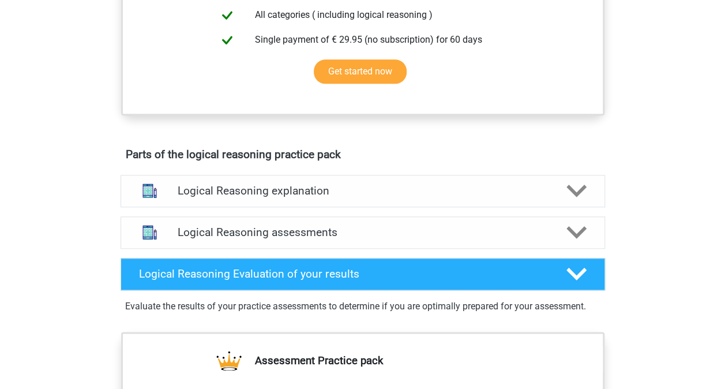
click at [379, 197] on h4 "Logical Reasoning explanation" at bounding box center [363, 190] width 370 height 13
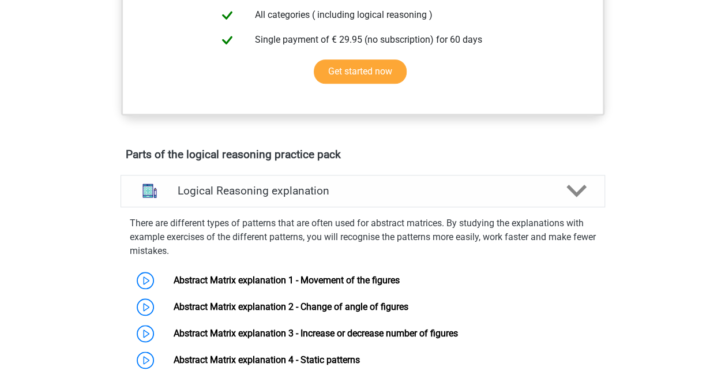
scroll to position [568, 0]
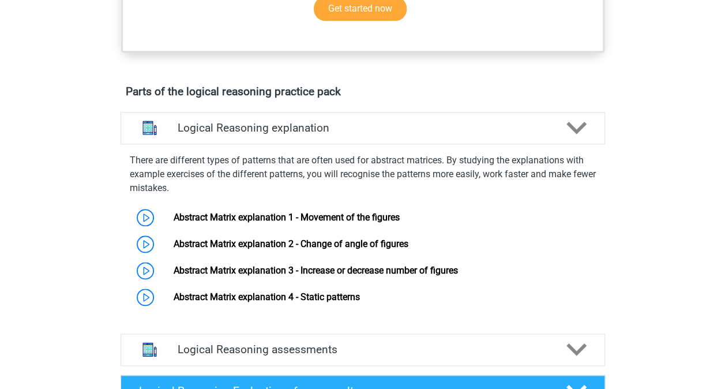
click at [331, 223] on link "Abstract Matrix explanation 1 - Movement of the figures" at bounding box center [287, 217] width 226 height 11
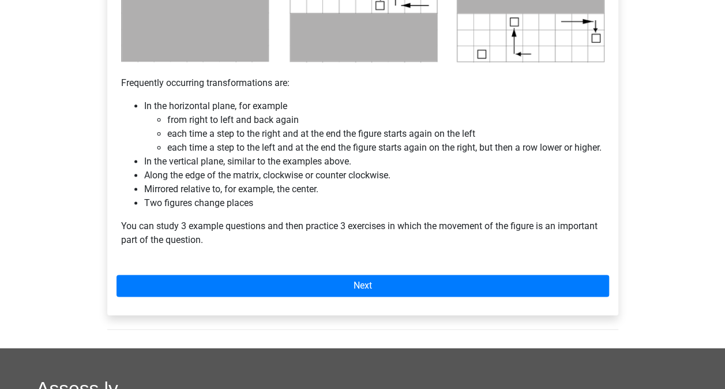
scroll to position [694, 0]
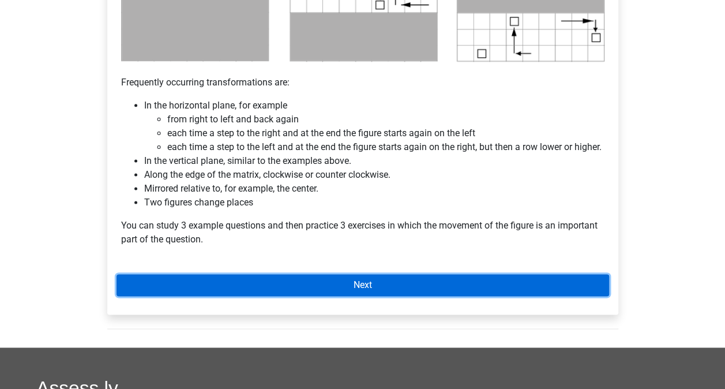
click at [414, 295] on link "Next" at bounding box center [363, 285] width 493 height 22
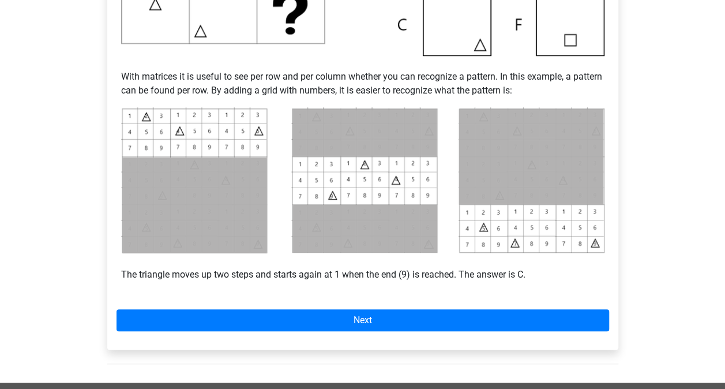
scroll to position [442, 0]
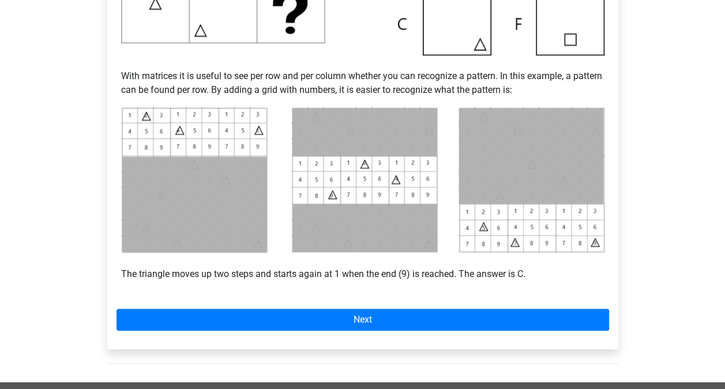
click at [435, 288] on div "Example 1 With matrices it is useful to see per row and per column whether you …" at bounding box center [363, 43] width 493 height 501
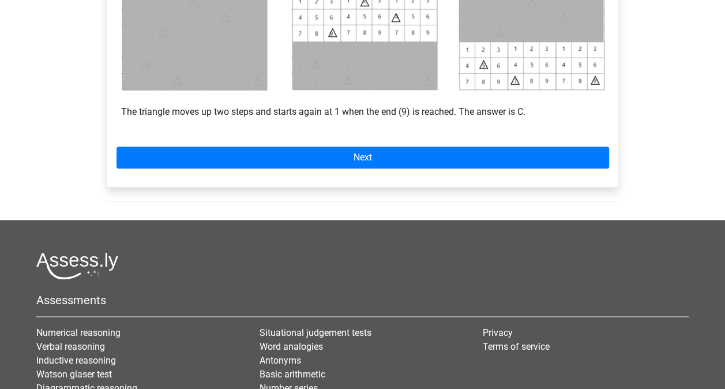
scroll to position [616, 0]
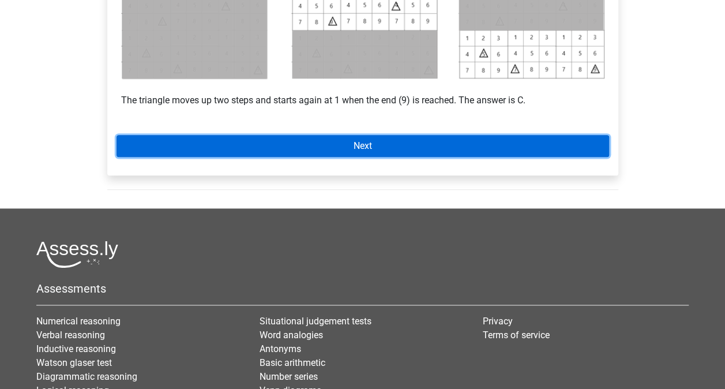
click at [392, 137] on link "Next" at bounding box center [363, 146] width 493 height 22
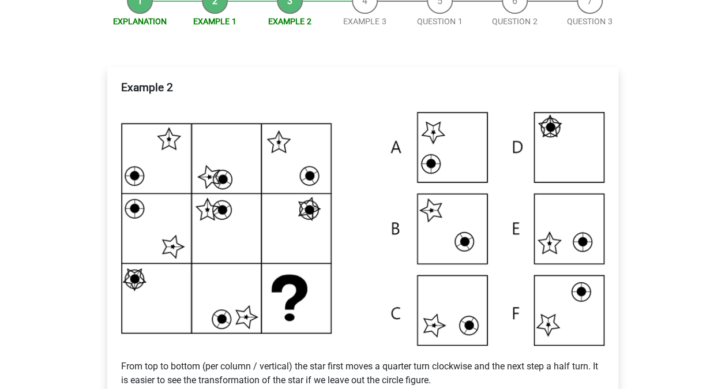
scroll to position [165, 0]
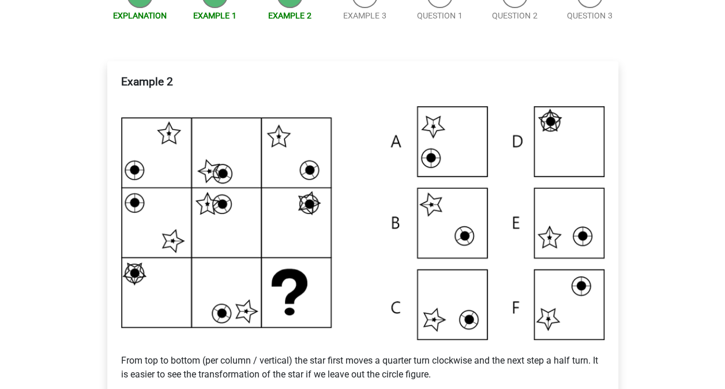
click at [510, 169] on img at bounding box center [363, 222] width 484 height 233
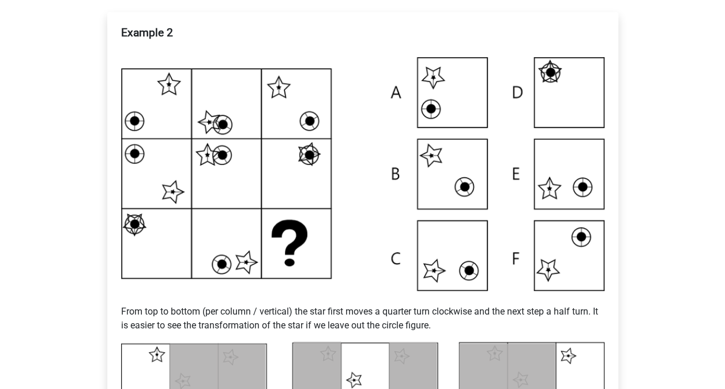
scroll to position [295, 0]
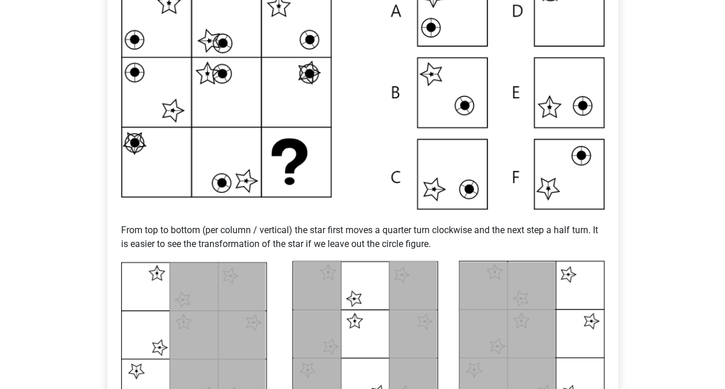
click at [510, 169] on img at bounding box center [363, 92] width 484 height 233
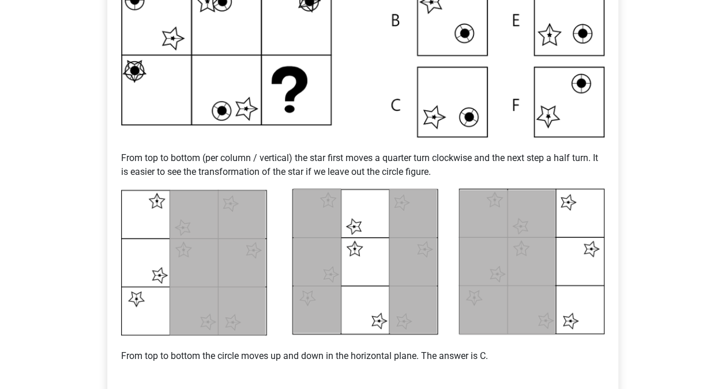
scroll to position [410, 0]
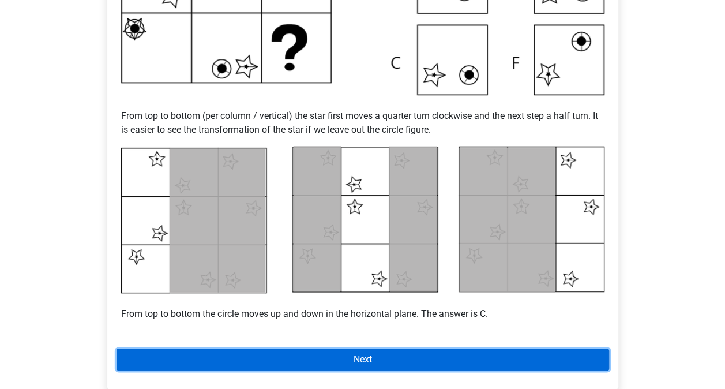
click at [401, 364] on link "Next" at bounding box center [363, 360] width 493 height 22
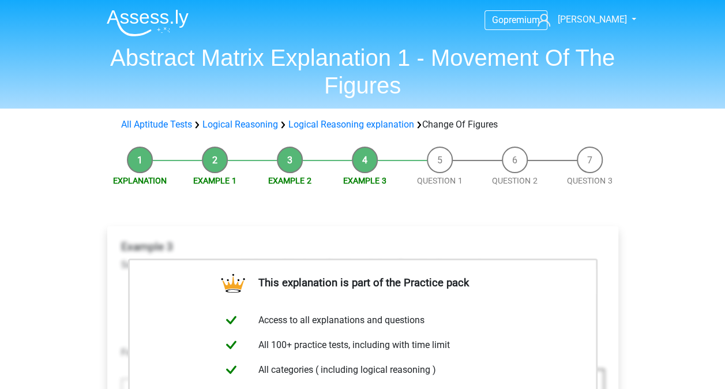
click at [443, 156] on li "Question 1" at bounding box center [440, 167] width 75 height 40
click at [258, 122] on link "Logical Reasoning" at bounding box center [241, 124] width 76 height 11
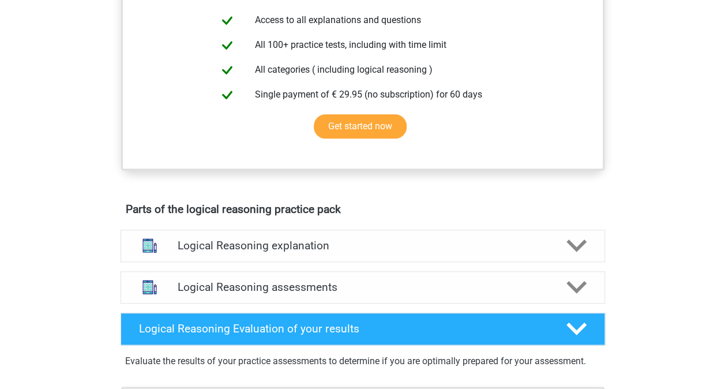
scroll to position [451, 0]
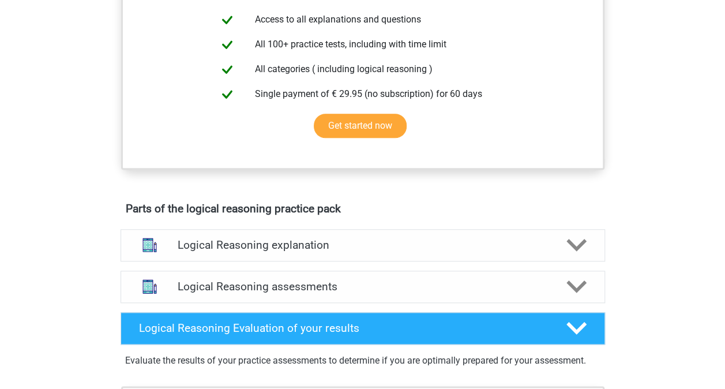
click at [308, 293] on h4 "Logical Reasoning assessments" at bounding box center [363, 286] width 370 height 13
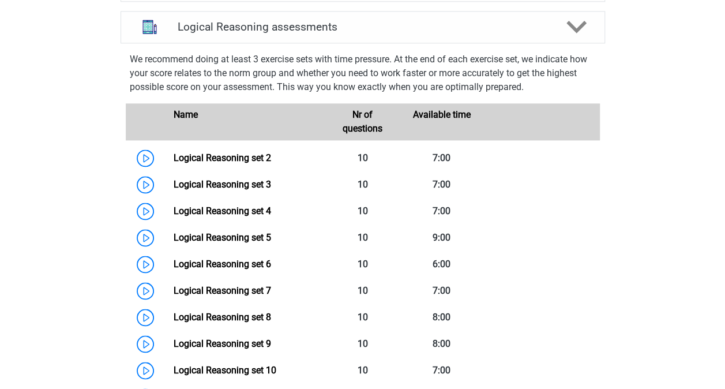
scroll to position [712, 0]
click at [271, 163] on link "Logical Reasoning set 2" at bounding box center [223, 157] width 98 height 11
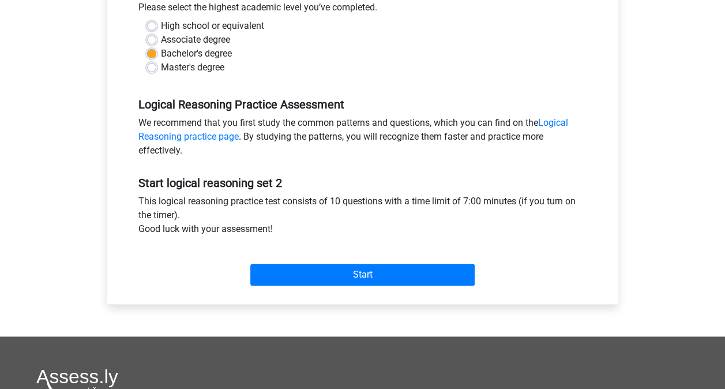
scroll to position [277, 0]
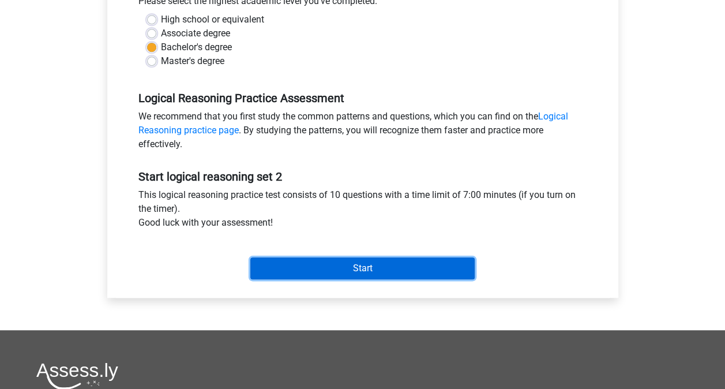
click at [372, 275] on input "Start" at bounding box center [362, 268] width 224 height 22
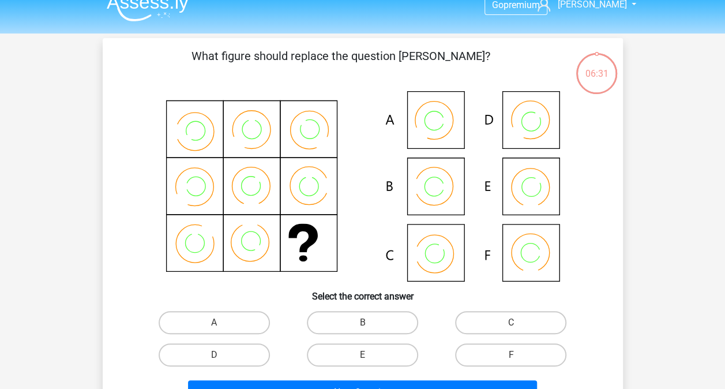
scroll to position [16, 0]
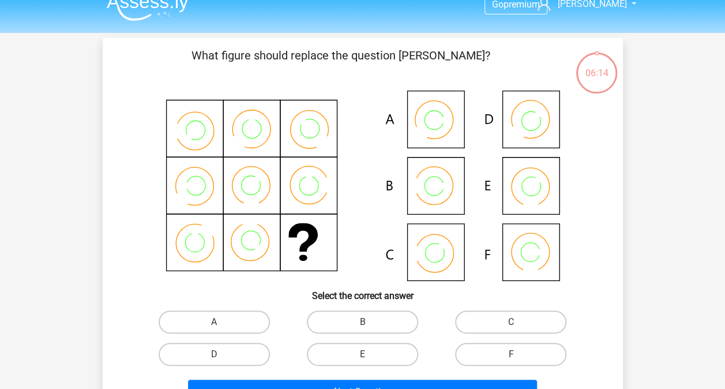
click at [440, 191] on icon at bounding box center [362, 186] width 465 height 190
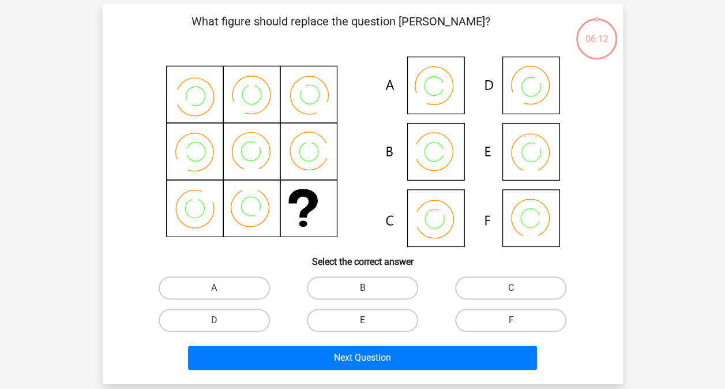
scroll to position [57, 0]
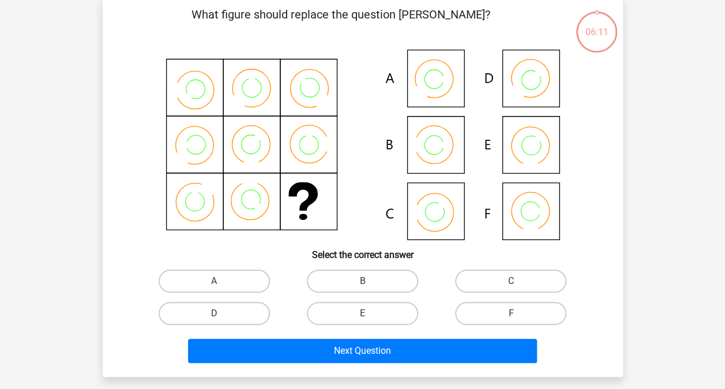
click at [387, 278] on label "B" at bounding box center [362, 281] width 111 height 23
click at [370, 281] on input "B" at bounding box center [366, 285] width 8 height 8
radio input "true"
click at [391, 355] on button "Next Question" at bounding box center [362, 351] width 349 height 24
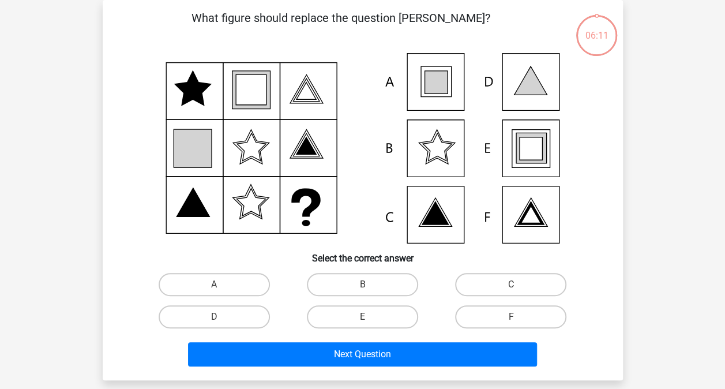
scroll to position [37, 0]
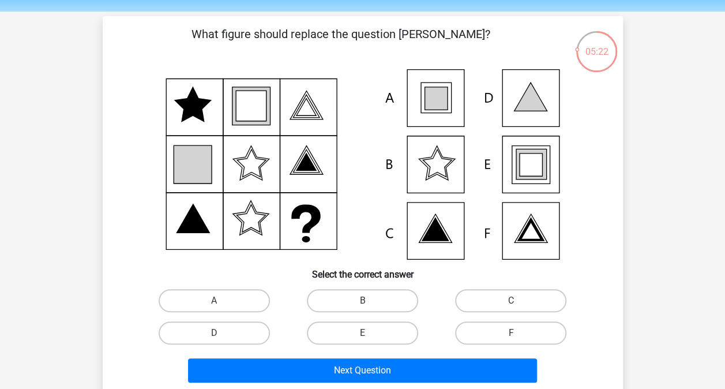
click at [246, 325] on label "D" at bounding box center [214, 332] width 111 height 23
click at [222, 333] on input "D" at bounding box center [218, 337] width 8 height 8
radio input "true"
click at [260, 305] on label "A" at bounding box center [214, 300] width 111 height 23
click at [222, 305] on input "A" at bounding box center [218, 305] width 8 height 8
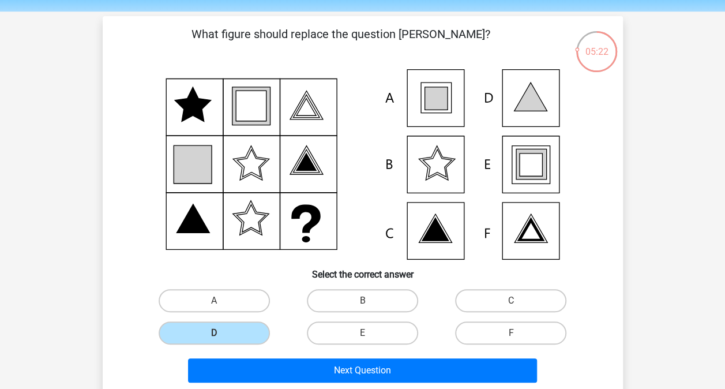
radio input "true"
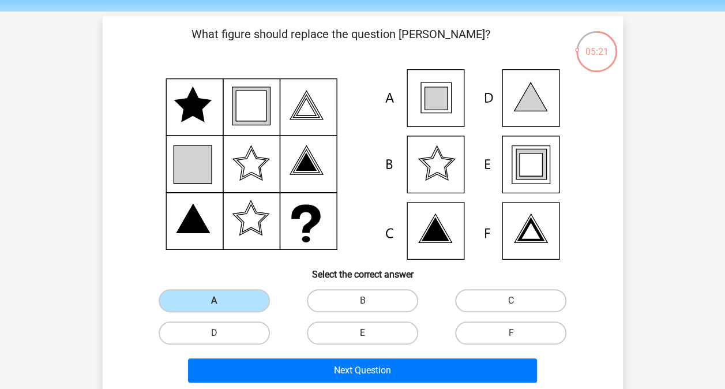
click at [339, 360] on button "Next Question" at bounding box center [362, 370] width 349 height 24
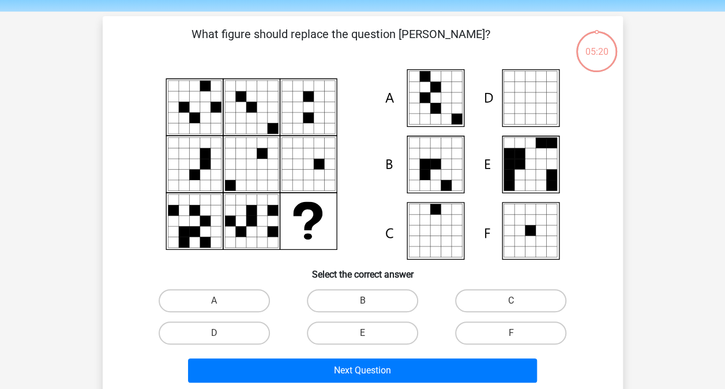
scroll to position [53, 0]
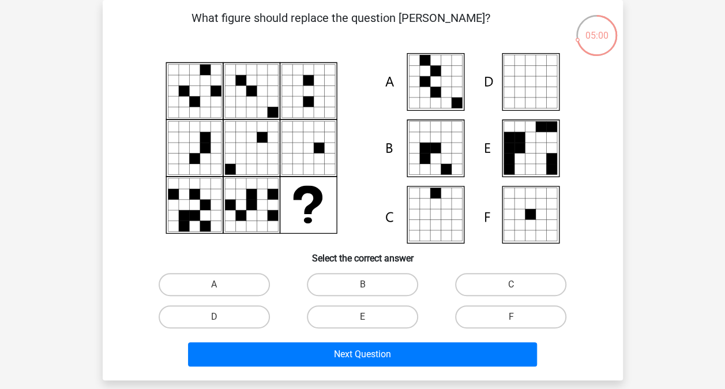
click at [257, 283] on label "A" at bounding box center [214, 284] width 111 height 23
click at [222, 285] on input "A" at bounding box center [218, 289] width 8 height 8
radio input "true"
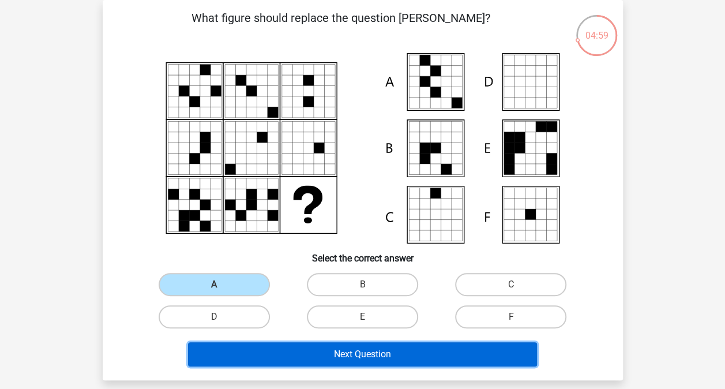
click at [313, 356] on button "Next Question" at bounding box center [362, 354] width 349 height 24
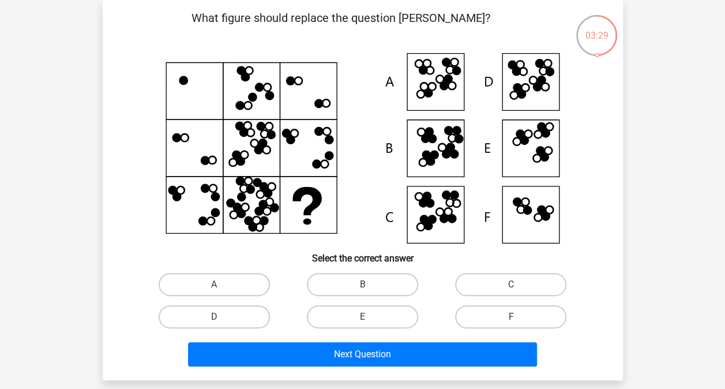
click at [372, 292] on label "B" at bounding box center [362, 284] width 111 height 23
click at [370, 292] on input "B" at bounding box center [366, 289] width 8 height 8
radio input "true"
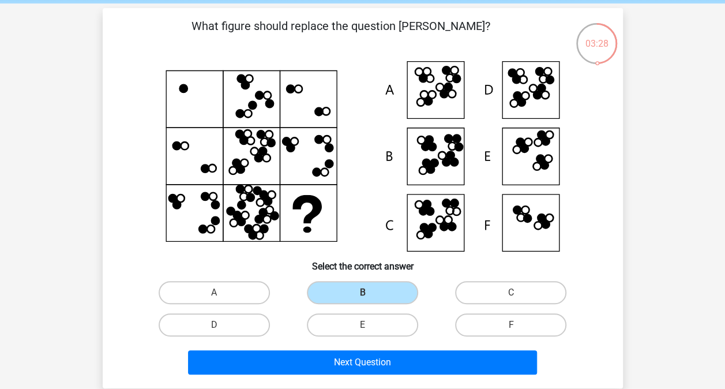
click at [386, 356] on button "Next Question" at bounding box center [362, 362] width 349 height 24
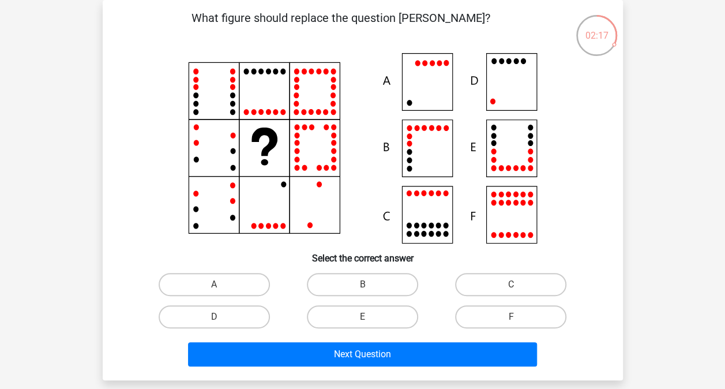
click at [239, 320] on label "D" at bounding box center [214, 316] width 111 height 23
click at [222, 320] on input "D" at bounding box center [218, 321] width 8 height 8
radio input "true"
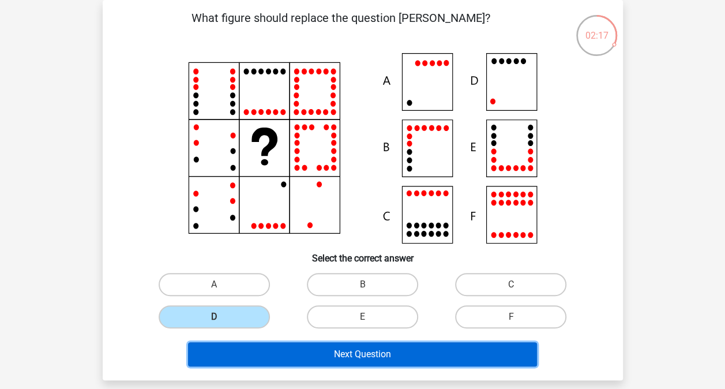
click at [262, 361] on button "Next Question" at bounding box center [362, 354] width 349 height 24
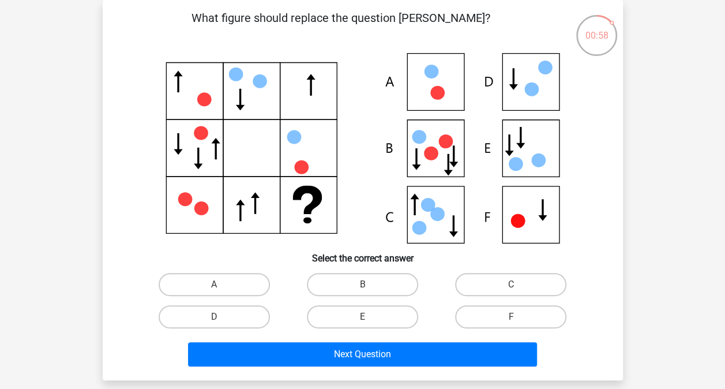
click at [526, 281] on label "C" at bounding box center [510, 284] width 111 height 23
click at [519, 285] on input "C" at bounding box center [515, 289] width 8 height 8
radio input "true"
click at [480, 366] on button "Next Question" at bounding box center [362, 354] width 349 height 24
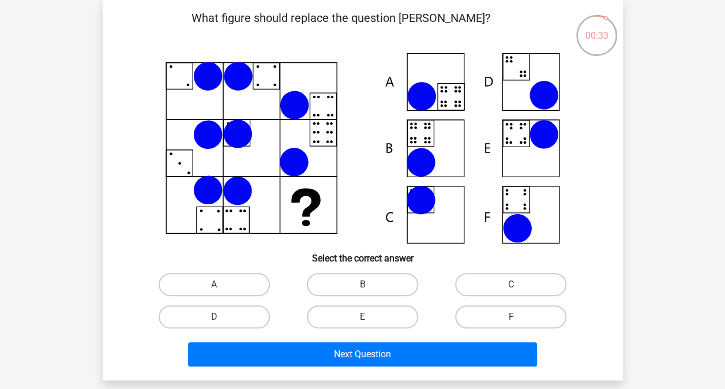
click at [403, 287] on label "B" at bounding box center [362, 284] width 111 height 23
click at [370, 287] on input "B" at bounding box center [366, 289] width 8 height 8
radio input "true"
click at [421, 350] on button "Next Question" at bounding box center [362, 354] width 349 height 24
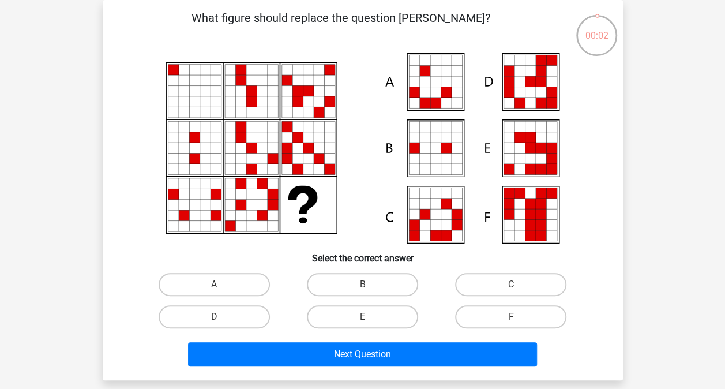
click at [500, 289] on label "C" at bounding box center [510, 284] width 111 height 23
click at [511, 289] on input "C" at bounding box center [515, 289] width 8 height 8
radio input "true"
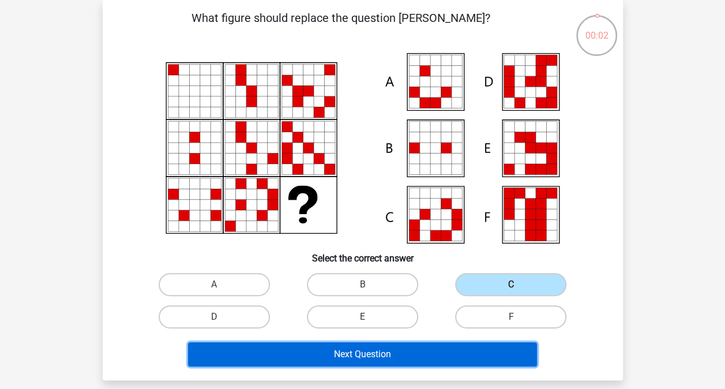
click at [467, 354] on button "Next Question" at bounding box center [362, 354] width 349 height 24
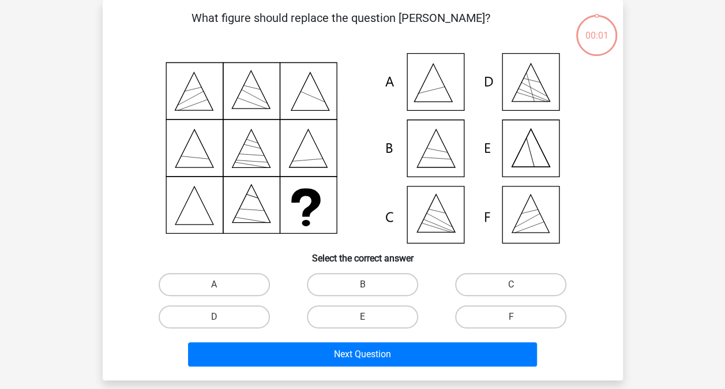
click at [479, 325] on label "F" at bounding box center [510, 316] width 111 height 23
click at [511, 324] on input "F" at bounding box center [515, 321] width 8 height 8
radio input "true"
click at [507, 291] on label "C" at bounding box center [510, 284] width 111 height 23
click at [511, 291] on input "C" at bounding box center [515, 289] width 8 height 8
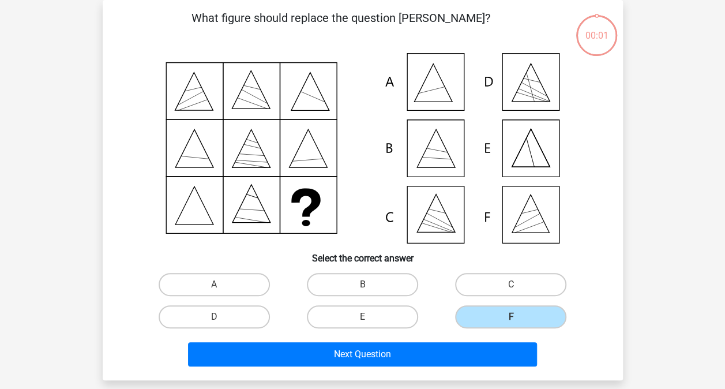
radio input "true"
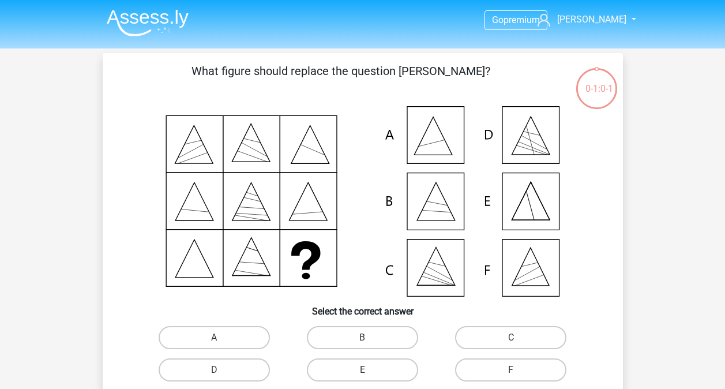
scroll to position [53, 0]
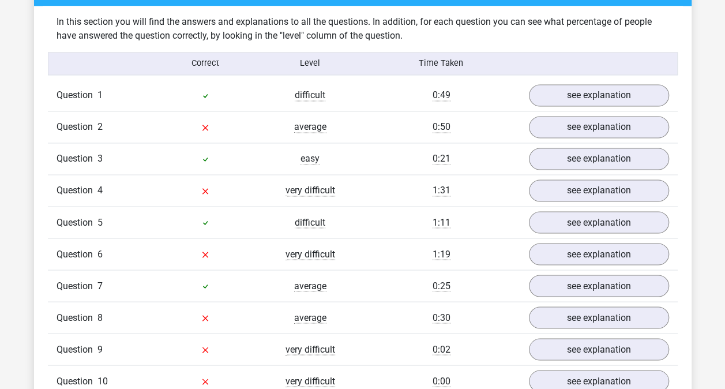
scroll to position [885, 0]
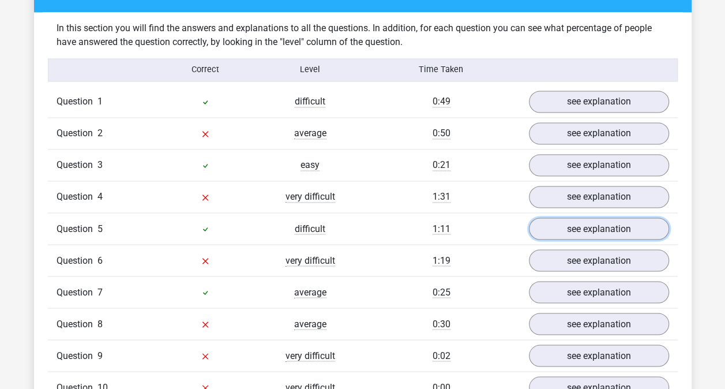
click at [575, 233] on link "see explanation" at bounding box center [599, 229] width 140 height 22
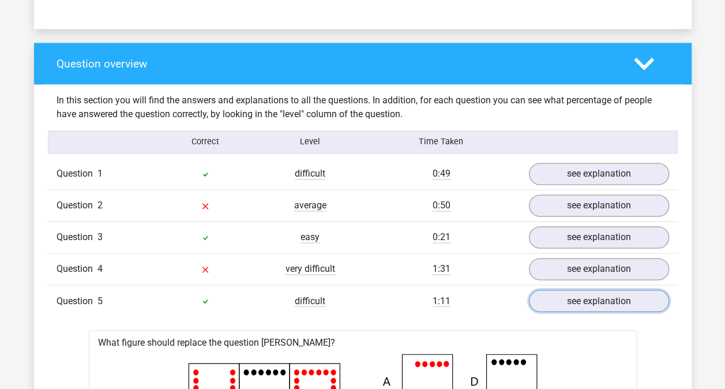
scroll to position [708, 0]
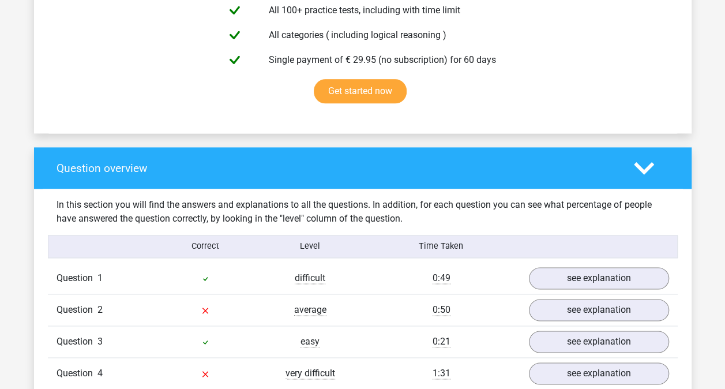
click at [529, 294] on div "Question 2 average 0:50 see explanation" at bounding box center [363, 310] width 630 height 32
click at [556, 283] on link "see explanation" at bounding box center [599, 278] width 140 height 22
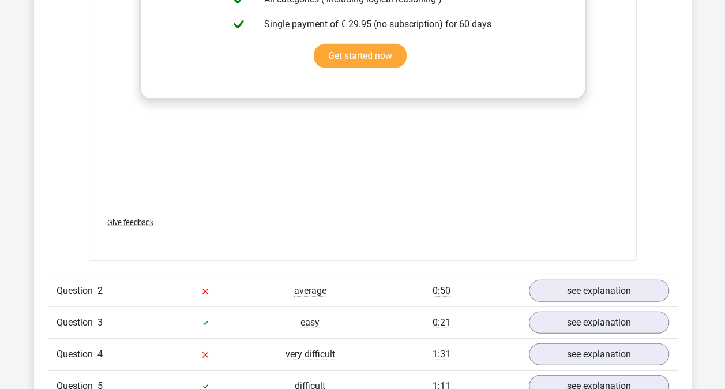
scroll to position [1533, 0]
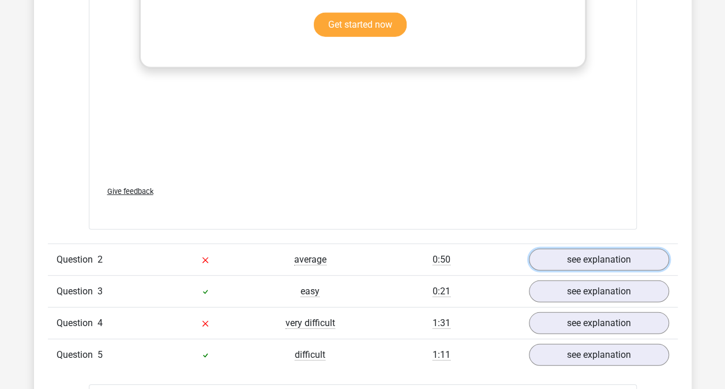
click at [557, 265] on link "see explanation" at bounding box center [599, 260] width 140 height 22
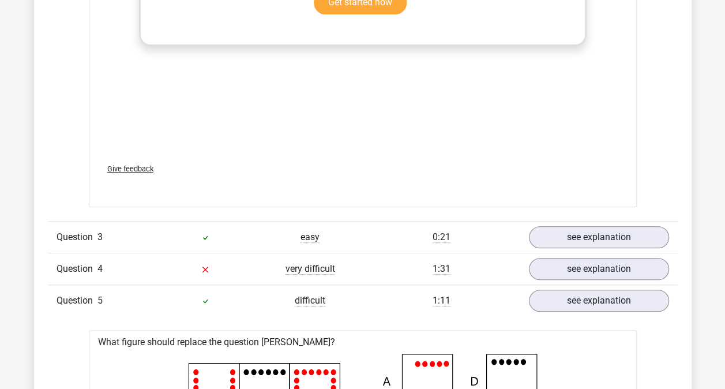
scroll to position [2393, 0]
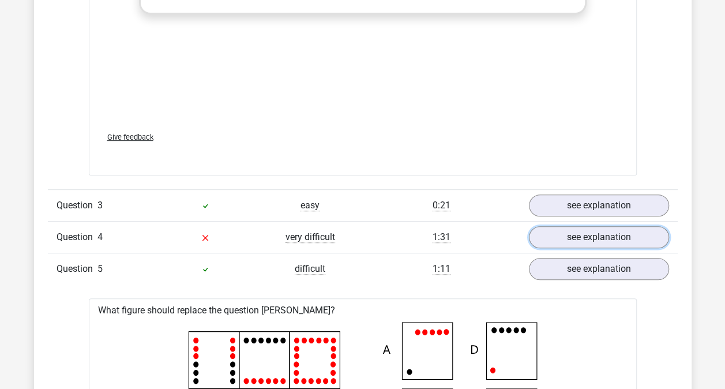
click at [560, 226] on link "see explanation" at bounding box center [599, 237] width 140 height 22
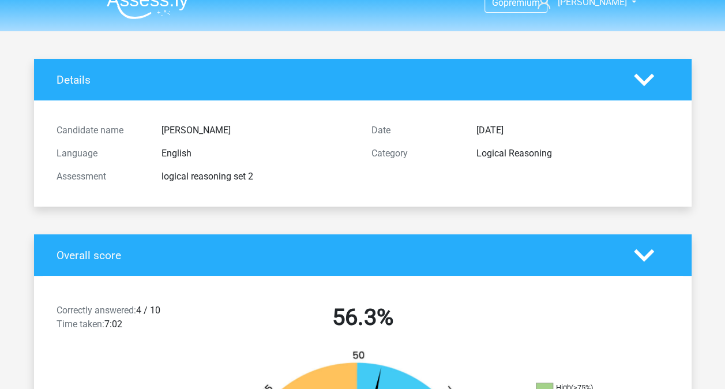
scroll to position [0, 0]
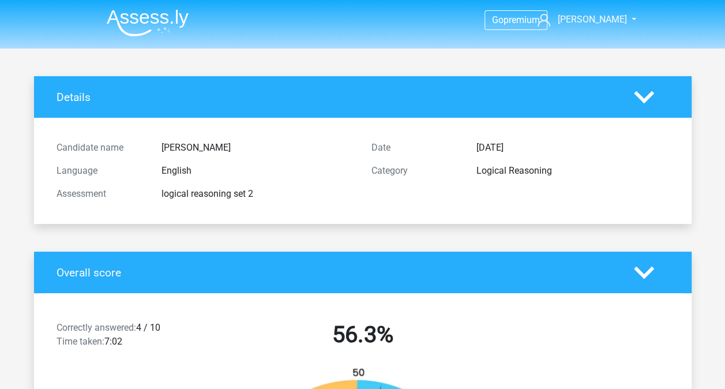
click at [144, 35] on img at bounding box center [148, 22] width 82 height 27
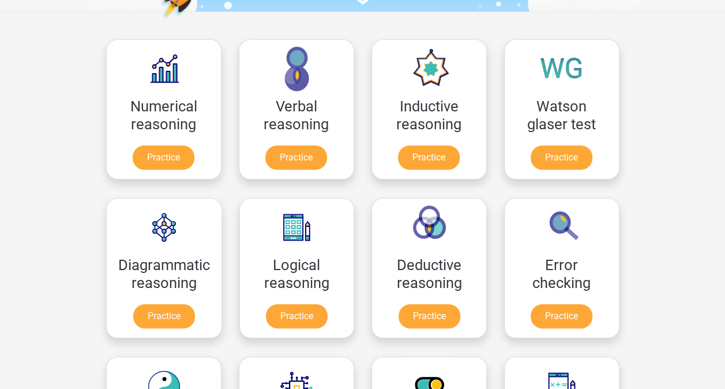
scroll to position [152, 0]
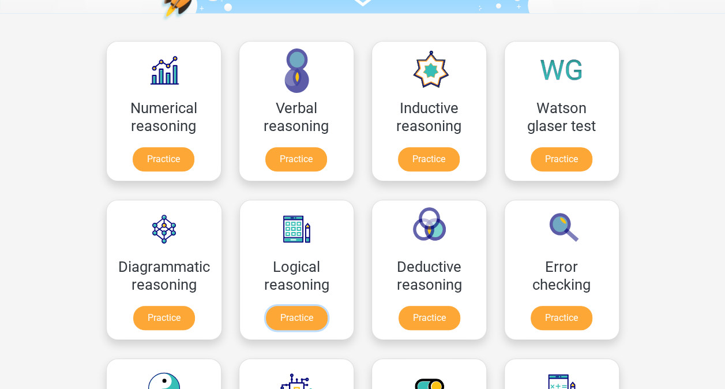
click at [328, 306] on link "Practice" at bounding box center [297, 318] width 62 height 24
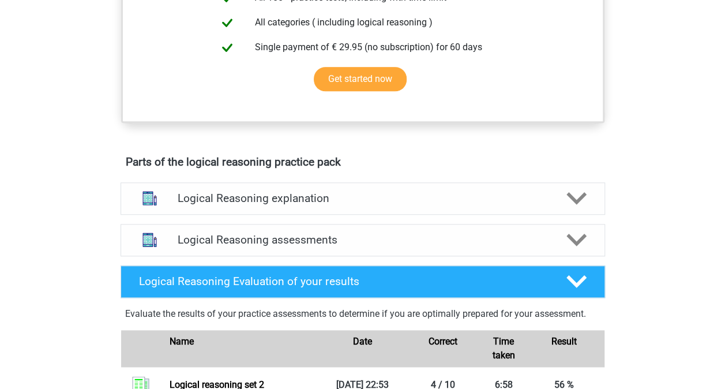
scroll to position [500, 0]
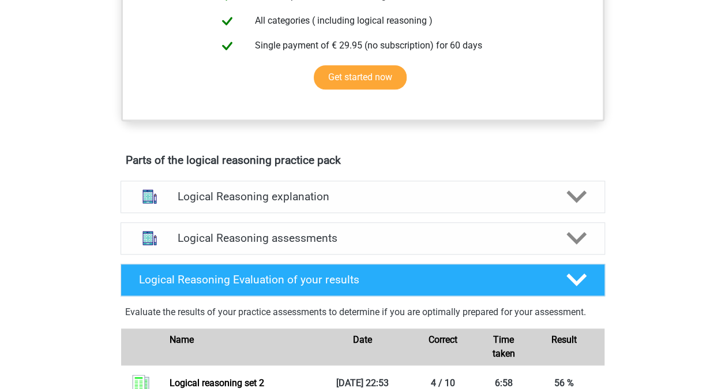
click at [335, 243] on div "Logical Reasoning assessments" at bounding box center [363, 238] width 485 height 32
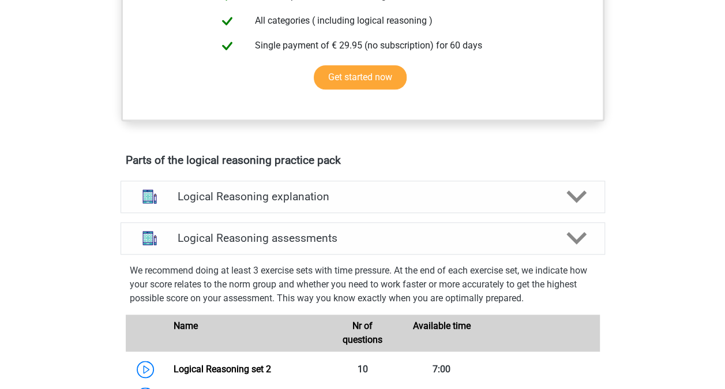
drag, startPoint x: 0, startPoint y: 0, endPoint x: 335, endPoint y: 243, distance: 413.6
click at [335, 243] on div "Logical Reasoning assessments" at bounding box center [363, 238] width 485 height 32
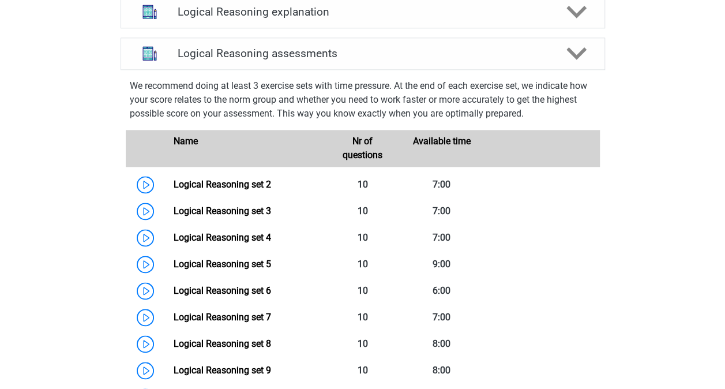
scroll to position [686, 0]
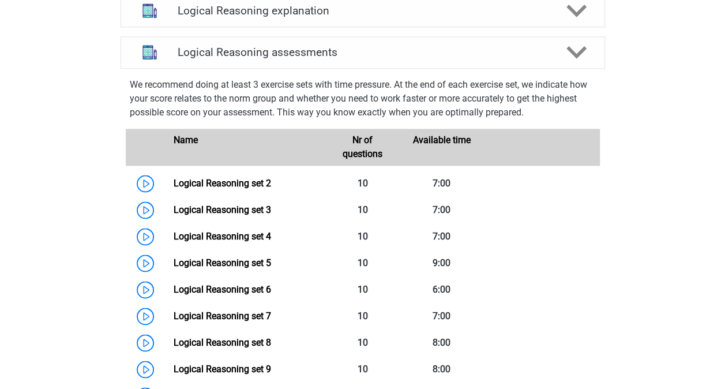
click at [271, 242] on link "Logical Reasoning set 4" at bounding box center [223, 236] width 98 height 11
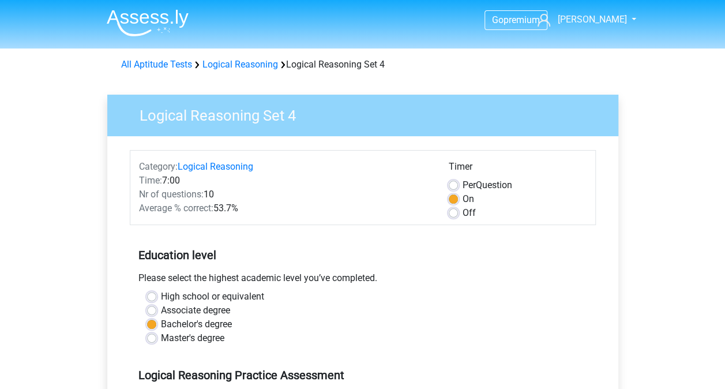
click at [265, 58] on div "All Aptitude Tests Logical Reasoning Logical Reasoning Set 4" at bounding box center [363, 65] width 493 height 14
click at [265, 62] on link "Logical Reasoning" at bounding box center [241, 64] width 76 height 11
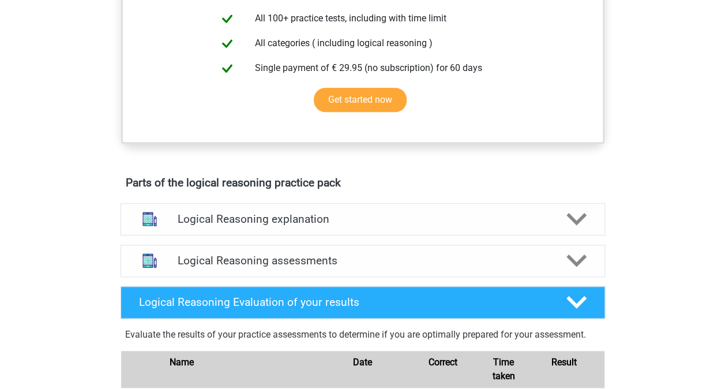
scroll to position [470, 0]
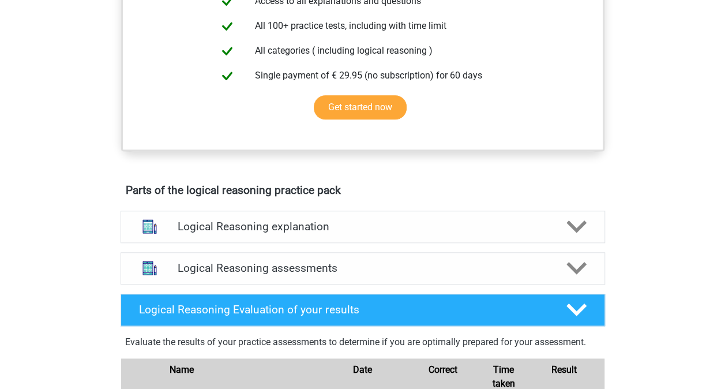
click at [286, 275] on h4 "Logical Reasoning assessments" at bounding box center [363, 267] width 370 height 13
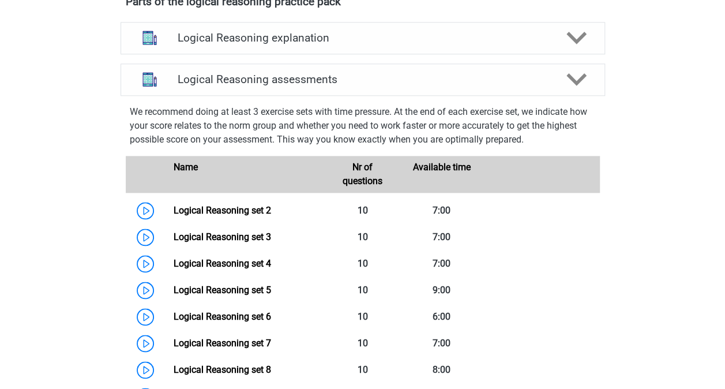
scroll to position [660, 0]
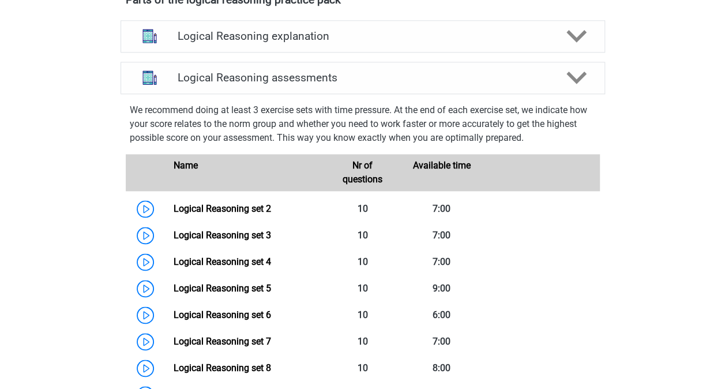
click at [241, 214] on link "Logical Reasoning set 2" at bounding box center [223, 208] width 98 height 11
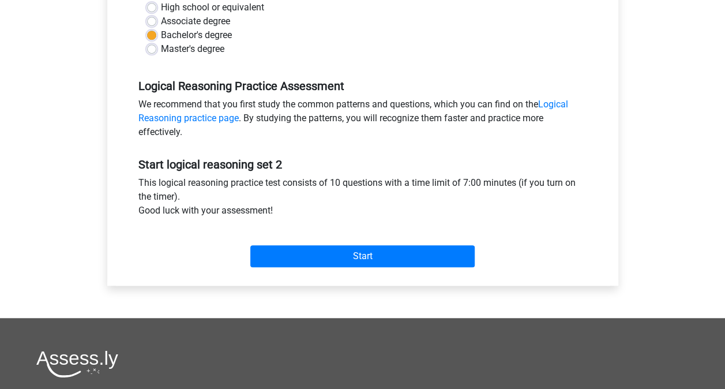
scroll to position [295, 0]
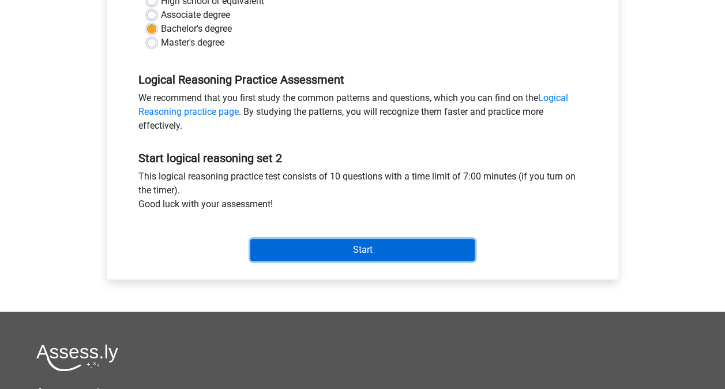
click at [392, 253] on input "Start" at bounding box center [362, 250] width 224 height 22
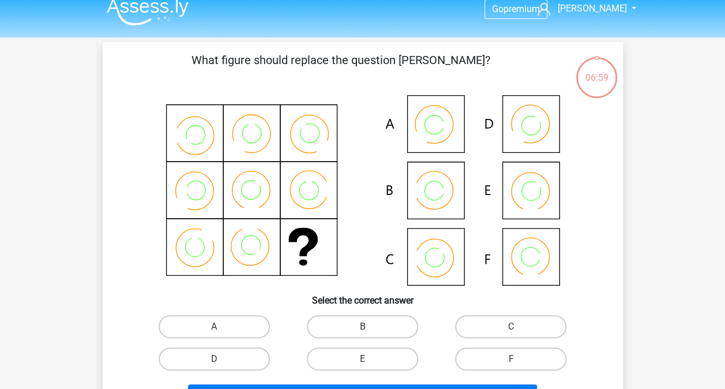
scroll to position [12, 0]
click at [336, 319] on label "B" at bounding box center [362, 326] width 111 height 23
click at [362, 326] on input "B" at bounding box center [366, 330] width 8 height 8
radio input "true"
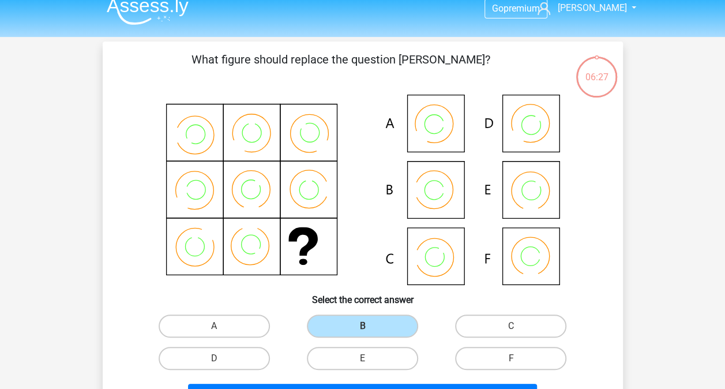
scroll to position [50, 0]
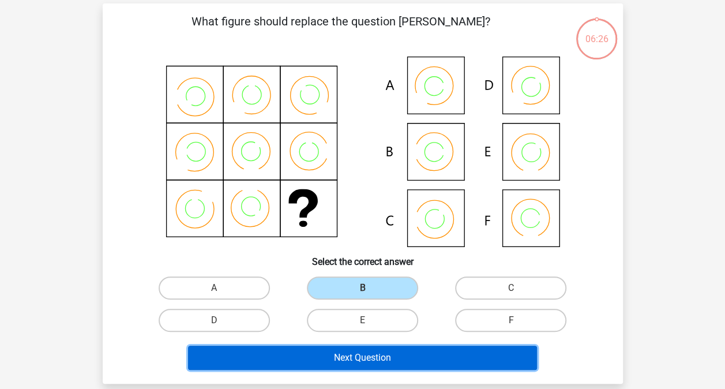
click at [323, 364] on button "Next Question" at bounding box center [362, 358] width 349 height 24
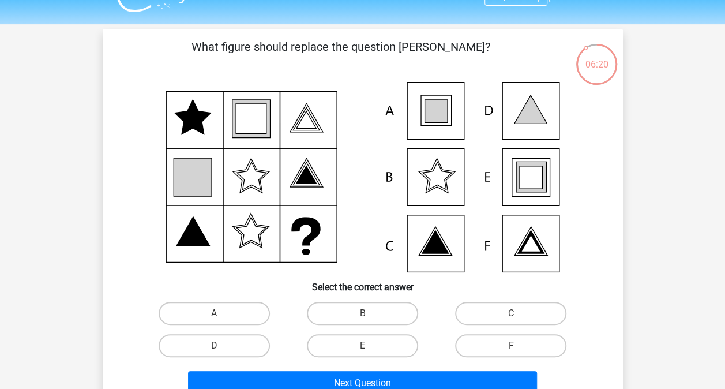
scroll to position [46, 0]
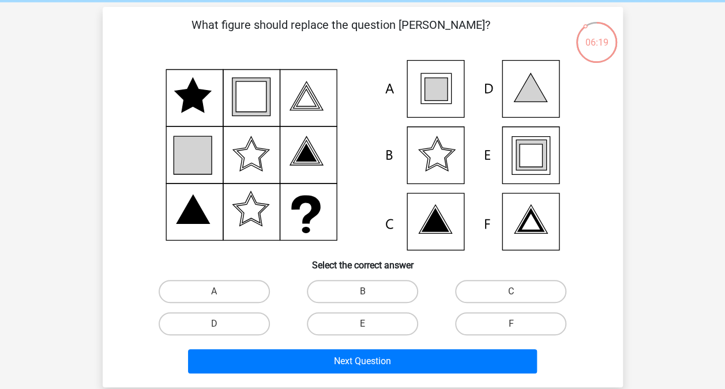
click at [379, 320] on label "E" at bounding box center [362, 323] width 111 height 23
click at [370, 324] on input "E" at bounding box center [366, 328] width 8 height 8
radio input "true"
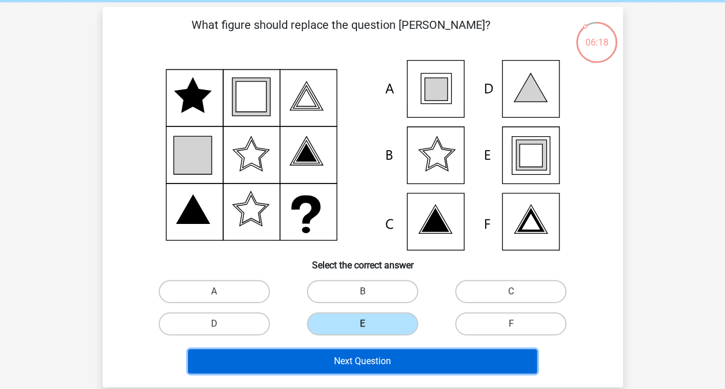
click at [369, 351] on button "Next Question" at bounding box center [362, 361] width 349 height 24
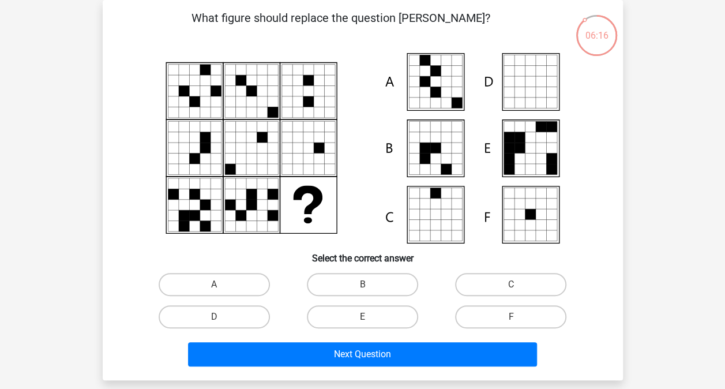
scroll to position [16, 0]
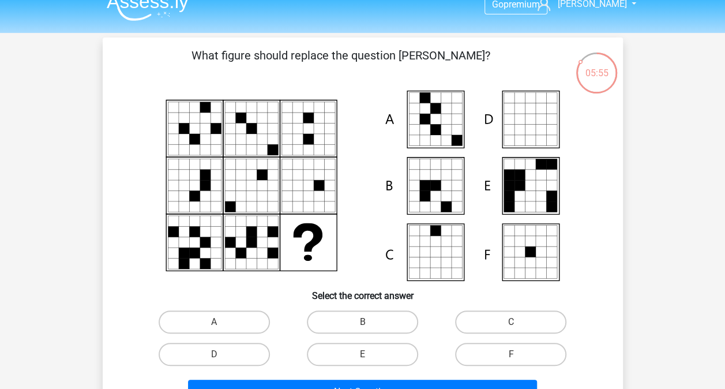
click at [221, 320] on label "A" at bounding box center [214, 321] width 111 height 23
click at [221, 322] on input "A" at bounding box center [218, 326] width 8 height 8
radio input "true"
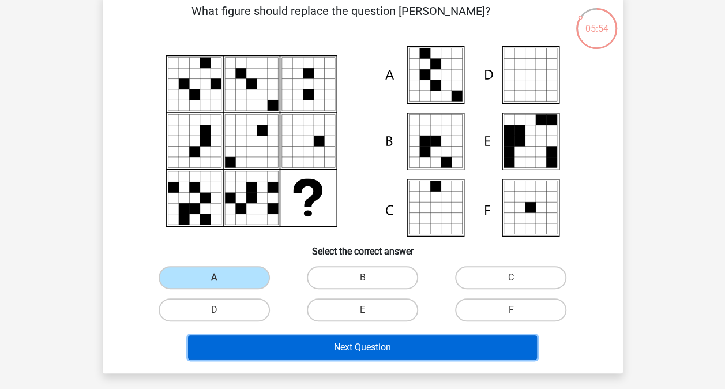
click at [233, 347] on button "Next Question" at bounding box center [362, 347] width 349 height 24
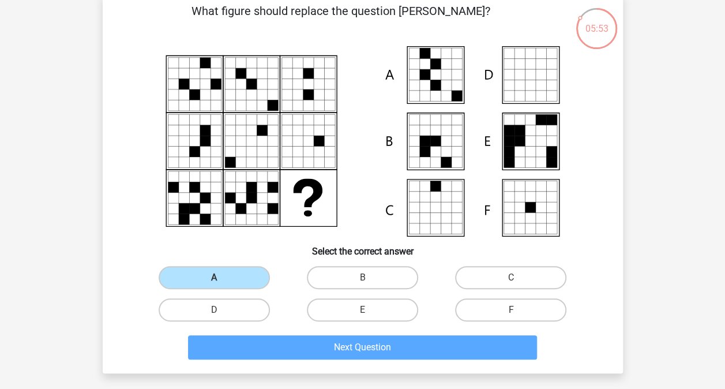
scroll to position [53, 0]
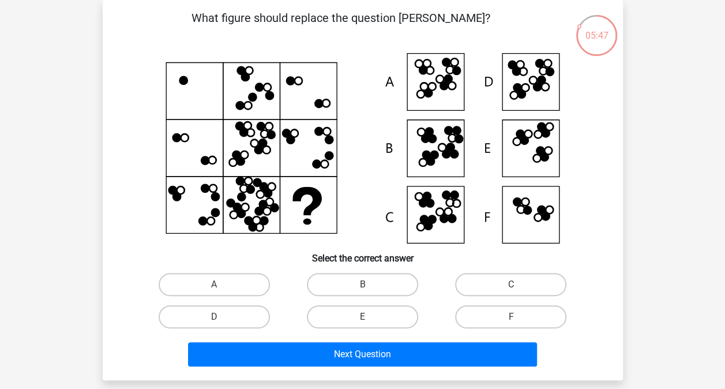
click at [215, 311] on label "D" at bounding box center [214, 316] width 111 height 23
click at [215, 317] on input "D" at bounding box center [218, 321] width 8 height 8
radio input "true"
click at [245, 339] on div "Next Question" at bounding box center [363, 352] width 484 height 38
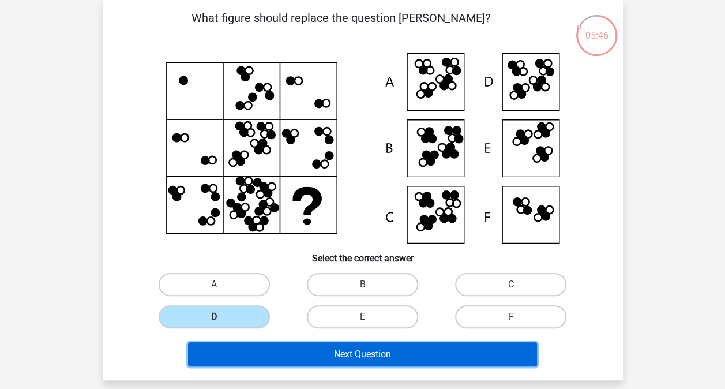
click at [249, 344] on button "Next Question" at bounding box center [362, 354] width 349 height 24
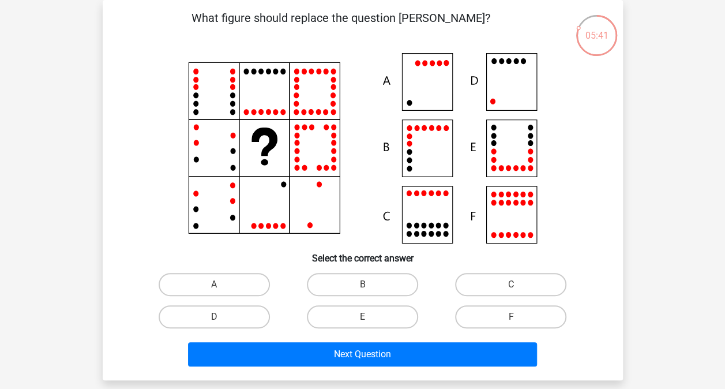
click at [212, 316] on label "D" at bounding box center [214, 316] width 111 height 23
click at [214, 317] on input "D" at bounding box center [218, 321] width 8 height 8
radio input "true"
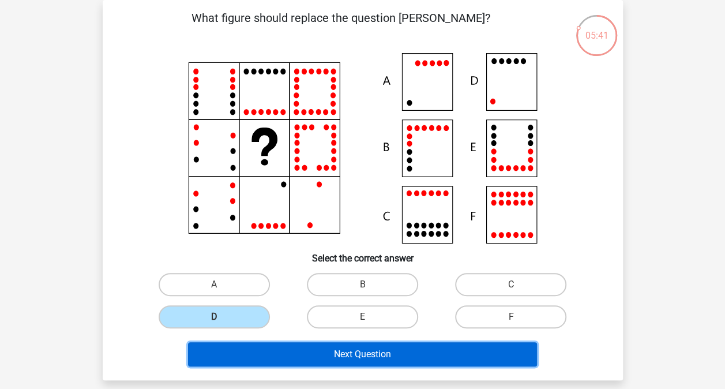
click at [241, 350] on button "Next Question" at bounding box center [362, 354] width 349 height 24
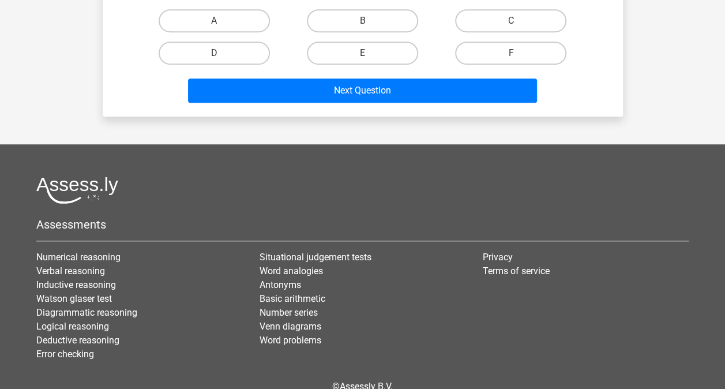
scroll to position [0, 0]
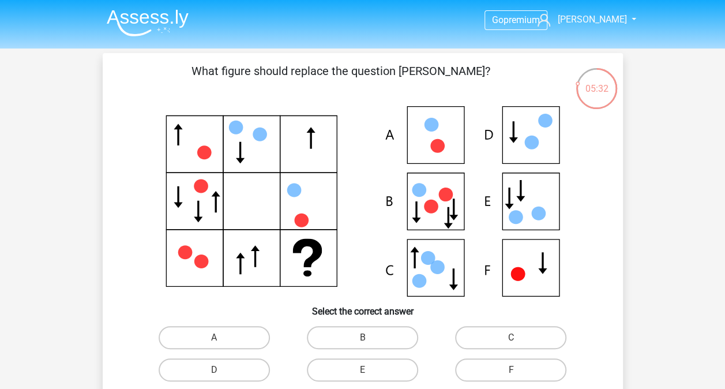
click at [174, 24] on img at bounding box center [148, 22] width 82 height 27
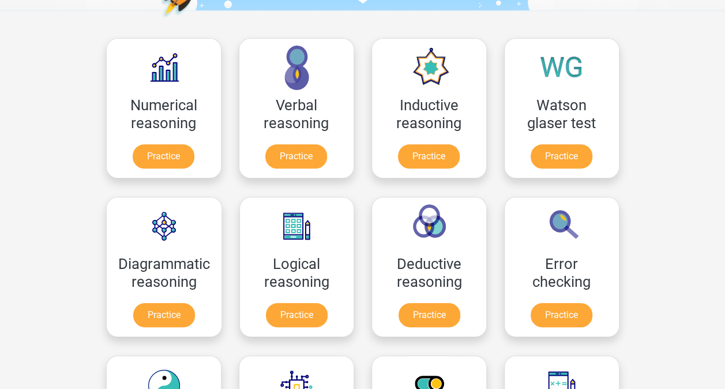
scroll to position [178, 0]
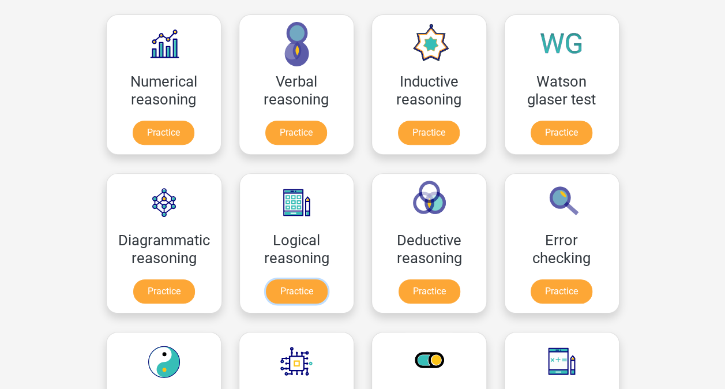
click at [320, 279] on link "Practice" at bounding box center [297, 291] width 62 height 24
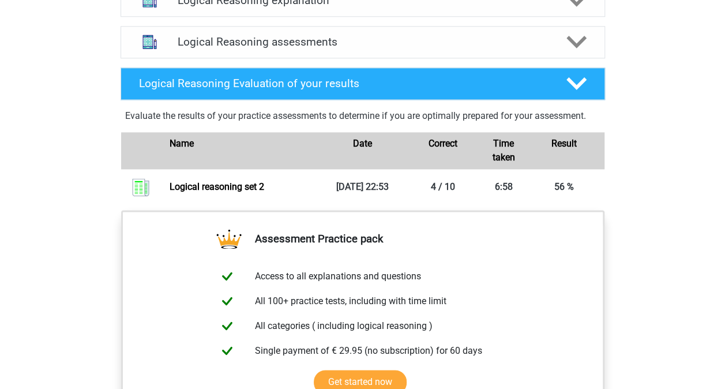
scroll to position [697, 0]
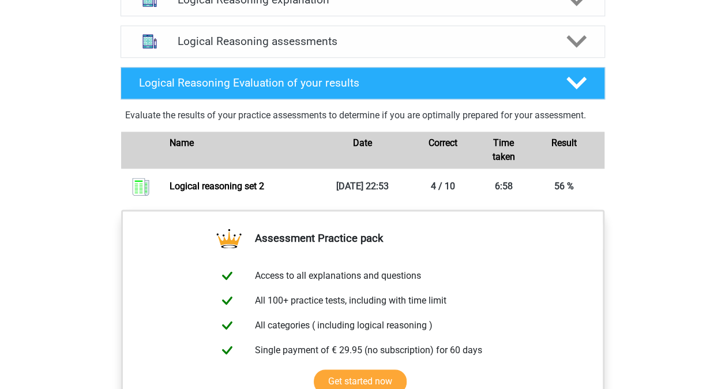
click at [347, 48] on h4 "Logical Reasoning assessments" at bounding box center [363, 41] width 370 height 13
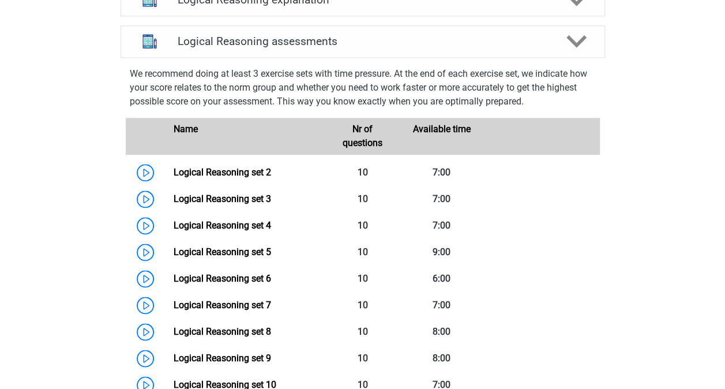
click at [239, 178] on link "Logical Reasoning set 2" at bounding box center [223, 172] width 98 height 11
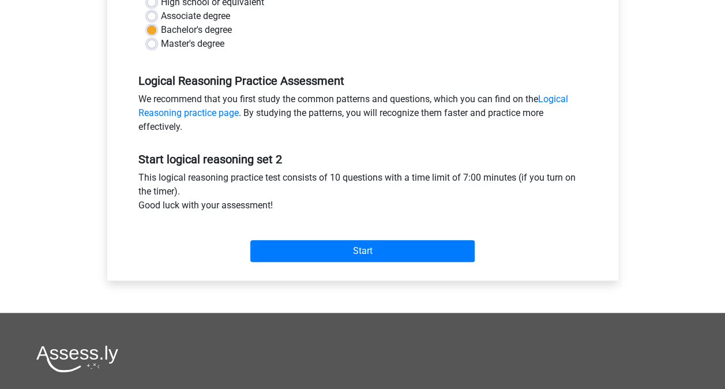
scroll to position [295, 0]
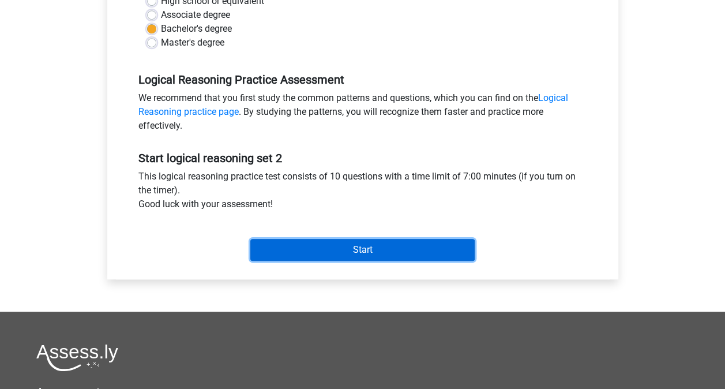
click at [302, 255] on input "Start" at bounding box center [362, 250] width 224 height 22
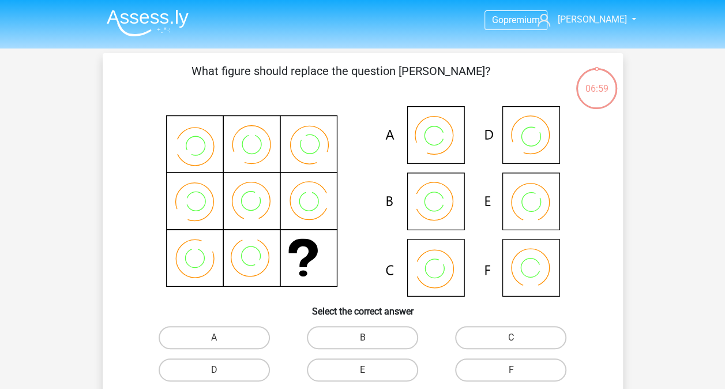
click at [132, 19] on img at bounding box center [148, 22] width 82 height 27
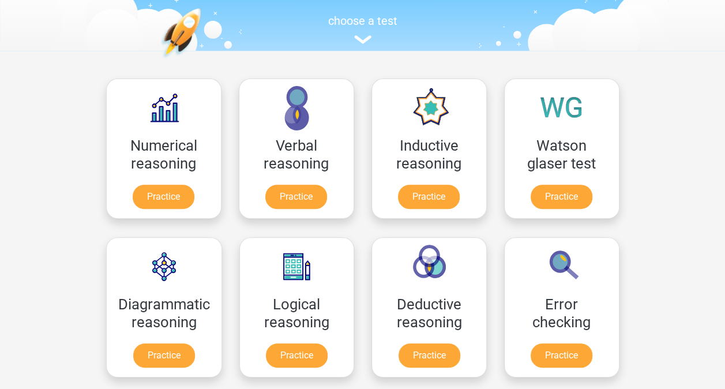
scroll to position [114, 0]
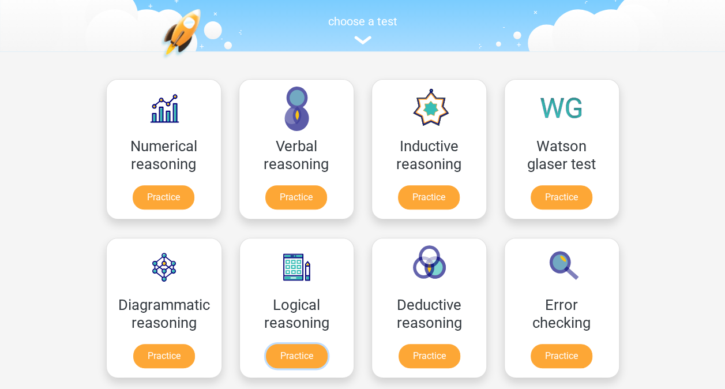
click at [328, 344] on link "Practice" at bounding box center [297, 356] width 62 height 24
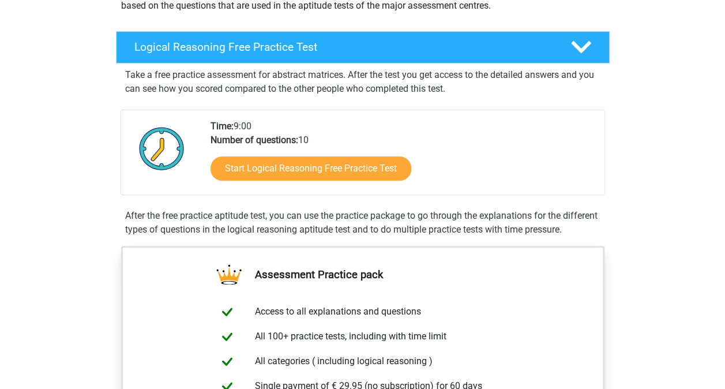
scroll to position [418, 0]
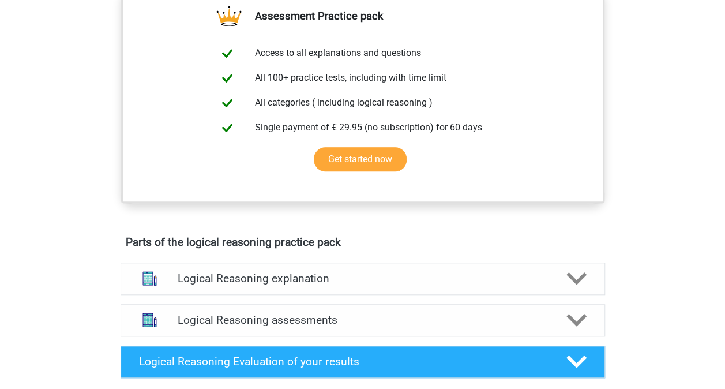
click at [336, 327] on h4 "Logical Reasoning assessments" at bounding box center [363, 319] width 370 height 13
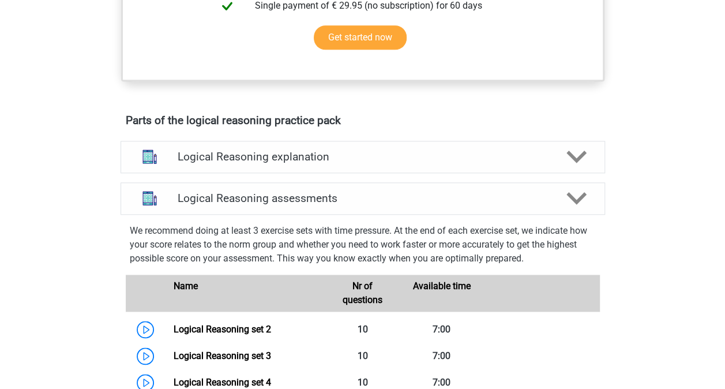
scroll to position [620, 0]
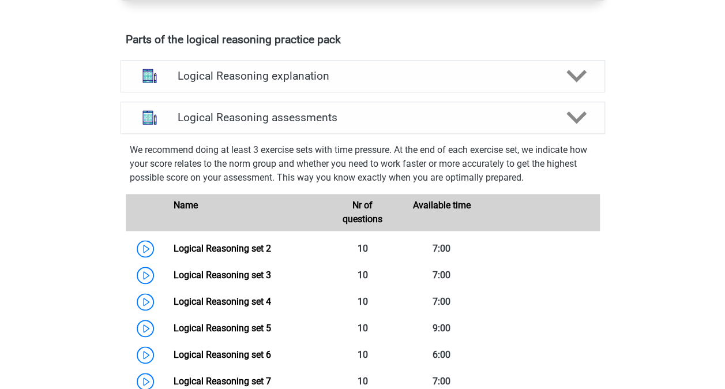
click at [271, 280] on link "Logical Reasoning set 3" at bounding box center [223, 275] width 98 height 11
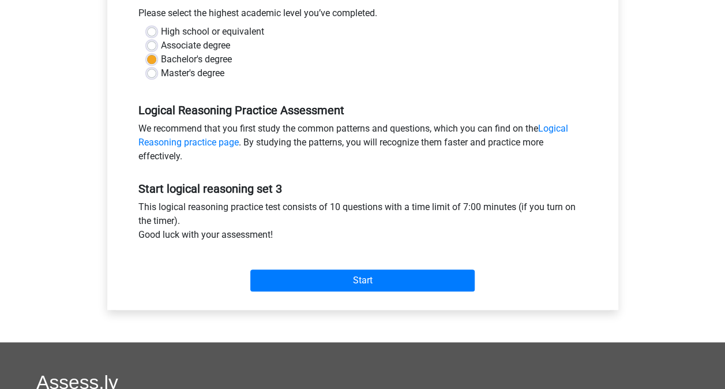
scroll to position [265, 0]
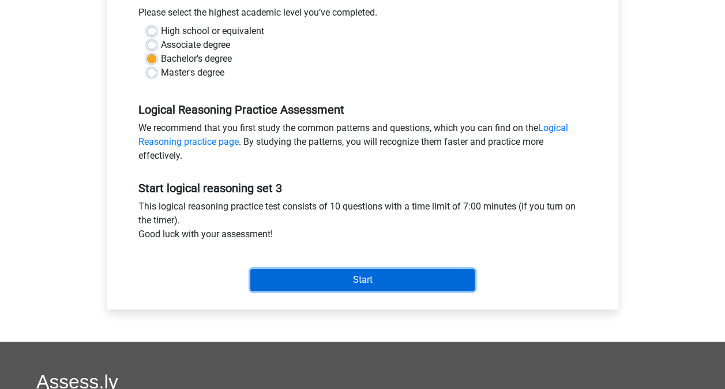
click at [320, 275] on input "Start" at bounding box center [362, 280] width 224 height 22
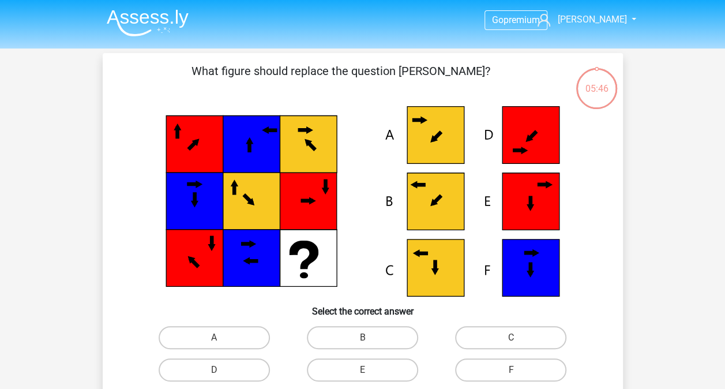
click at [381, 335] on label "B" at bounding box center [362, 337] width 111 height 23
click at [370, 338] on input "B" at bounding box center [366, 342] width 8 height 8
radio input "true"
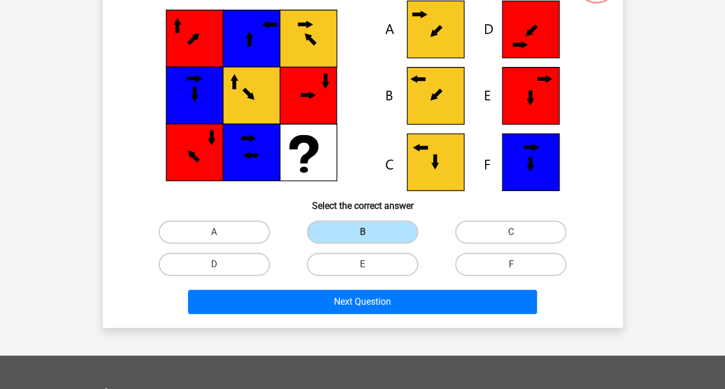
scroll to position [106, 0]
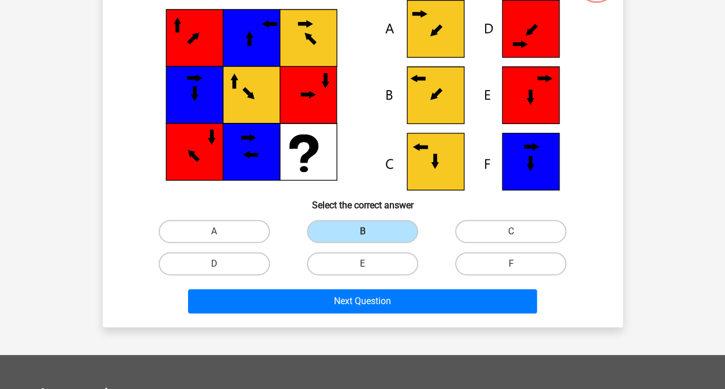
click at [376, 315] on div "Next Question" at bounding box center [363, 303] width 446 height 29
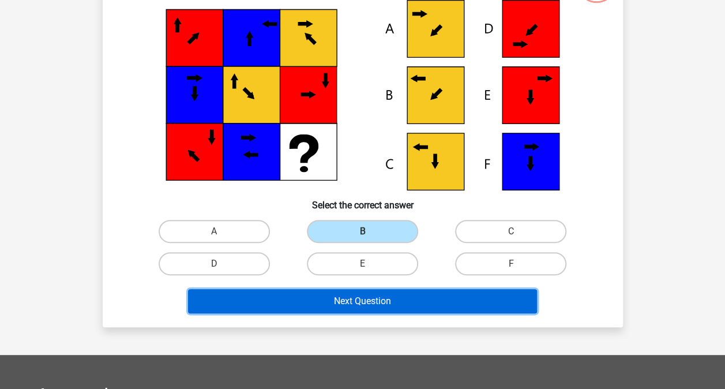
click at [377, 304] on button "Next Question" at bounding box center [362, 301] width 349 height 24
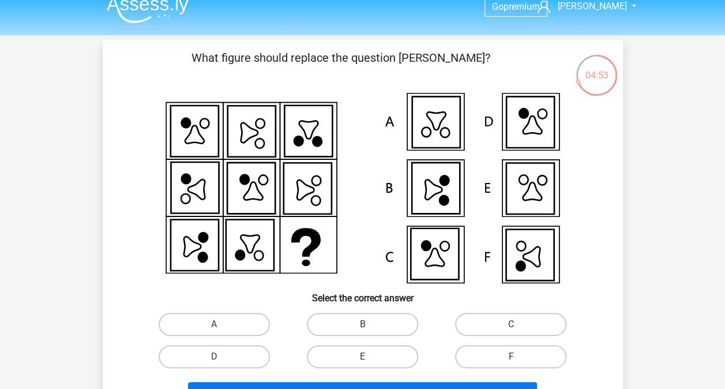
scroll to position [47, 0]
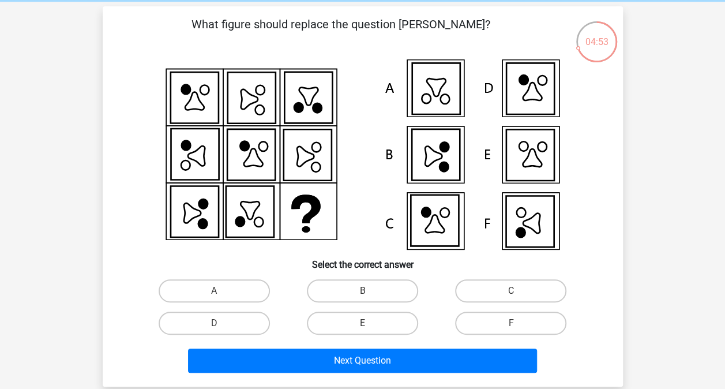
click at [466, 317] on label "F" at bounding box center [510, 323] width 111 height 23
click at [511, 323] on input "F" at bounding box center [515, 327] width 8 height 8
radio input "true"
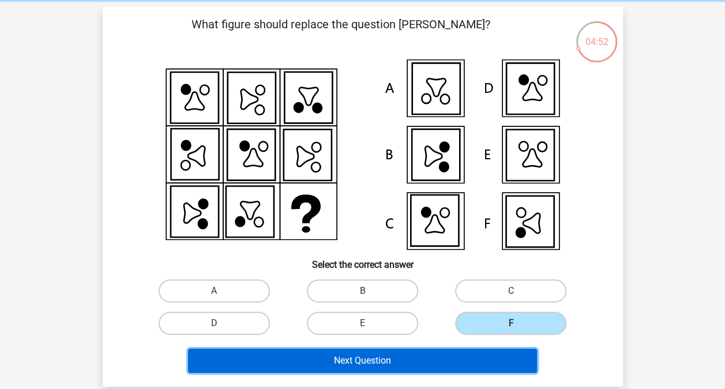
click at [462, 369] on button "Next Question" at bounding box center [362, 361] width 349 height 24
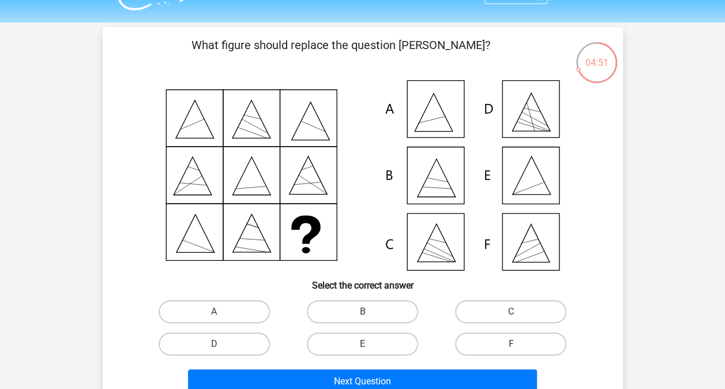
scroll to position [25, 0]
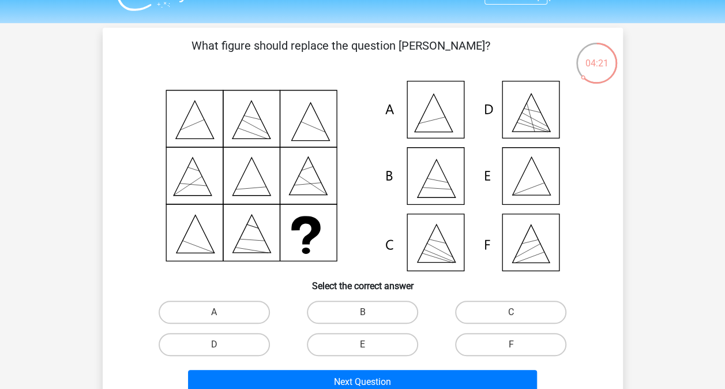
click at [397, 339] on label "E" at bounding box center [362, 344] width 111 height 23
click at [370, 345] on input "E" at bounding box center [366, 349] width 8 height 8
radio input "true"
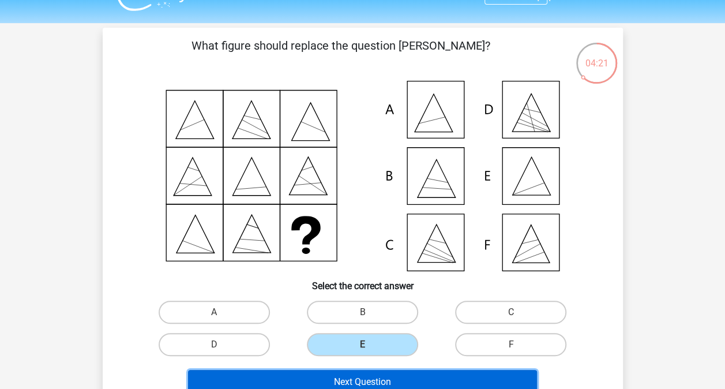
click at [400, 377] on button "Next Question" at bounding box center [362, 382] width 349 height 24
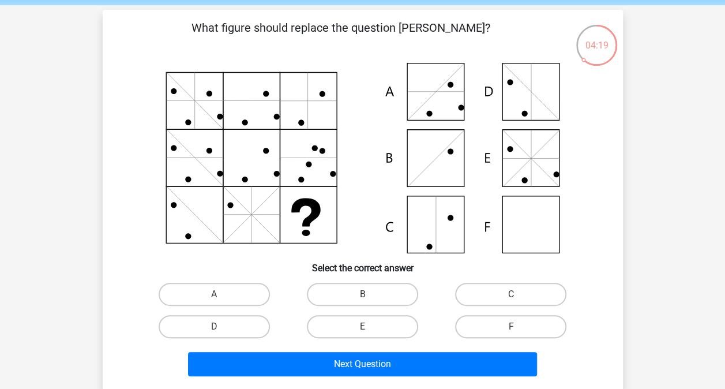
scroll to position [43, 0]
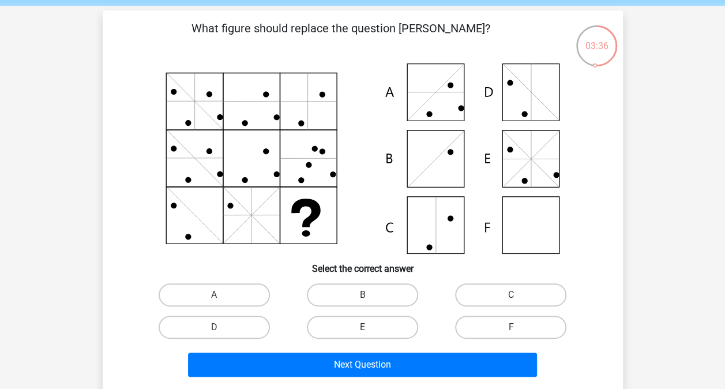
click at [459, 324] on label "F" at bounding box center [510, 327] width 111 height 23
click at [511, 327] on input "F" at bounding box center [515, 331] width 8 height 8
radio input "true"
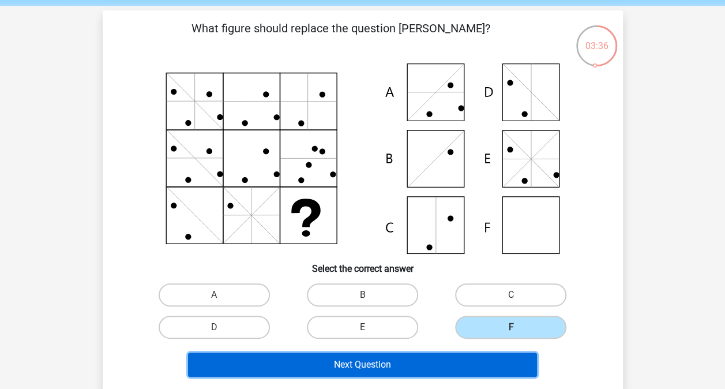
click at [433, 361] on button "Next Question" at bounding box center [362, 365] width 349 height 24
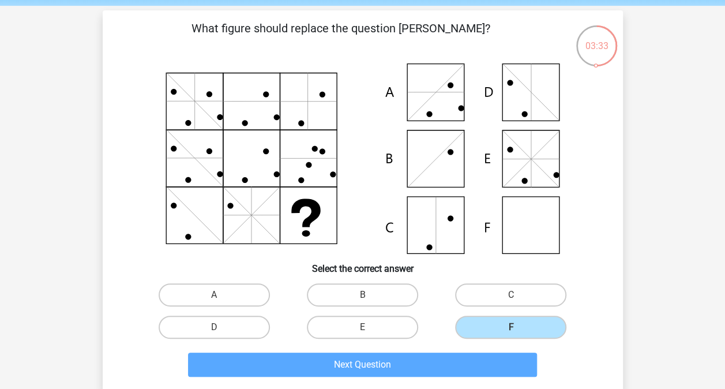
scroll to position [53, 0]
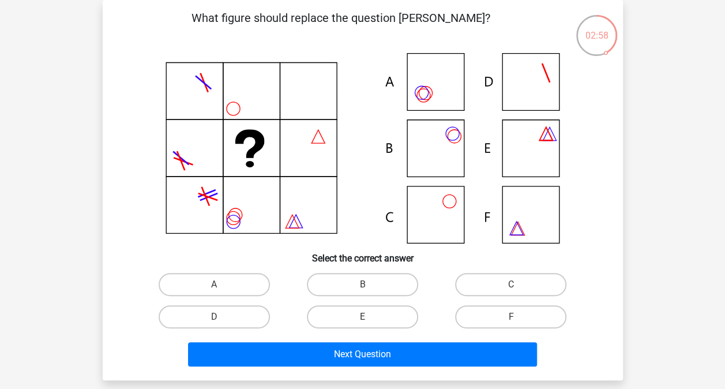
click at [350, 294] on label "B" at bounding box center [362, 284] width 111 height 23
click at [362, 292] on input "B" at bounding box center [366, 289] width 8 height 8
radio input "true"
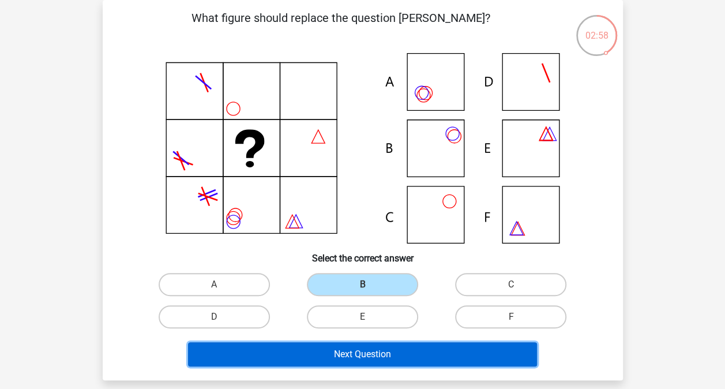
click at [351, 355] on button "Next Question" at bounding box center [362, 354] width 349 height 24
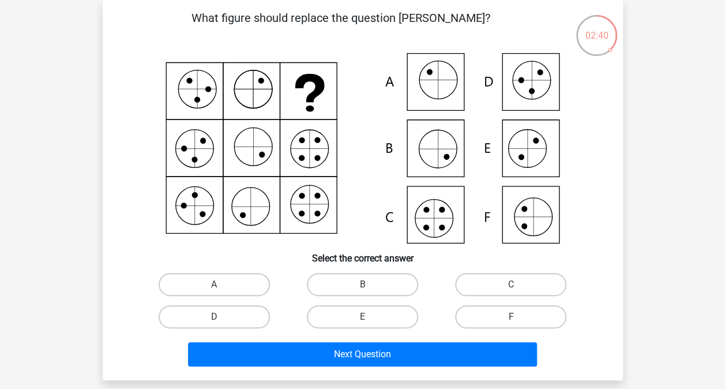
click at [517, 279] on label "C" at bounding box center [510, 284] width 111 height 23
click at [517, 285] on input "C" at bounding box center [515, 289] width 8 height 8
radio input "true"
click at [478, 363] on button "Next Question" at bounding box center [362, 354] width 349 height 24
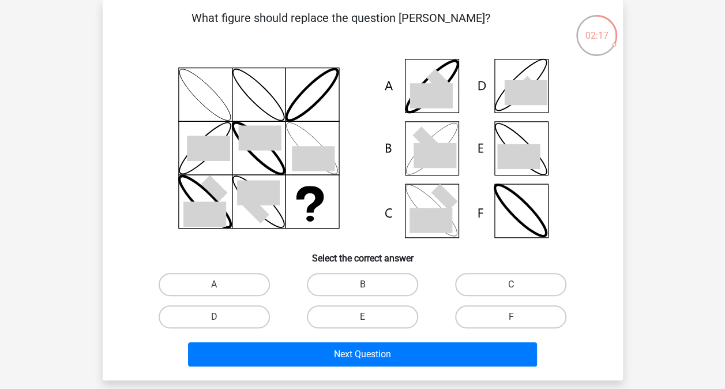
scroll to position [0, 0]
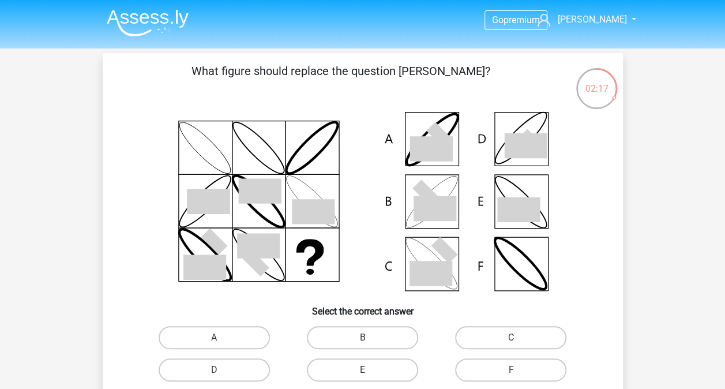
click at [387, 271] on icon at bounding box center [362, 201] width 465 height 190
click at [388, 339] on label "B" at bounding box center [362, 337] width 111 height 23
click at [370, 339] on input "B" at bounding box center [366, 342] width 8 height 8
radio input "true"
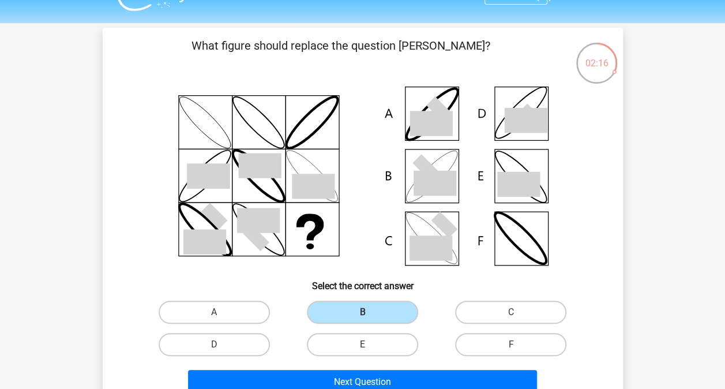
scroll to position [80, 0]
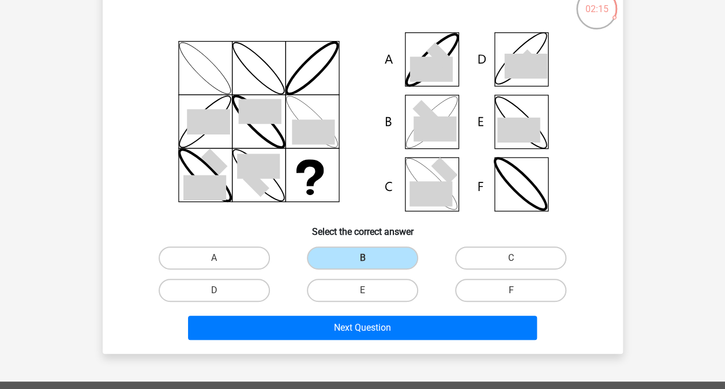
click at [414, 336] on button "Next Question" at bounding box center [362, 328] width 349 height 24
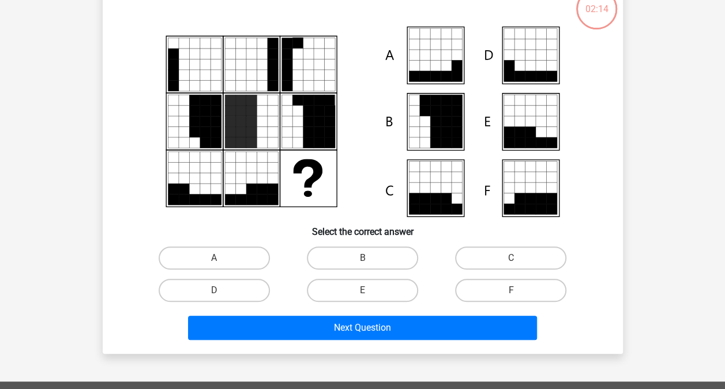
scroll to position [53, 0]
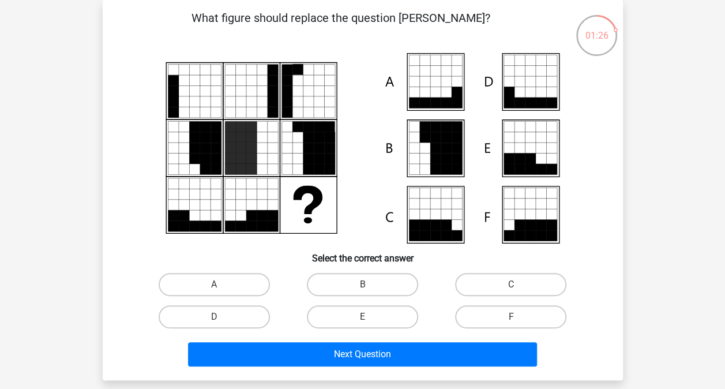
click at [515, 321] on input "F" at bounding box center [515, 321] width 8 height 8
radio input "true"
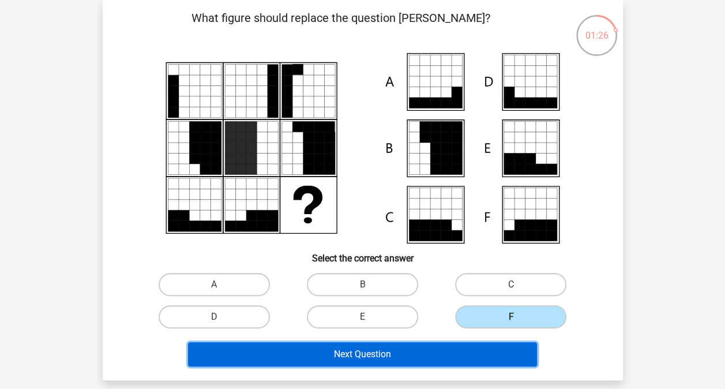
click at [480, 361] on button "Next Question" at bounding box center [362, 354] width 349 height 24
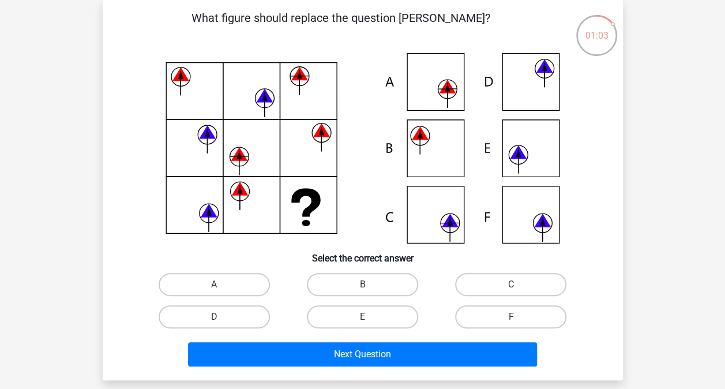
click at [248, 279] on label "A" at bounding box center [214, 284] width 111 height 23
click at [222, 285] on input "A" at bounding box center [218, 289] width 8 height 8
radio input "true"
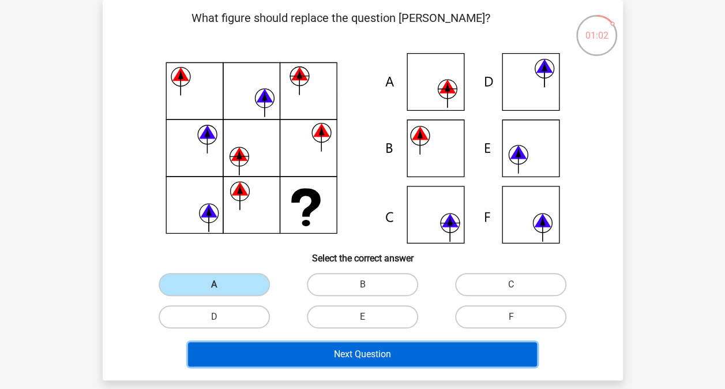
click at [341, 366] on button "Next Question" at bounding box center [362, 354] width 349 height 24
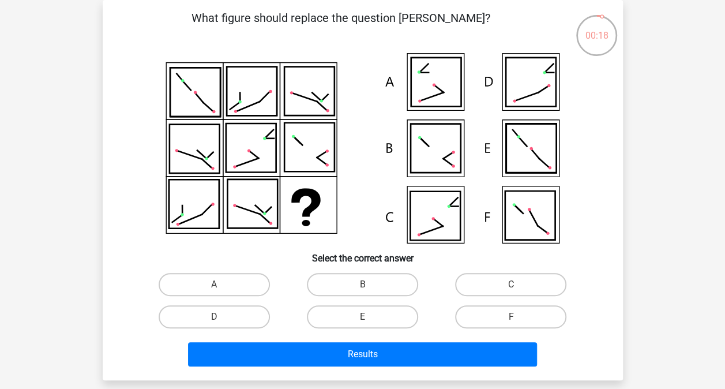
click at [390, 319] on label "E" at bounding box center [362, 316] width 111 height 23
click at [370, 319] on input "E" at bounding box center [366, 321] width 8 height 8
radio input "true"
click at [411, 359] on button "Results" at bounding box center [362, 354] width 349 height 24
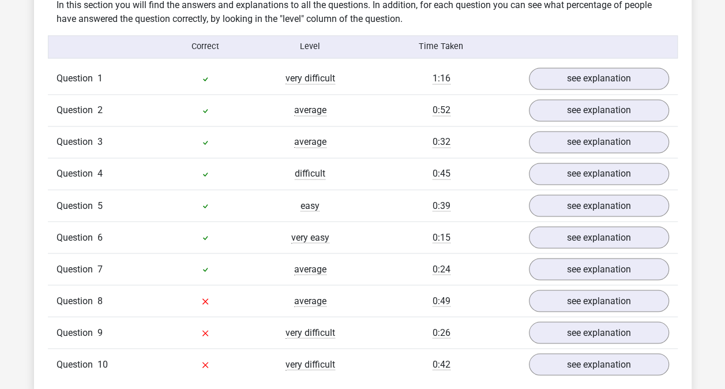
scroll to position [962, 0]
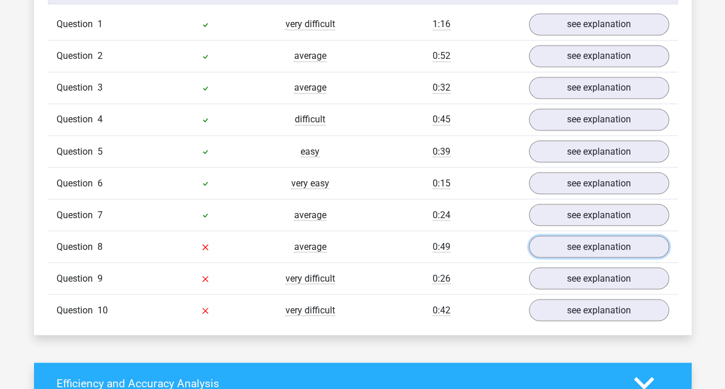
click at [554, 244] on link "see explanation" at bounding box center [599, 246] width 140 height 22
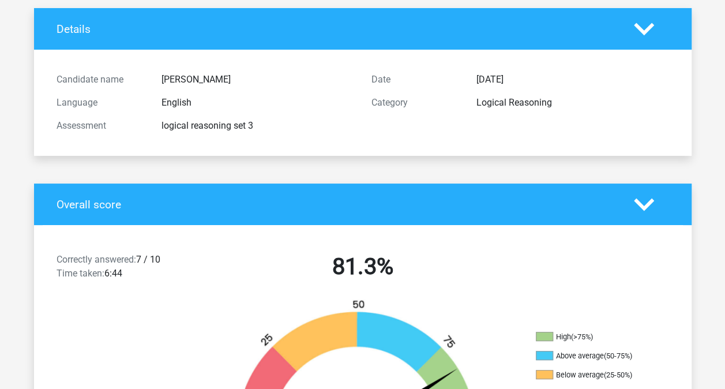
scroll to position [0, 0]
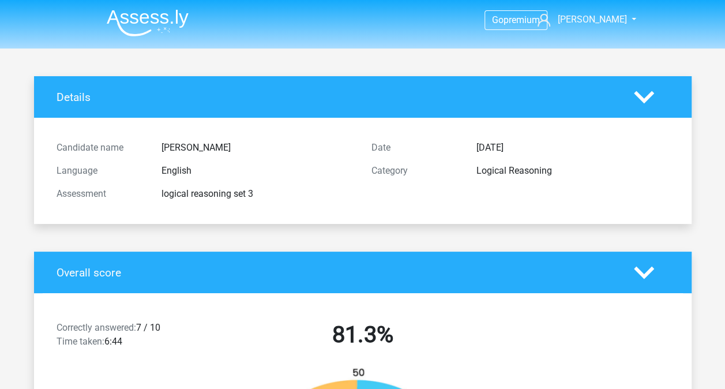
click at [143, 22] on img at bounding box center [148, 22] width 82 height 27
